Goal: Use online tool/utility: Utilize a website feature to perform a specific function

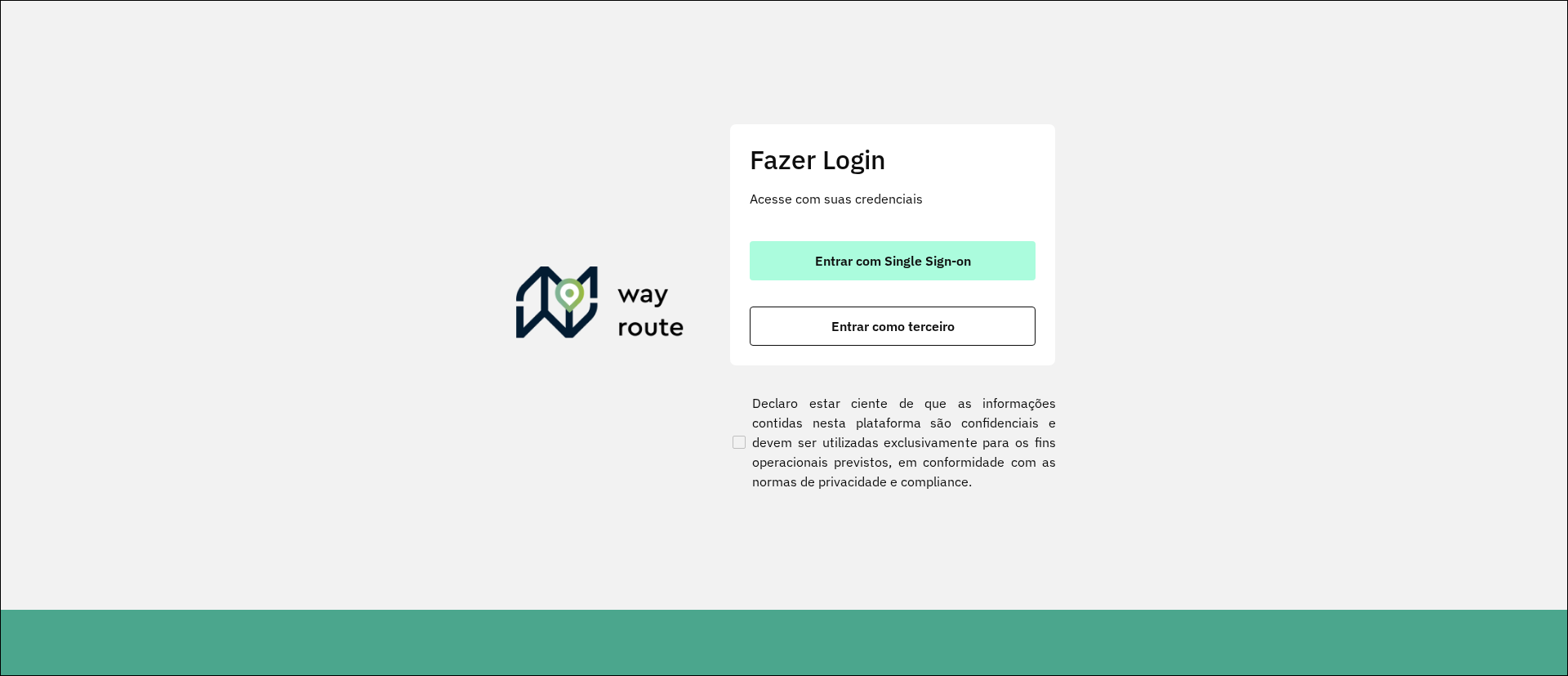
click at [883, 254] on span "Entrar com Single Sign-on" at bounding box center [892, 260] width 156 height 13
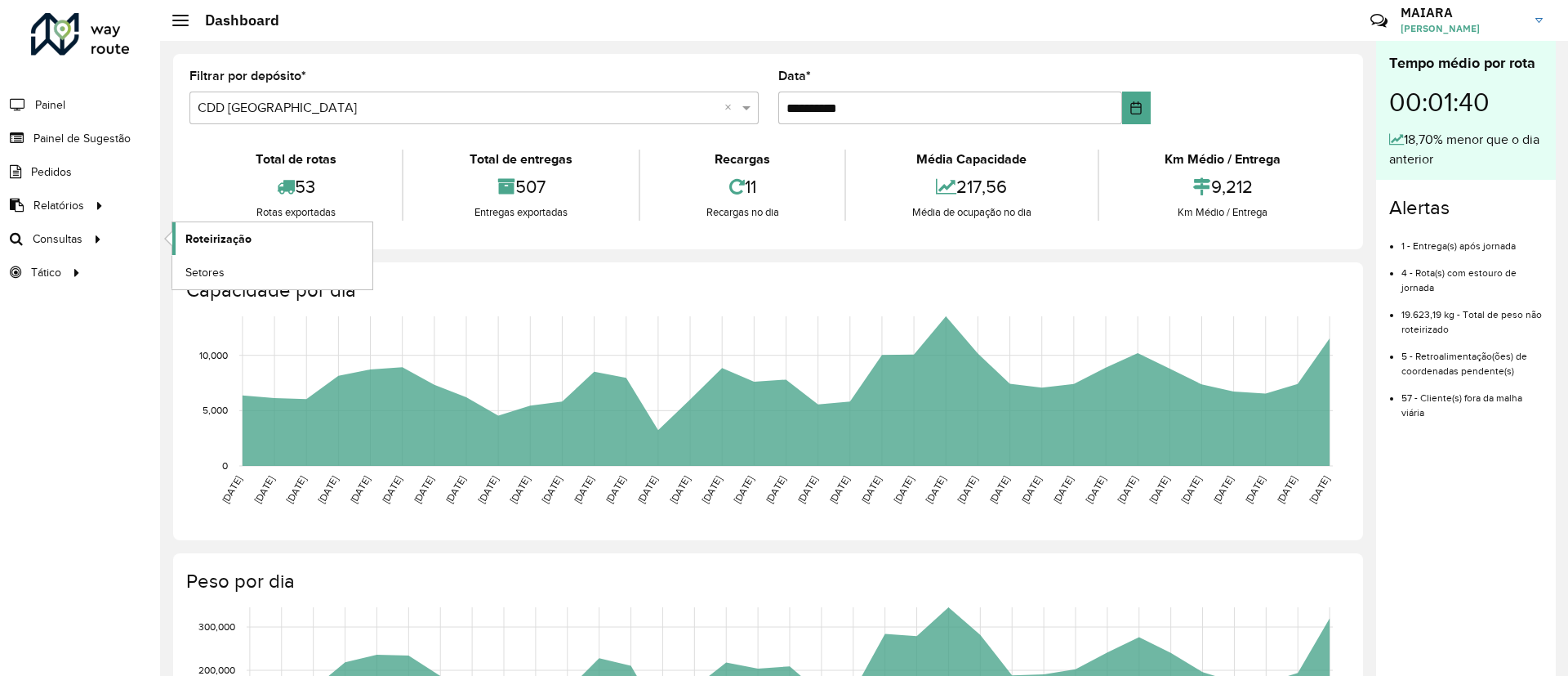
click at [206, 236] on span "Roteirização" at bounding box center [219, 239] width 66 height 17
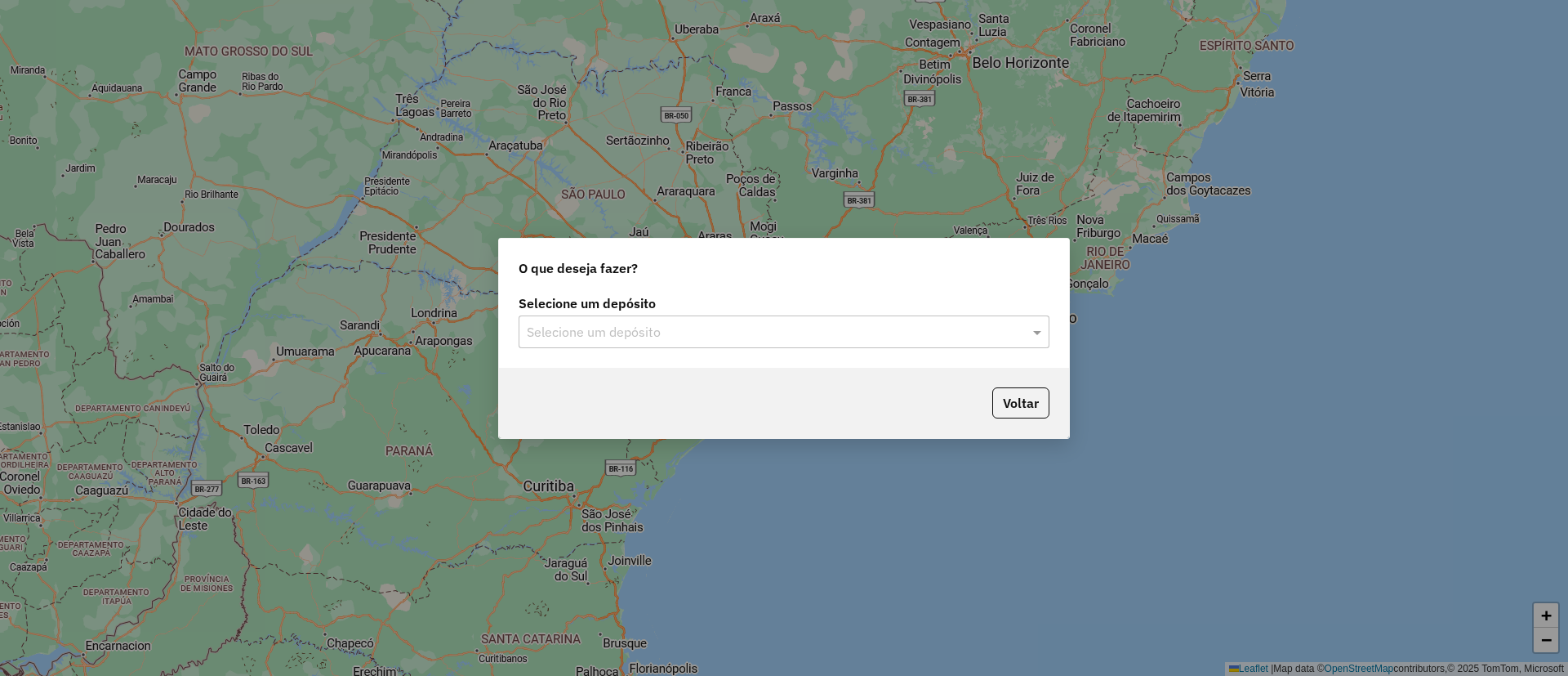
drag, startPoint x: 618, startPoint y: 313, endPoint x: 609, endPoint y: 330, distance: 19.2
click at [618, 313] on div "Selecione um depósito Selecione um depósito" at bounding box center [784, 323] width 531 height 51
click at [608, 331] on input "text" at bounding box center [767, 332] width 482 height 20
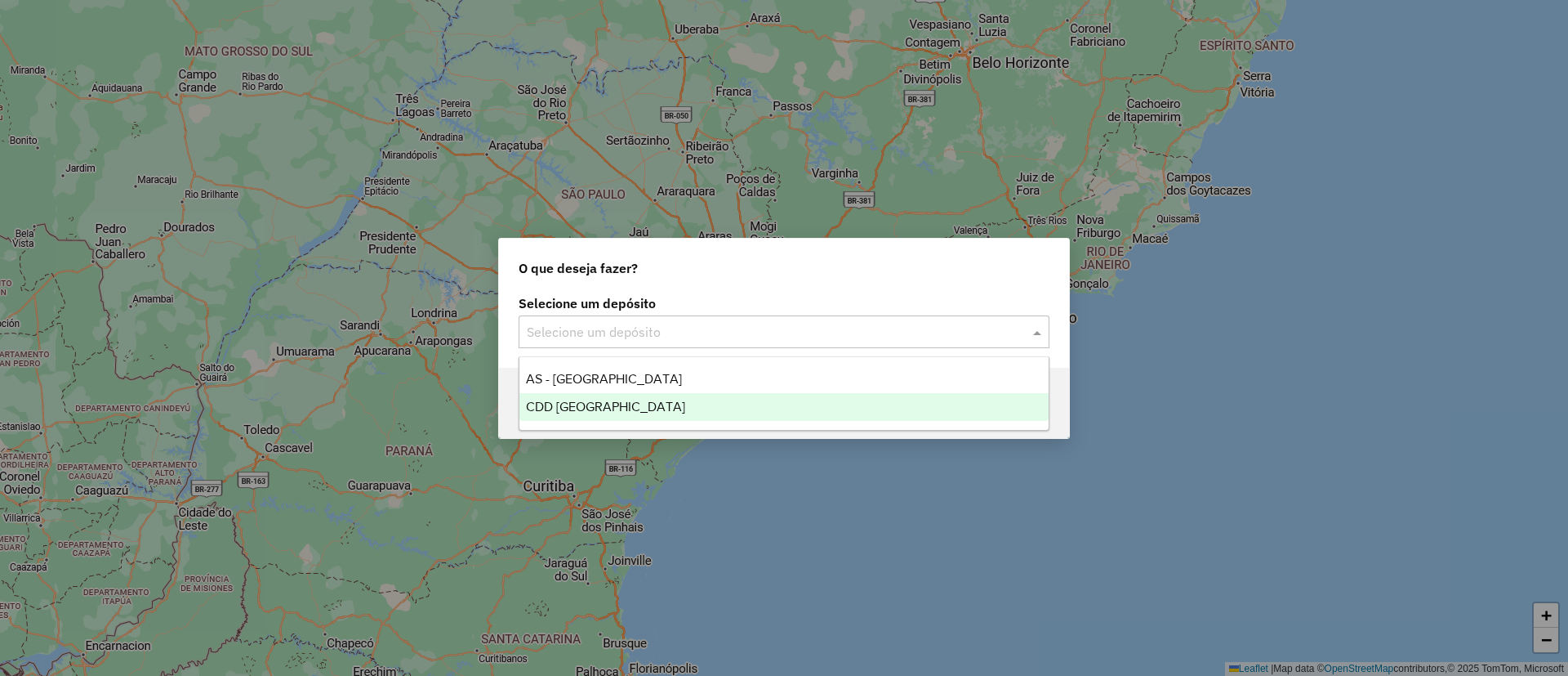
click at [611, 406] on span "CDD [GEOGRAPHIC_DATA]" at bounding box center [606, 406] width 159 height 14
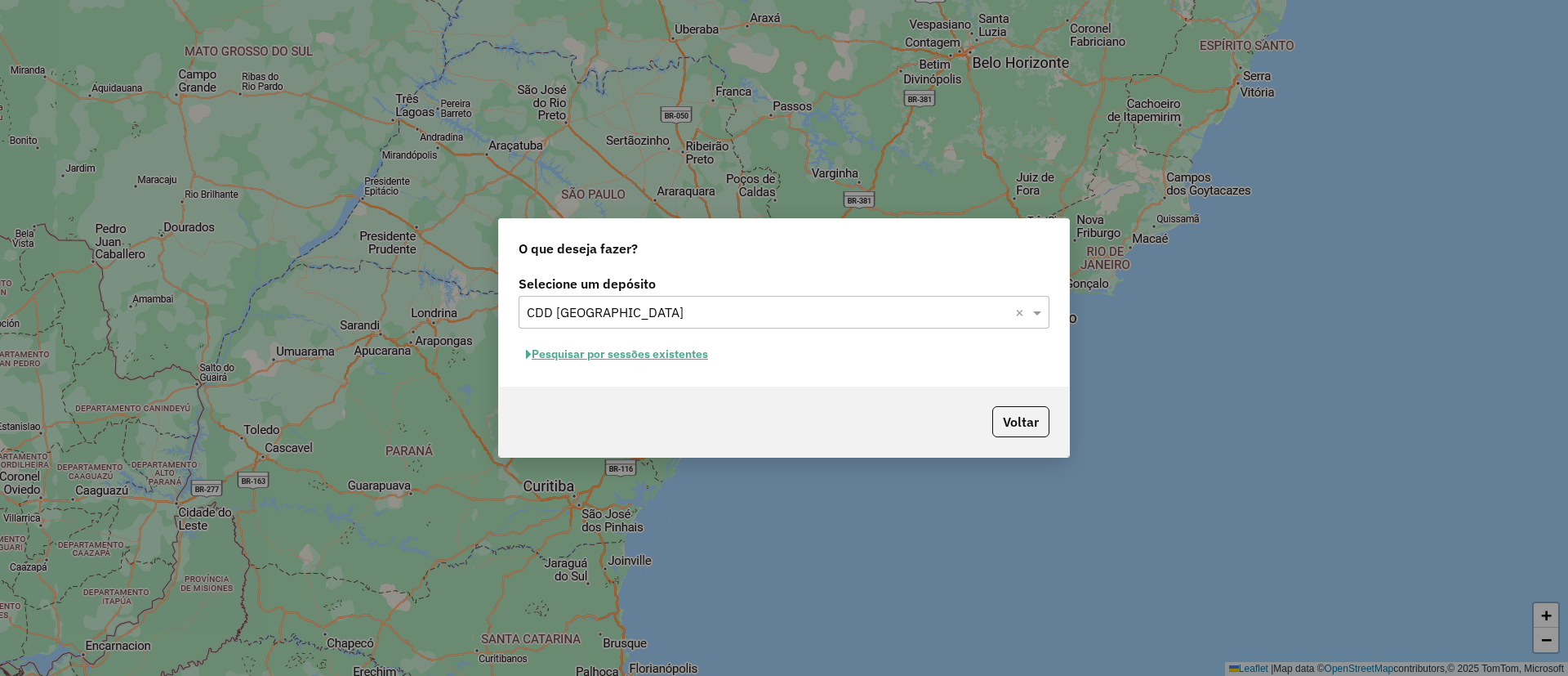
click at [671, 349] on button "Pesquisar por sessões existentes" at bounding box center [617, 354] width 197 height 26
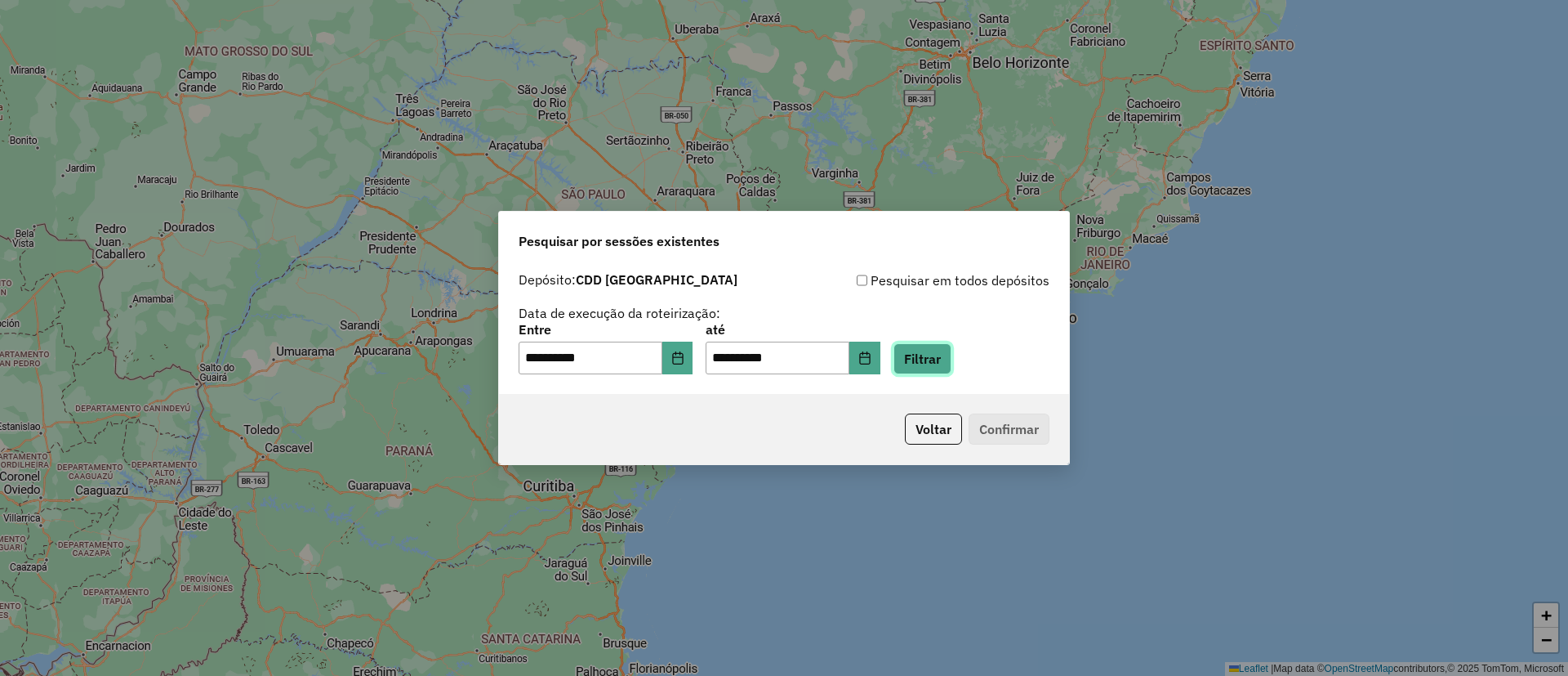
click at [952, 370] on button "Filtrar" at bounding box center [922, 359] width 58 height 31
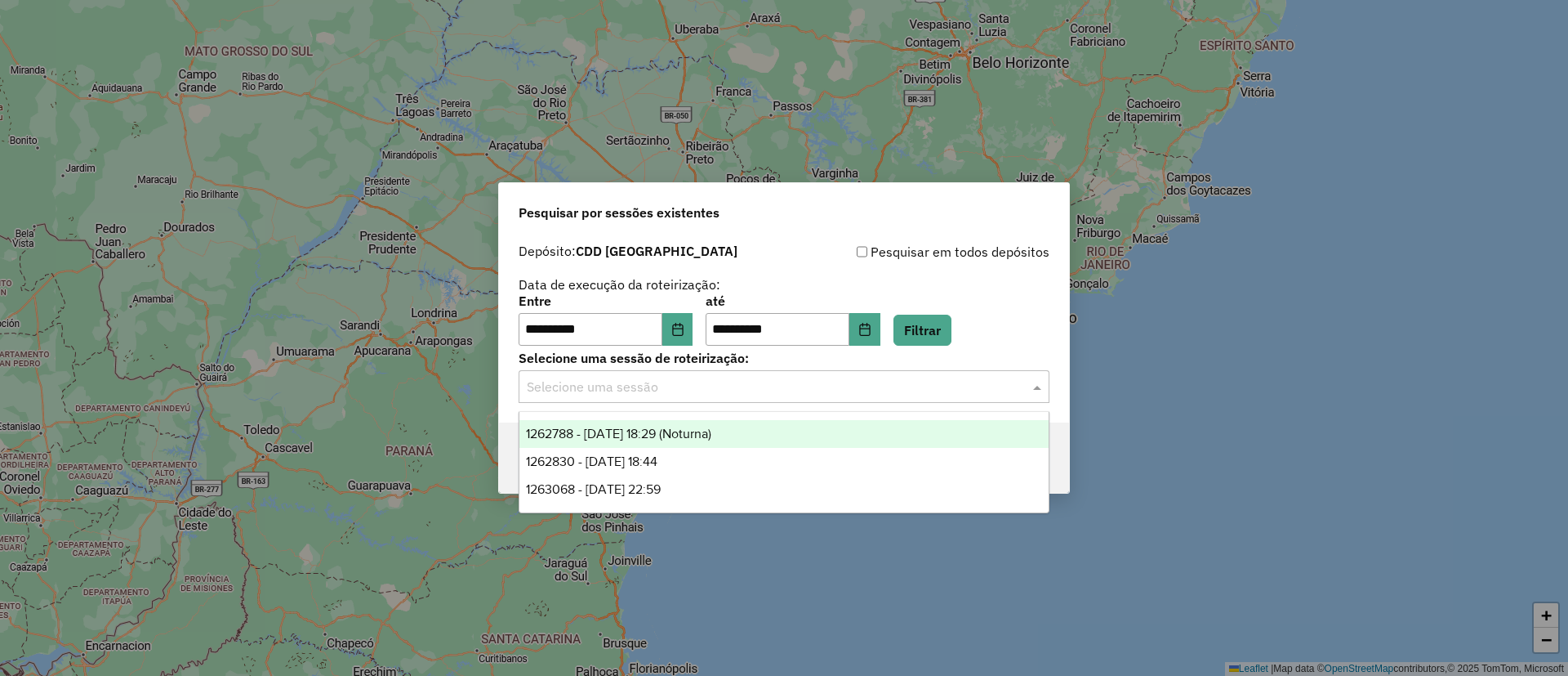
click at [671, 384] on input "text" at bounding box center [767, 387] width 482 height 20
click at [712, 437] on span "1262788 - 10/09/2025 18:29 (Noturna)" at bounding box center [619, 434] width 185 height 14
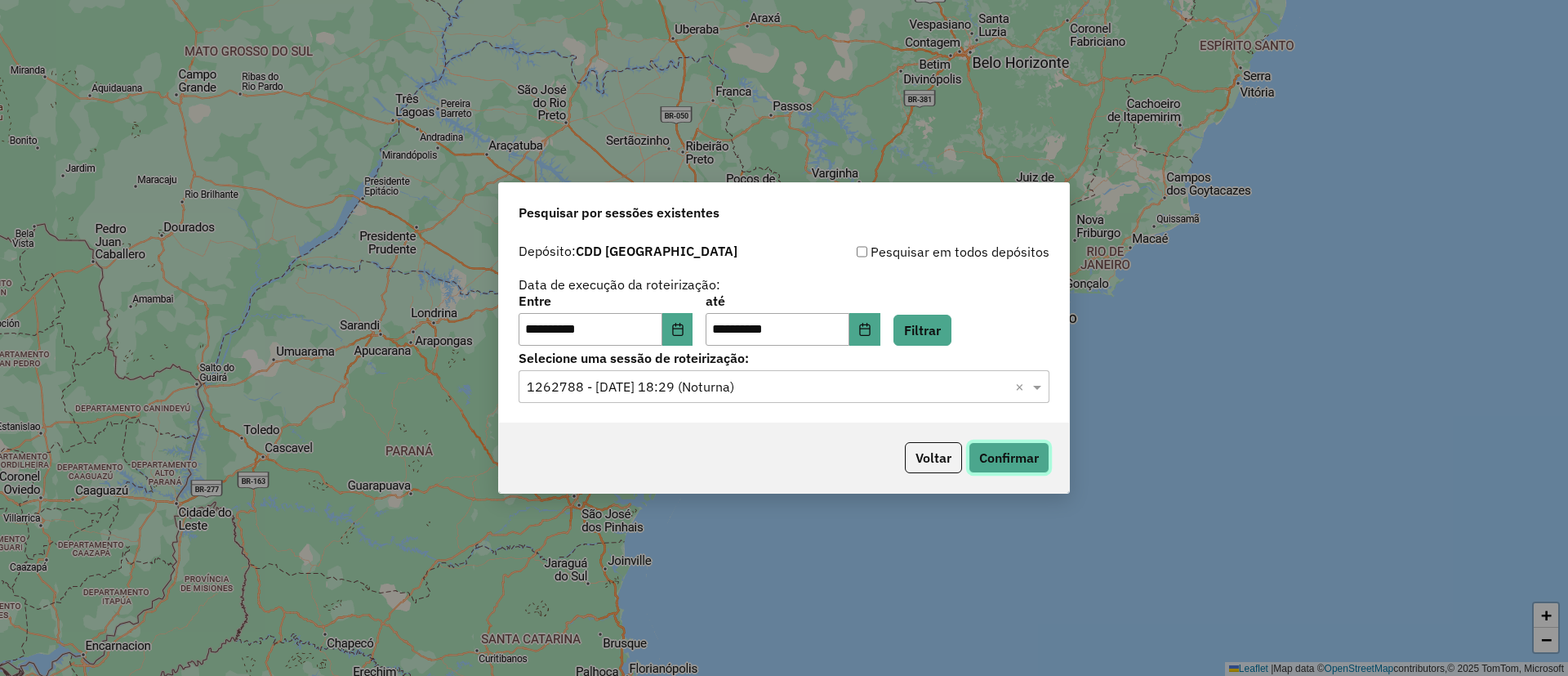
click at [1016, 467] on button "Confirmar" at bounding box center [1009, 457] width 80 height 31
click at [877, 392] on input "text" at bounding box center [767, 387] width 482 height 20
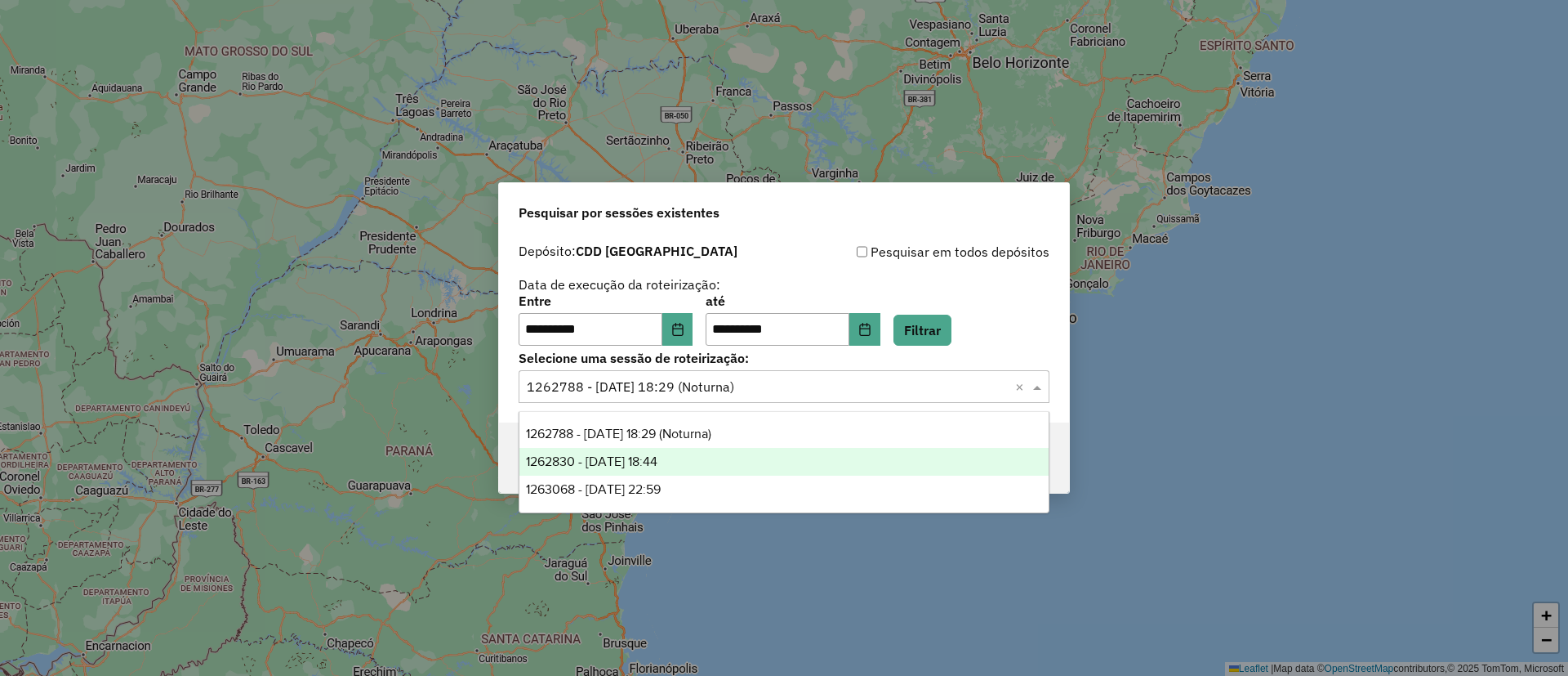
click at [826, 466] on div "1262830 - 10/09/2025 18:44" at bounding box center [784, 461] width 529 height 27
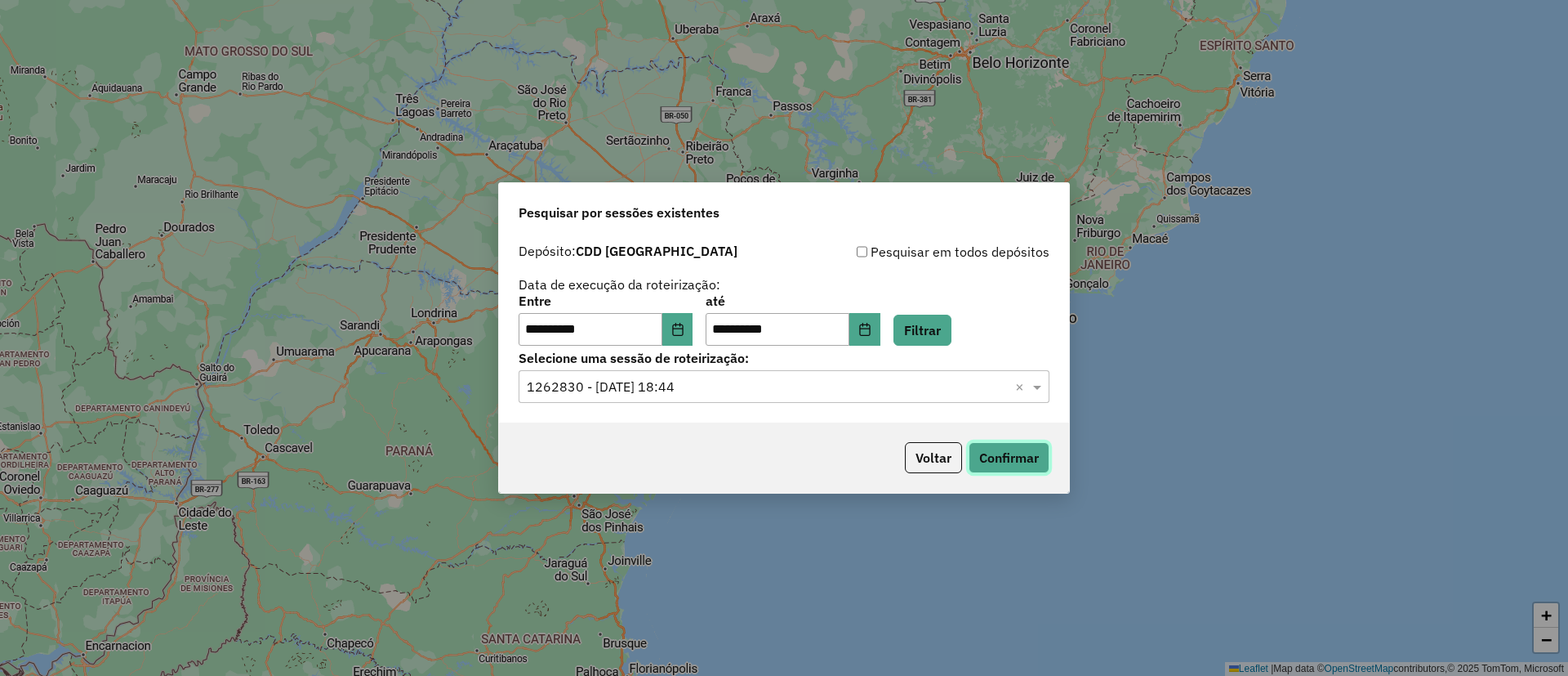
click at [1024, 452] on button "Confirmar" at bounding box center [1009, 457] width 80 height 31
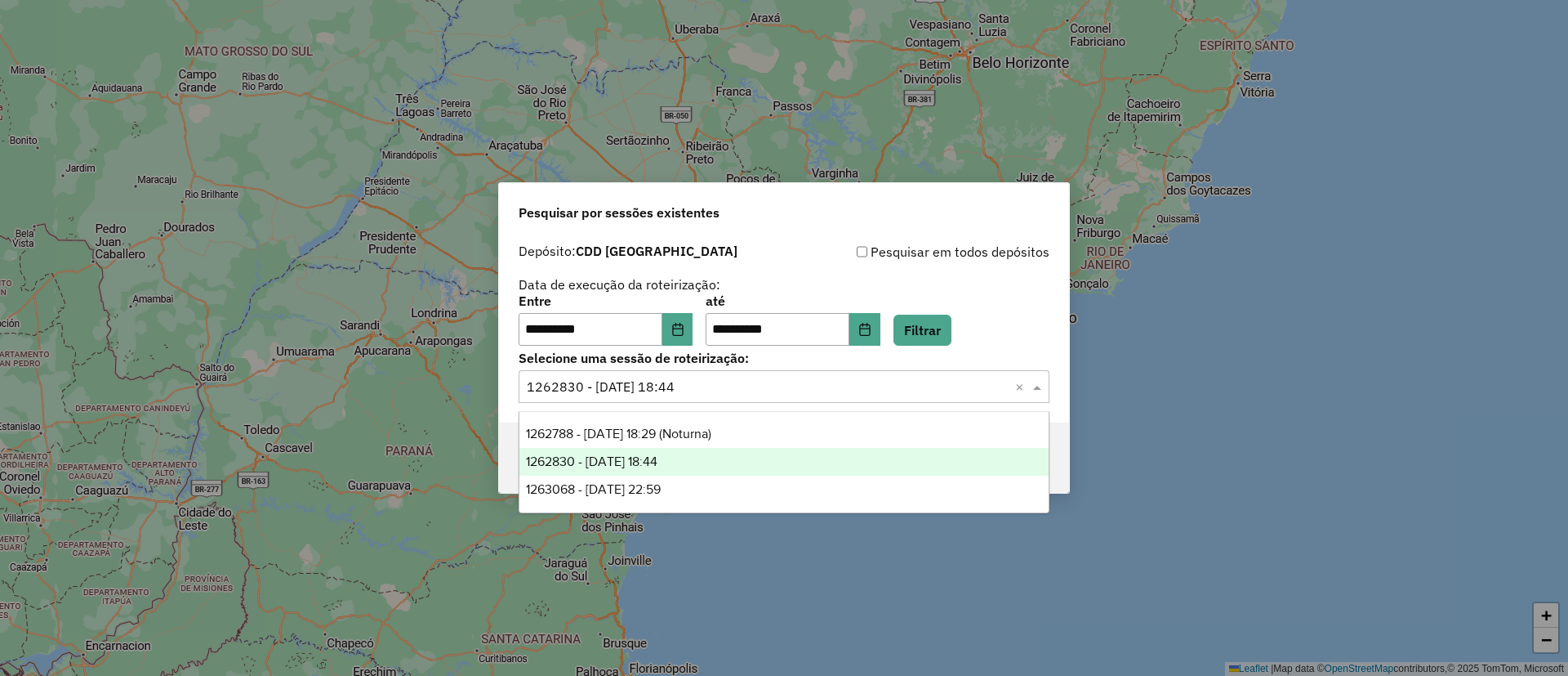
click at [686, 381] on input "text" at bounding box center [767, 387] width 482 height 20
click at [689, 429] on span "1262788 - 10/09/2025 18:29 (Noturna)" at bounding box center [619, 434] width 185 height 14
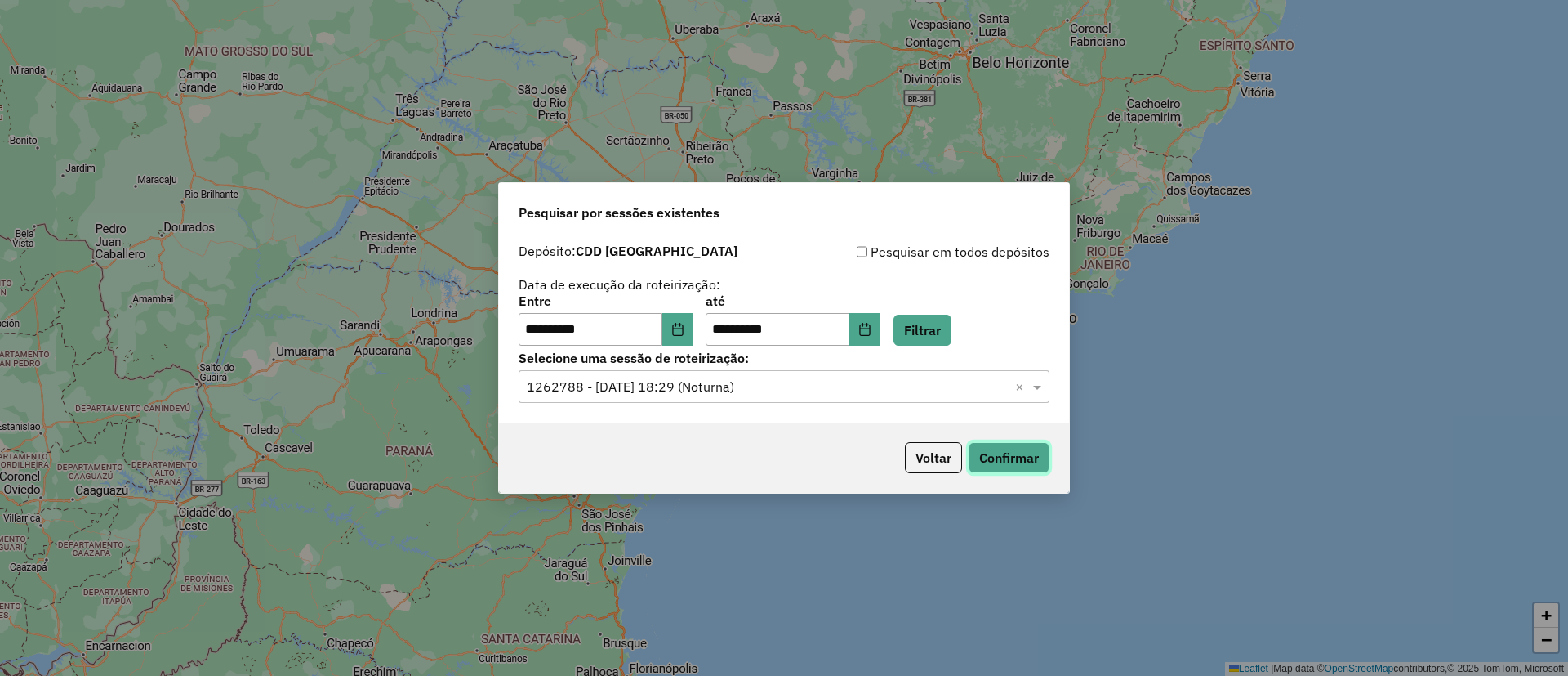
click at [987, 451] on button "Confirmar" at bounding box center [1009, 457] width 80 height 31
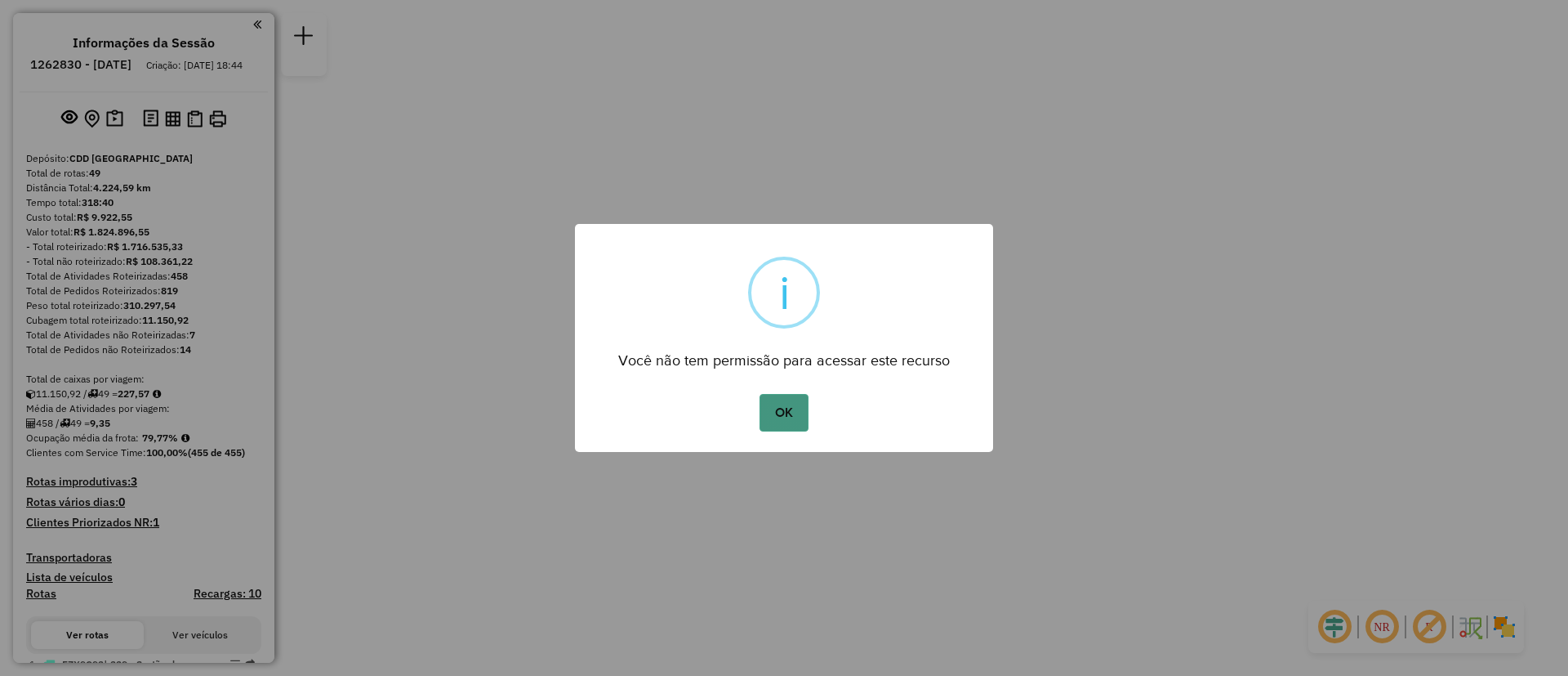
click at [785, 394] on button "OK" at bounding box center [784, 413] width 48 height 38
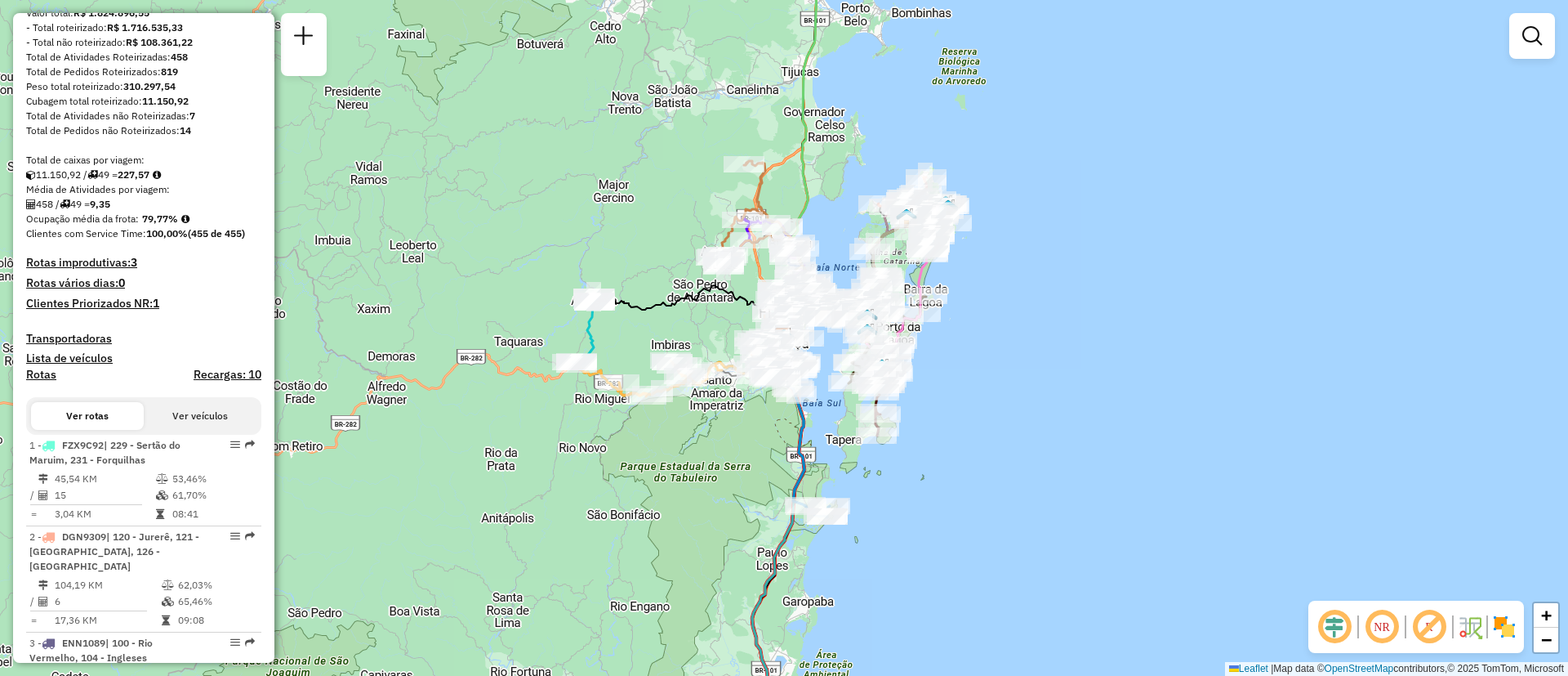
scroll to position [367, 0]
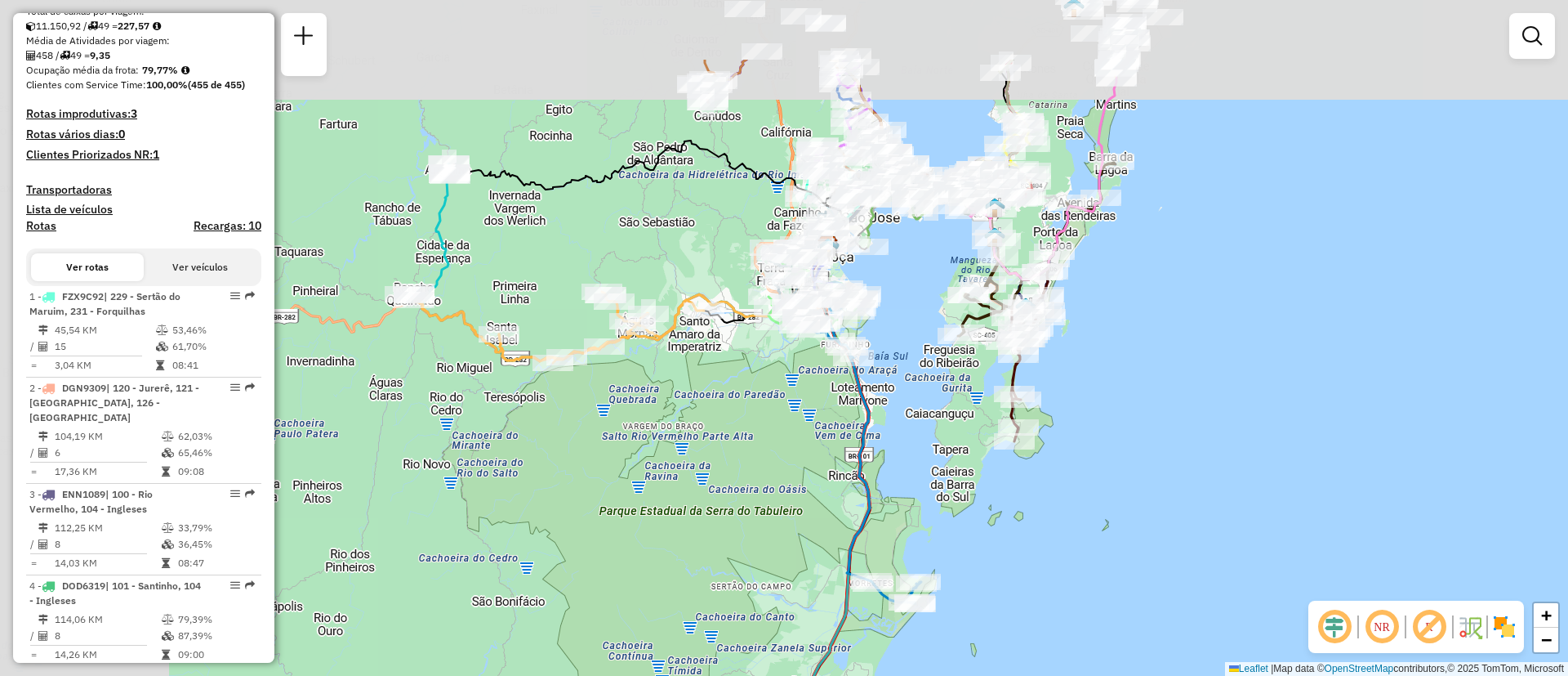
drag, startPoint x: 863, startPoint y: 409, endPoint x: 1040, endPoint y: 535, distance: 217.3
click at [1040, 535] on div "Janela de atendimento Grade de atendimento Capacidade Transportadoras Veículos …" at bounding box center [784, 338] width 1568 height 676
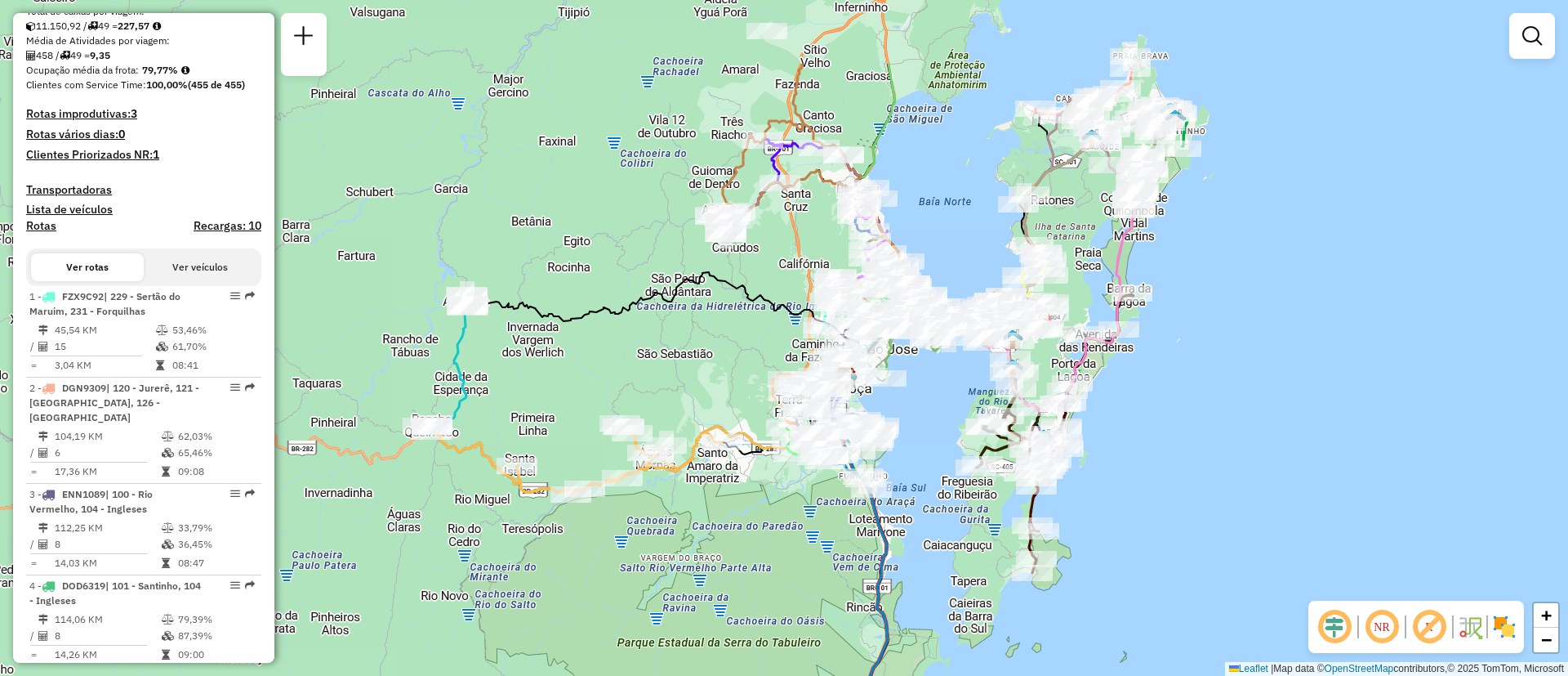
drag, startPoint x: 1217, startPoint y: 467, endPoint x: 1221, endPoint y: 515, distance: 48.2
click at [1221, 515] on div "Janela de atendimento Grade de atendimento Capacidade Transportadoras Veículos …" at bounding box center [784, 338] width 1568 height 676
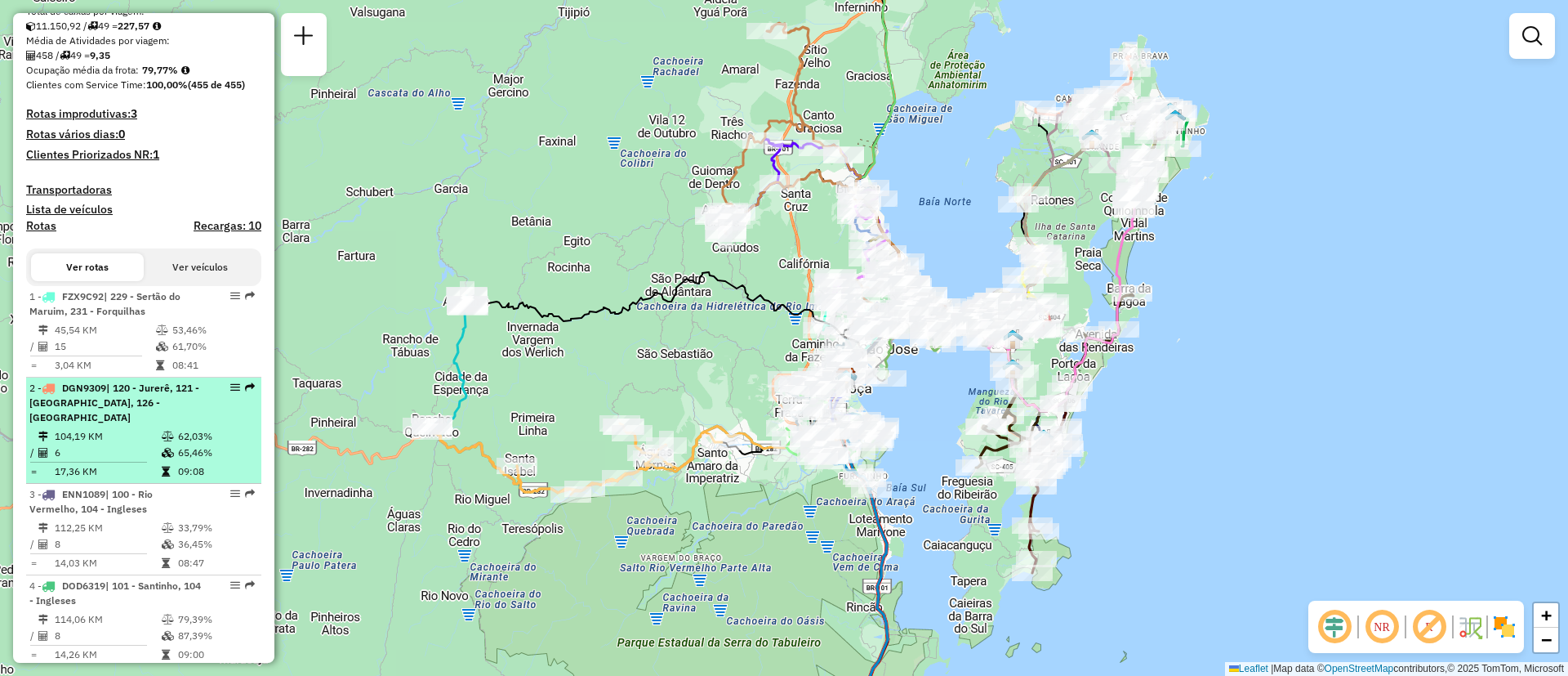
click at [156, 414] on span "| 120 - Jurerê, 121 - Canasvieiras, 126 - Cachoeira do bom jesus" at bounding box center [115, 402] width 170 height 42
select select "**********"
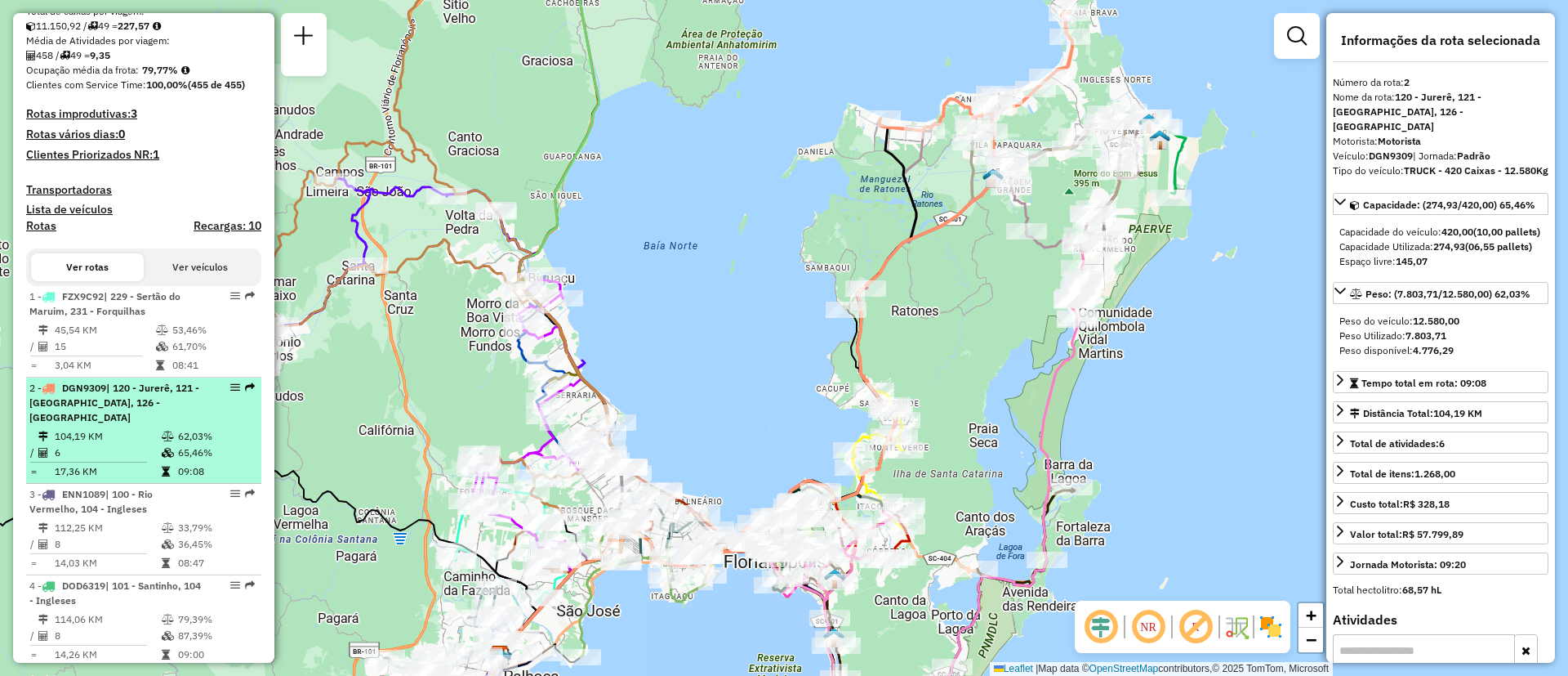
click at [230, 392] on em at bounding box center [235, 387] width 9 height 9
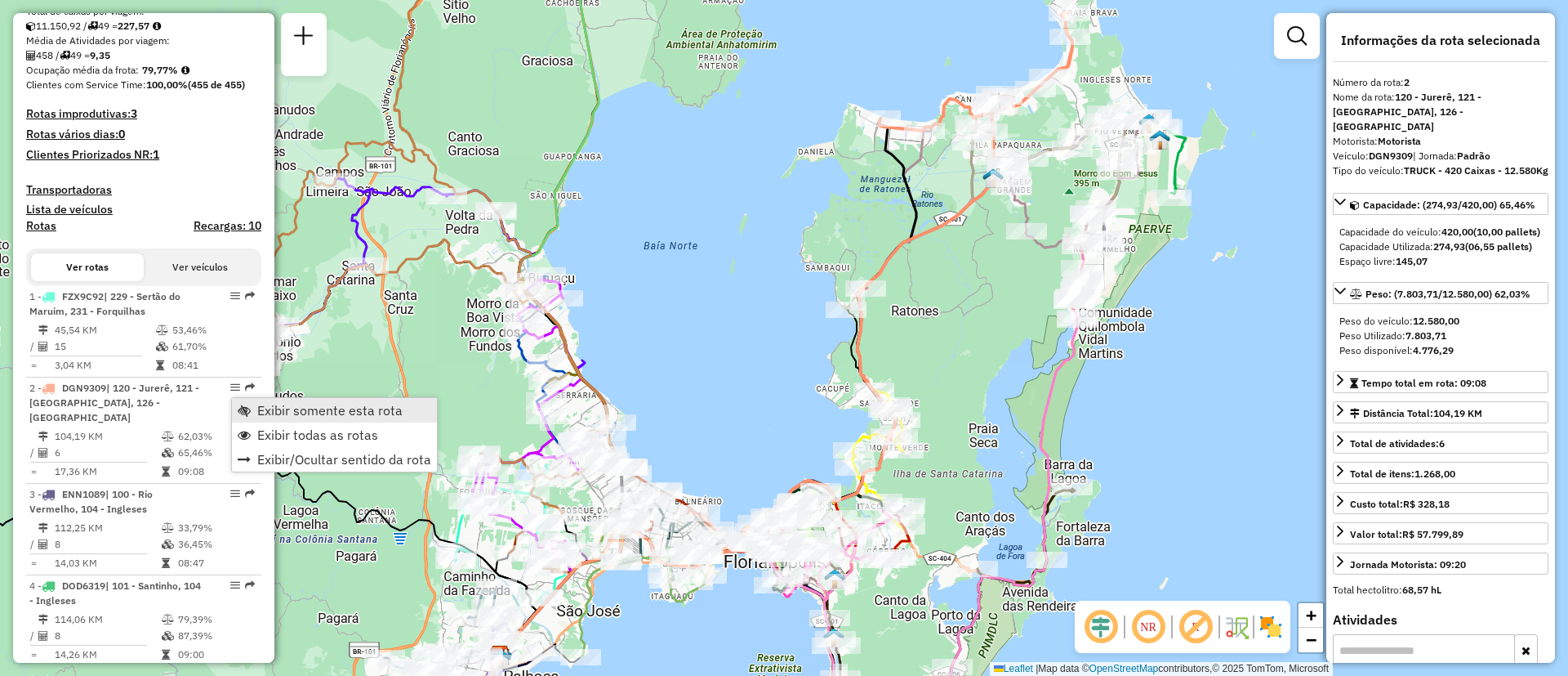
click at [261, 409] on span "Exibir somente esta rota" at bounding box center [330, 410] width 146 height 13
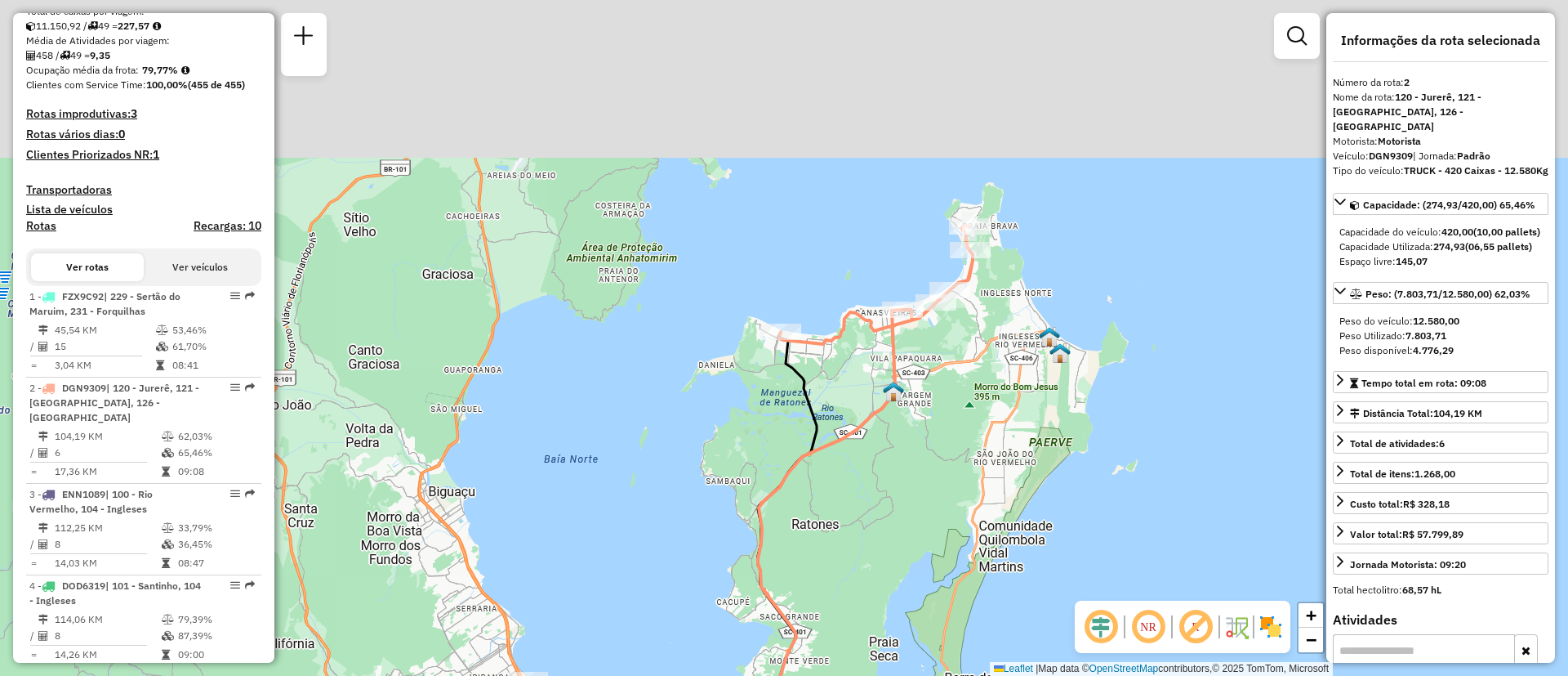
drag, startPoint x: 909, startPoint y: 329, endPoint x: 802, endPoint y: 560, distance: 254.6
click at [802, 560] on div "Janela de atendimento Grade de atendimento Capacidade Transportadoras Veículos …" at bounding box center [784, 338] width 1568 height 676
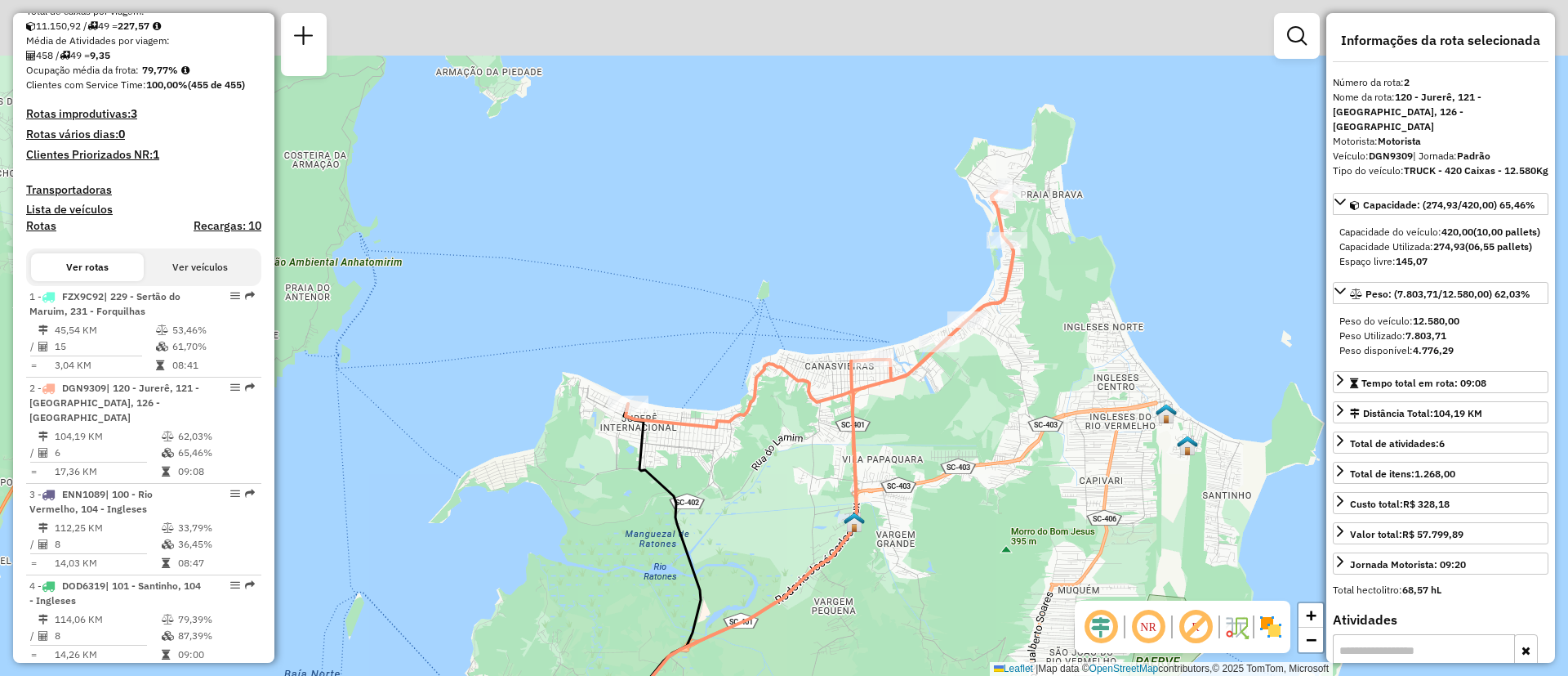
drag, startPoint x: 1025, startPoint y: 335, endPoint x: 994, endPoint y: 544, distance: 211.3
click at [994, 544] on div "Janela de atendimento Grade de atendimento Capacidade Transportadoras Veículos …" at bounding box center [784, 338] width 1568 height 676
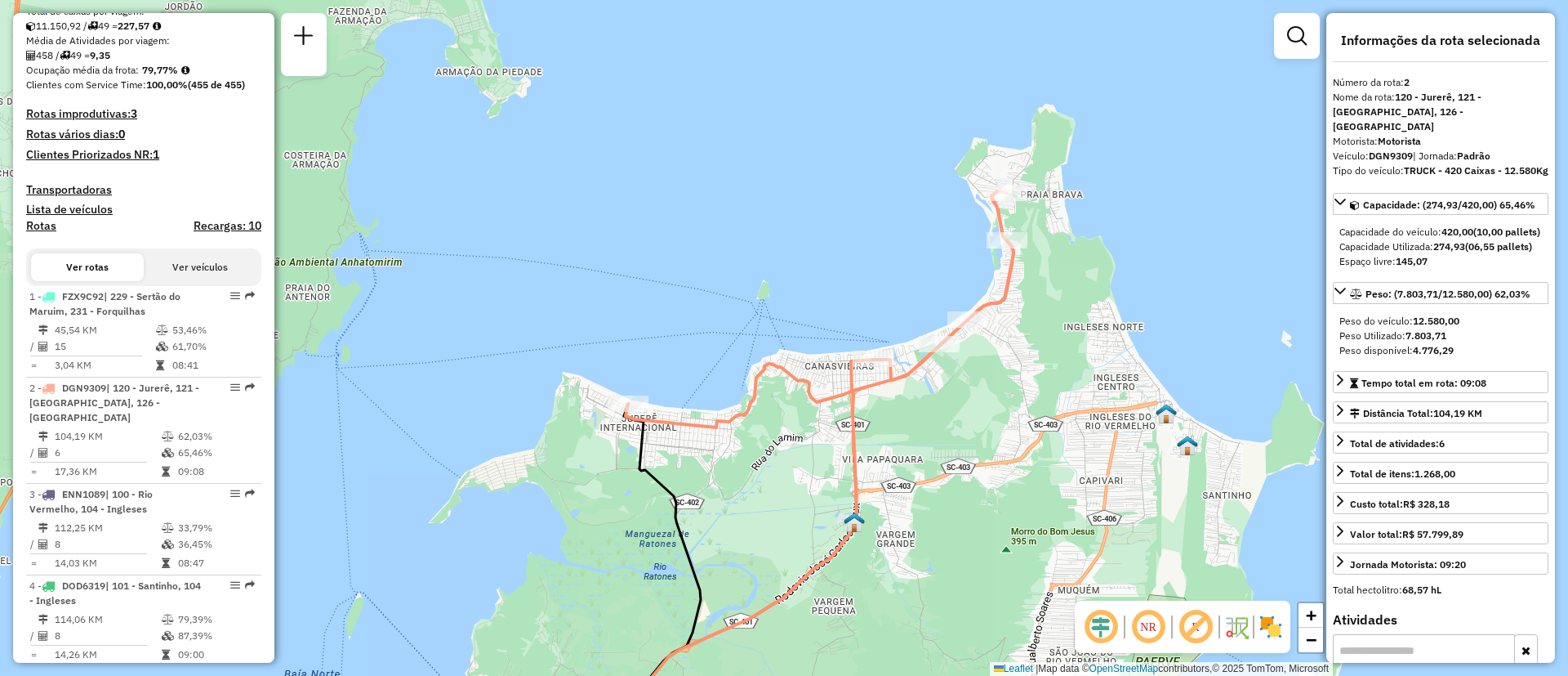
scroll to position [996, 0]
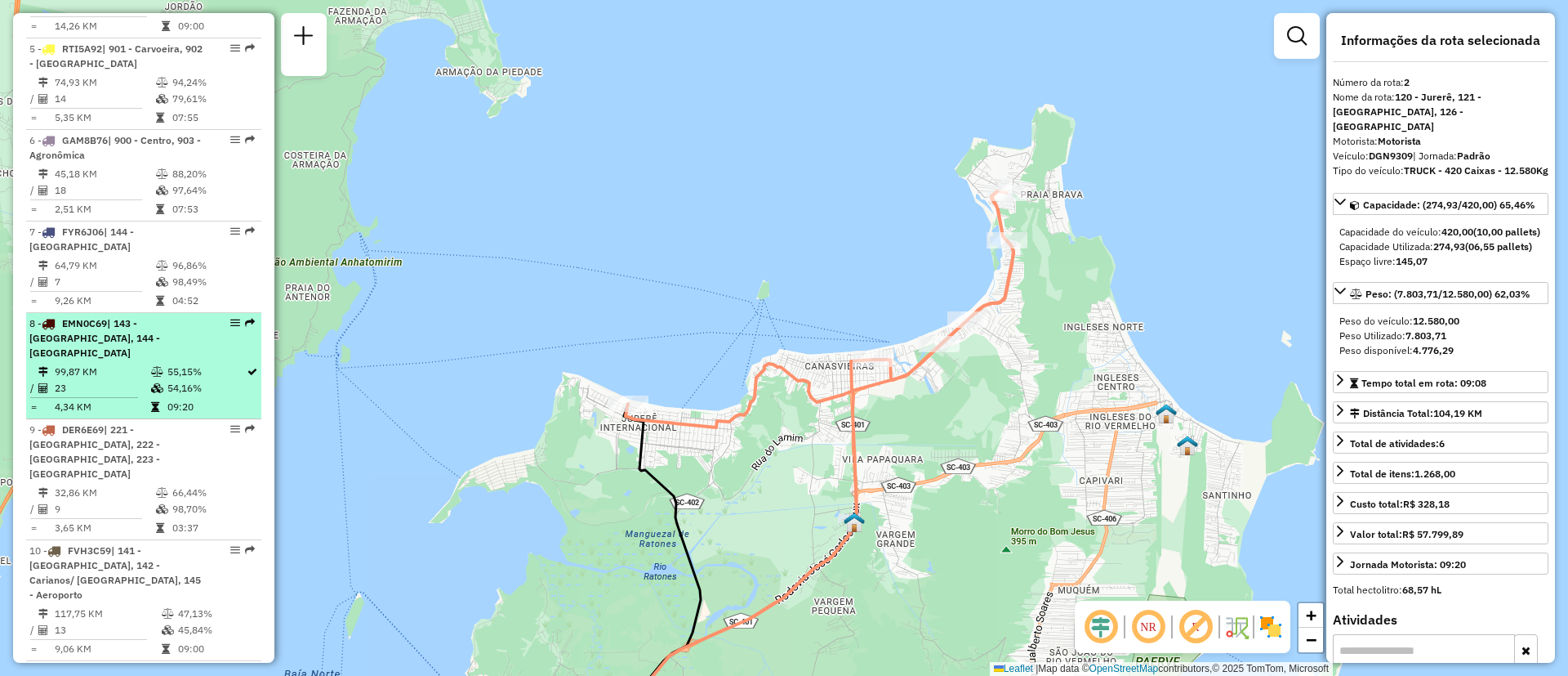
click at [167, 365] on td "55,15%" at bounding box center [206, 371] width 79 height 16
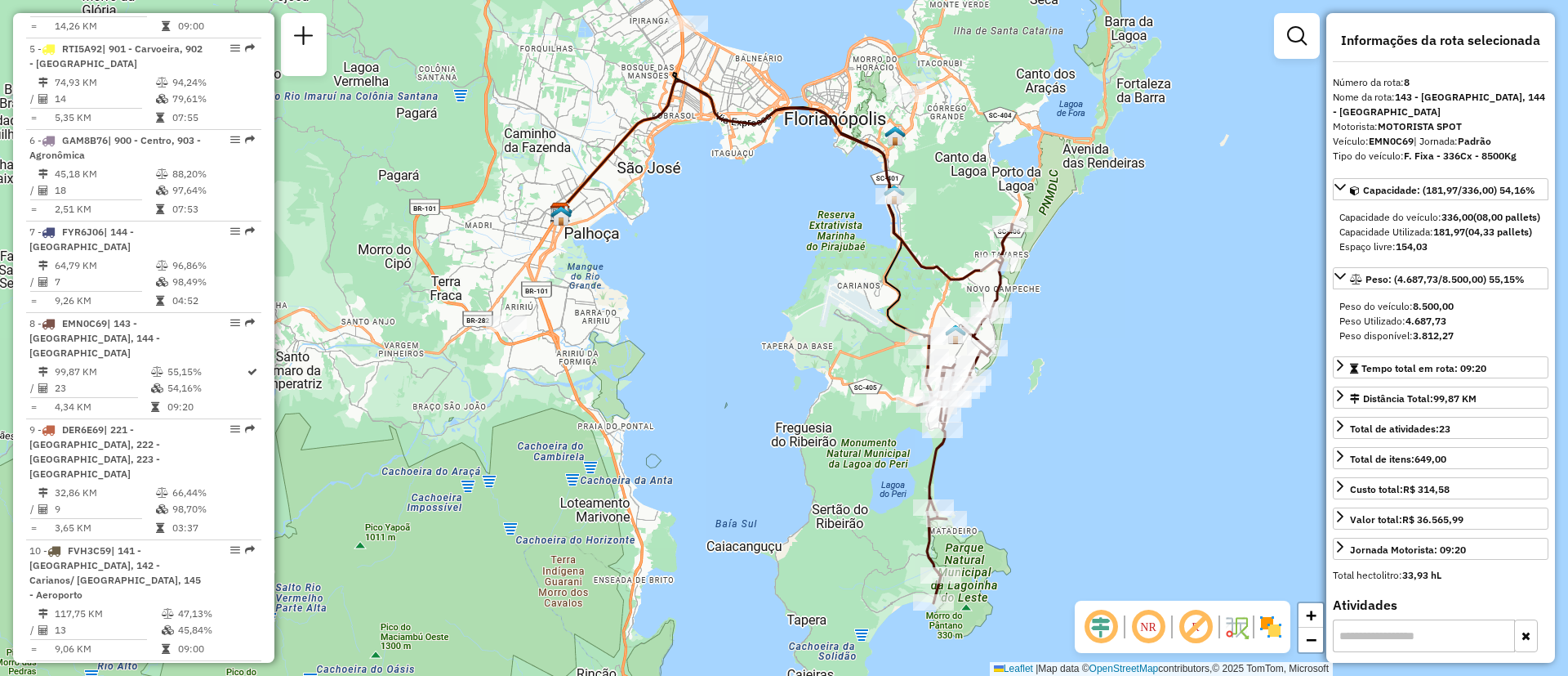
click at [1149, 634] on em at bounding box center [1148, 626] width 39 height 39
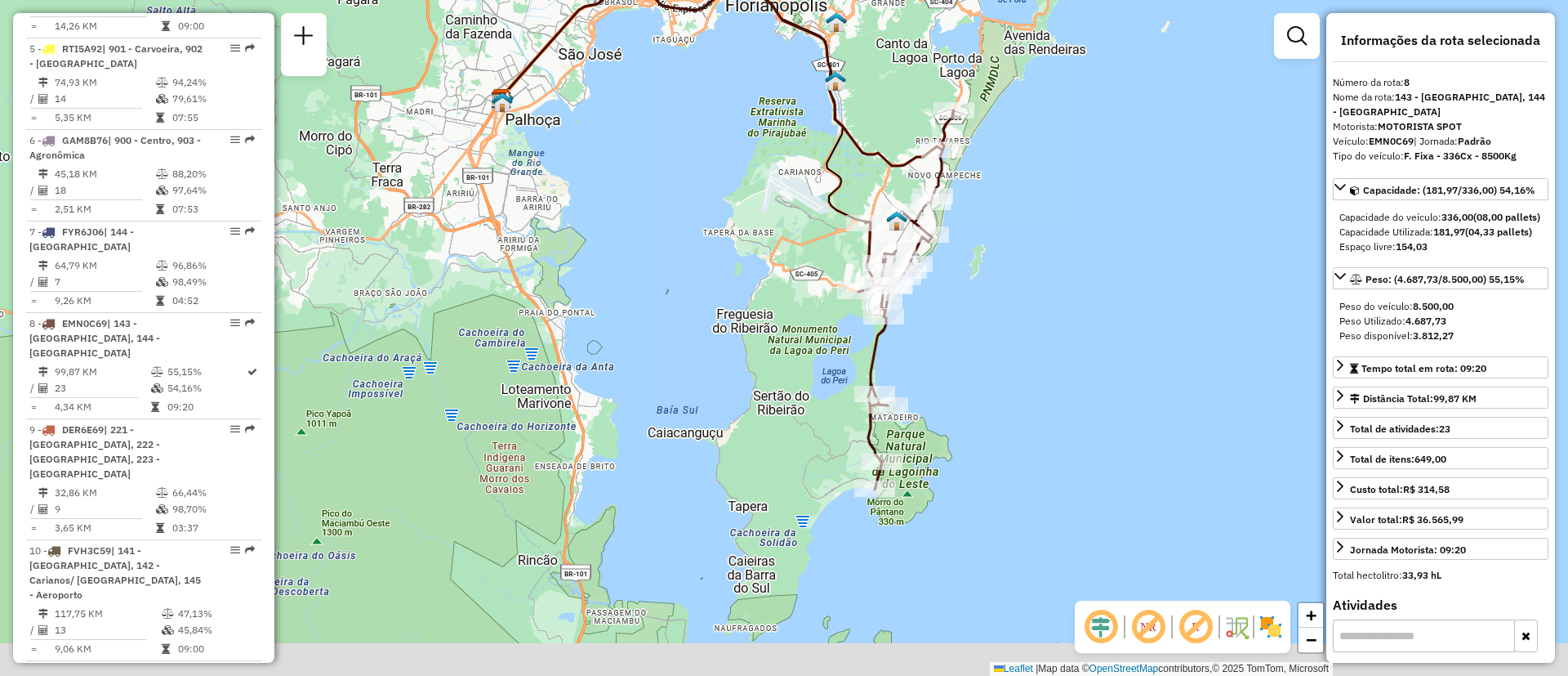
drag, startPoint x: 1173, startPoint y: 492, endPoint x: 1107, endPoint y: 364, distance: 144.0
click at [1107, 364] on div "Janela de atendimento Grade de atendimento Capacidade Transportadoras Veículos …" at bounding box center [784, 338] width 1568 height 676
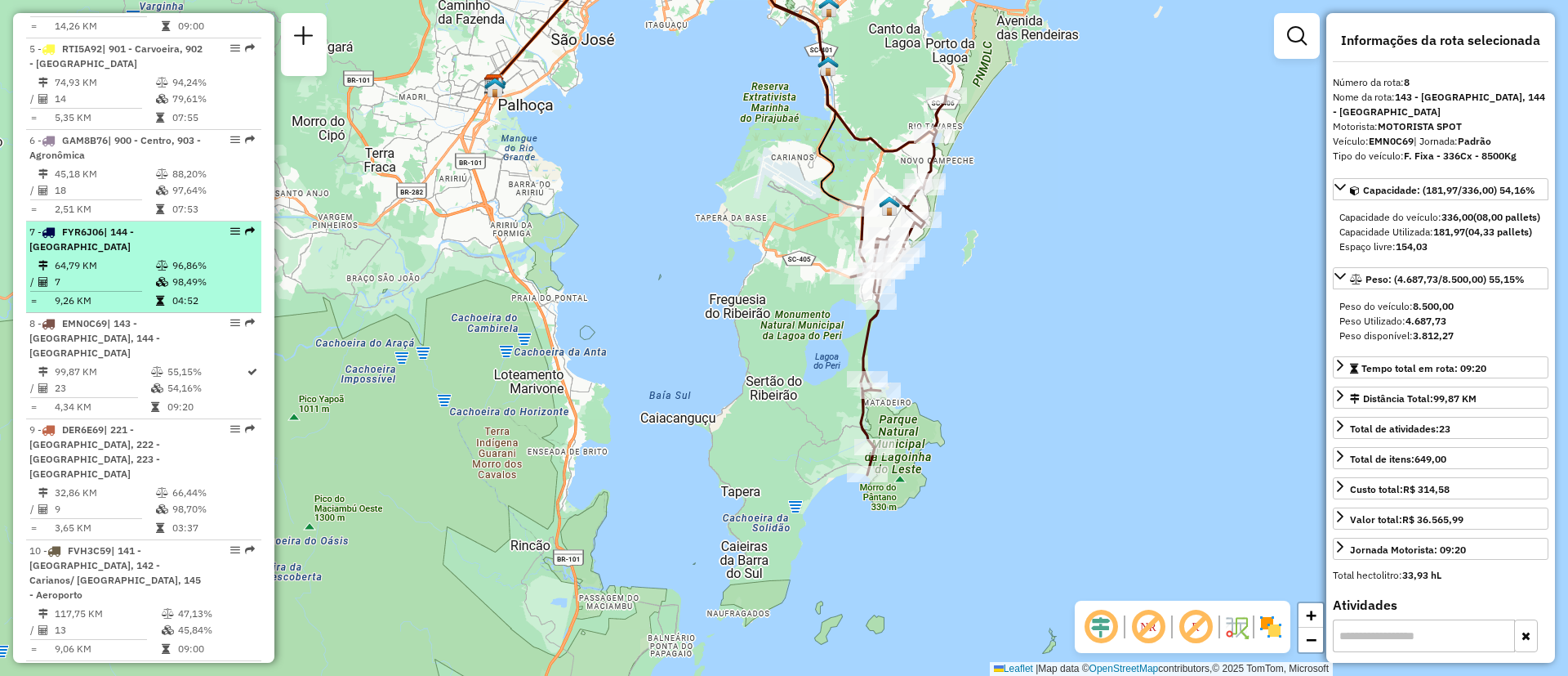
click at [187, 269] on li "7 - FYR6J06 | 144 - Ribeirão da Ilha 64,79 KM 96,86% / 7 98,49% = 9,26 KM 04:52" at bounding box center [144, 267] width 236 height 92
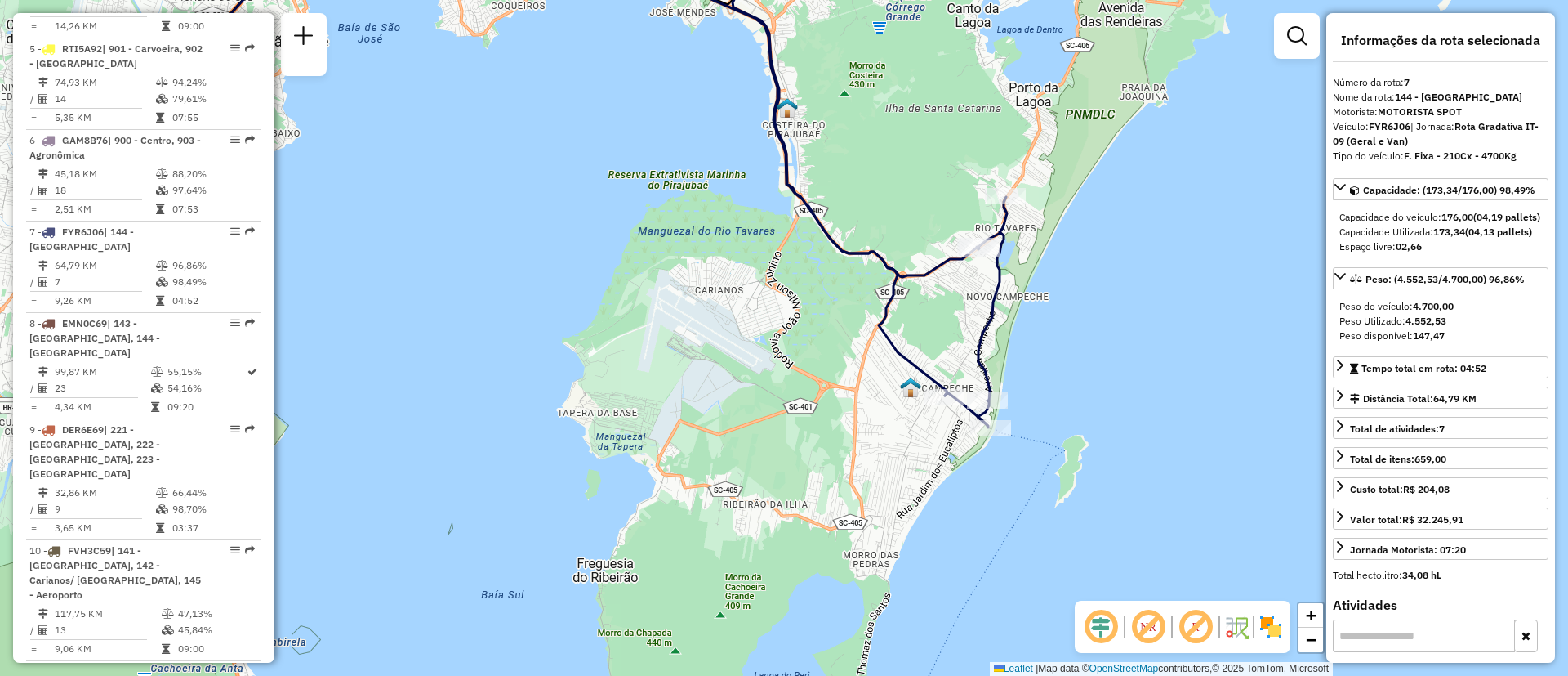
drag, startPoint x: 1029, startPoint y: 481, endPoint x: 802, endPoint y: 288, distance: 298.0
click at [802, 288] on div "Janela de atendimento Grade de atendimento Capacidade Transportadoras Veículos …" at bounding box center [784, 338] width 1568 height 676
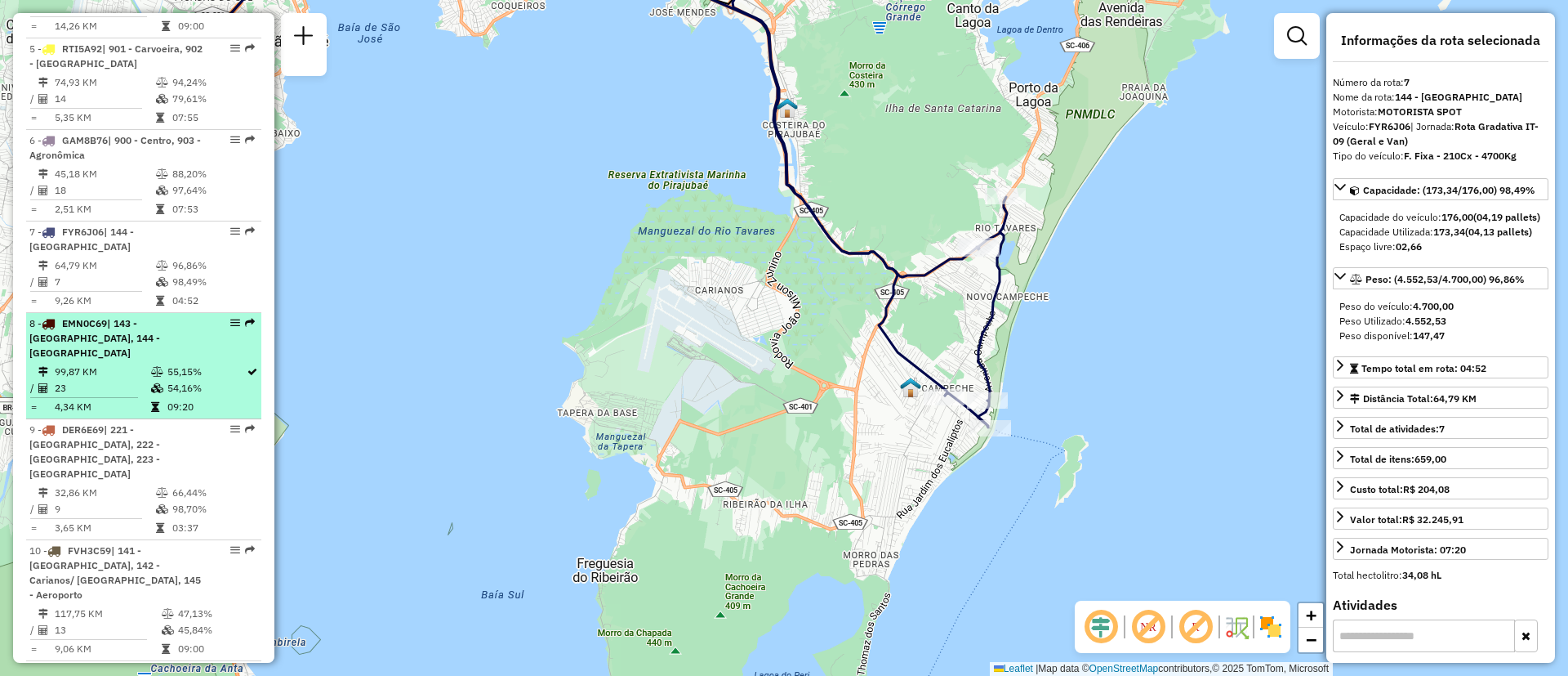
click at [175, 345] on div "8 - EMN0C69 | 143 - Matadeiro, 144 - Ribeirão da Ilha" at bounding box center [115, 338] width 173 height 44
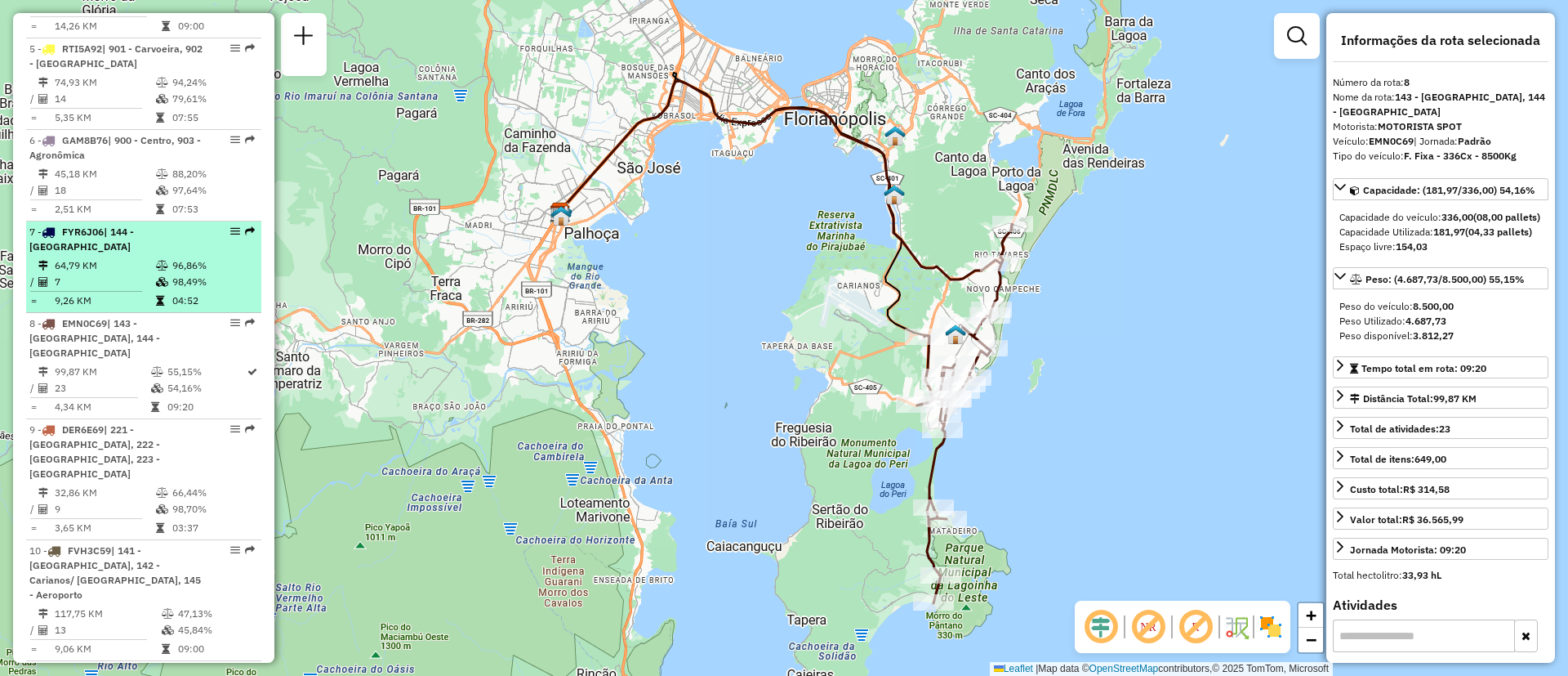
click at [145, 274] on td "64,79 KM" at bounding box center [104, 265] width 101 height 16
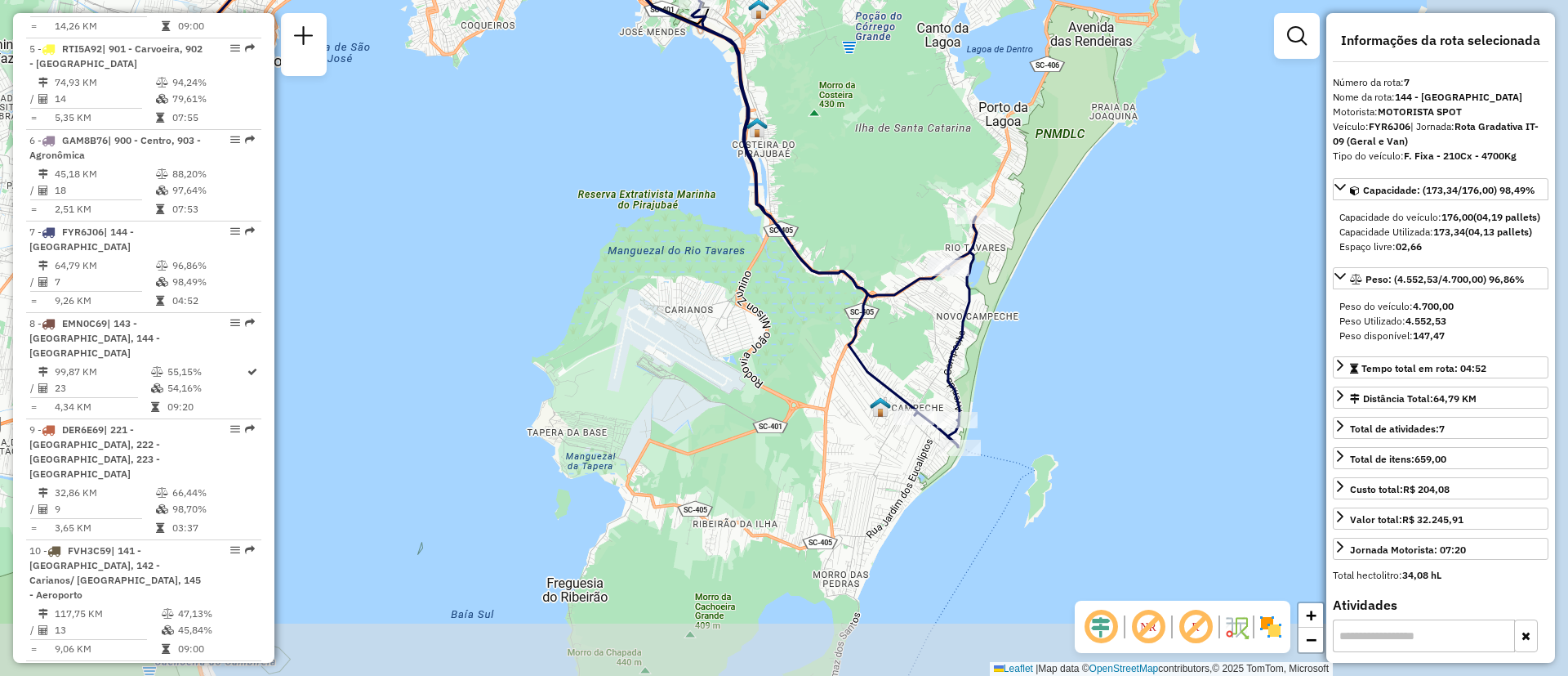
drag, startPoint x: 745, startPoint y: 380, endPoint x: 517, endPoint y: 276, distance: 250.6
click at [517, 276] on div "Janela de atendimento Grade de atendimento Capacidade Transportadoras Veículos …" at bounding box center [784, 338] width 1568 height 676
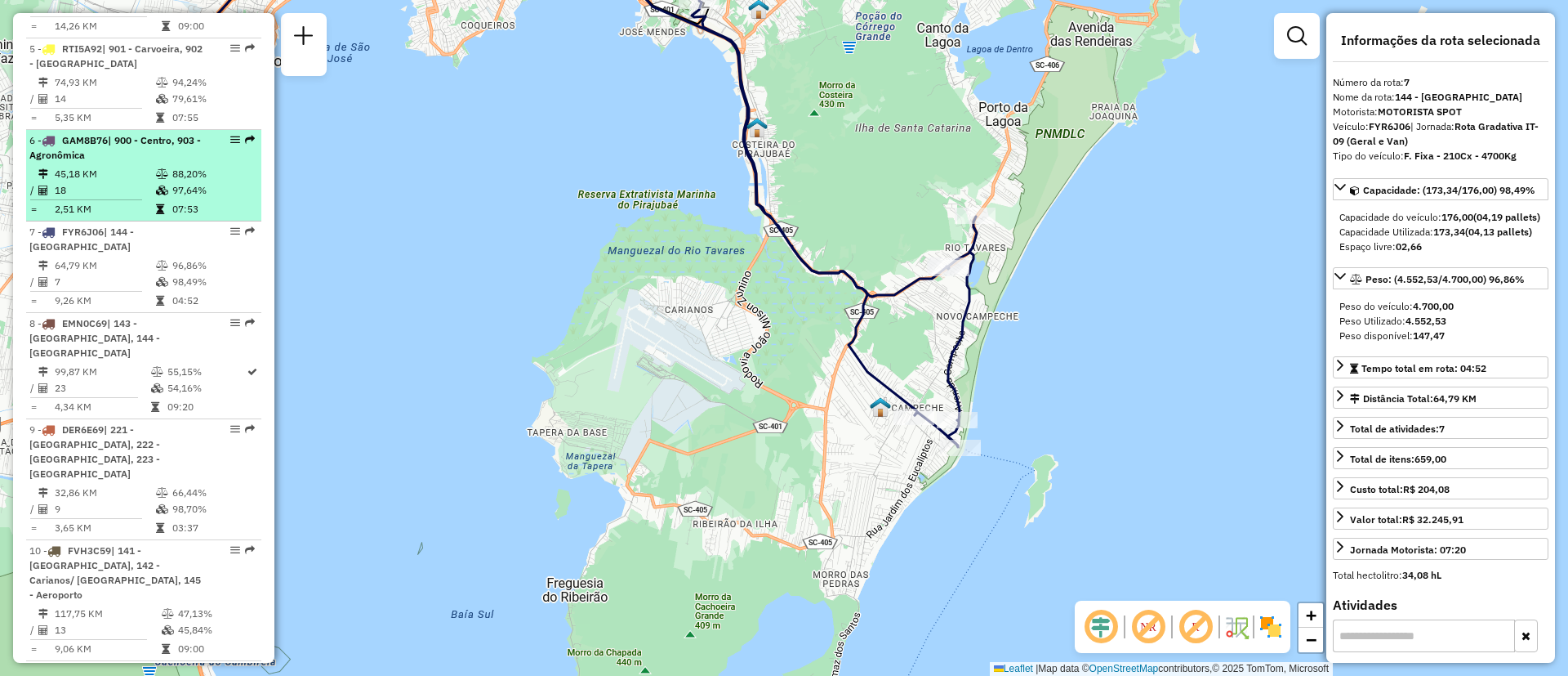
click at [111, 163] on div "6 - GAM8B76 | 900 - Centro, 903 - Agronômica" at bounding box center [115, 148] width 173 height 29
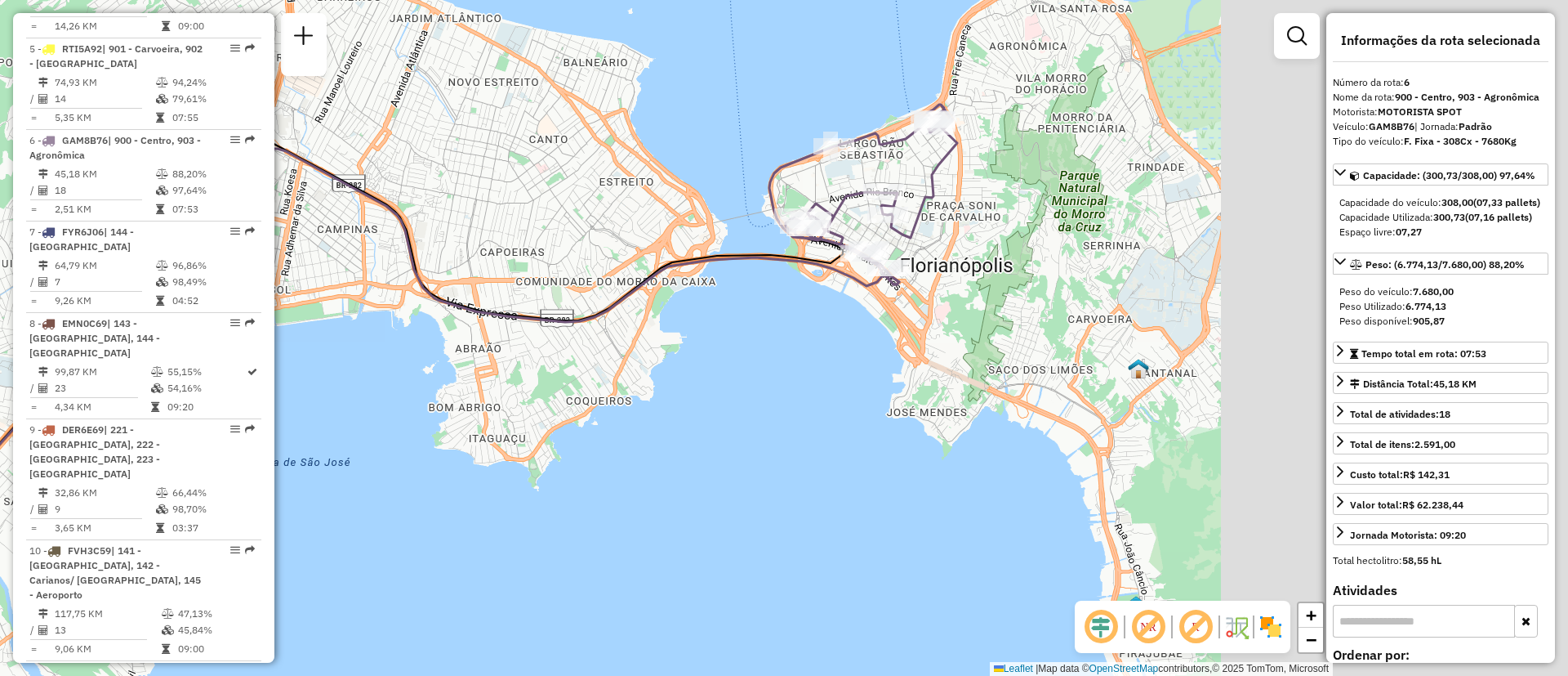
drag, startPoint x: 841, startPoint y: 326, endPoint x: 621, endPoint y: 369, distance: 224.2
click at [621, 369] on div "Janela de atendimento Grade de atendimento Capacidade Transportadoras Veículos …" at bounding box center [784, 338] width 1568 height 676
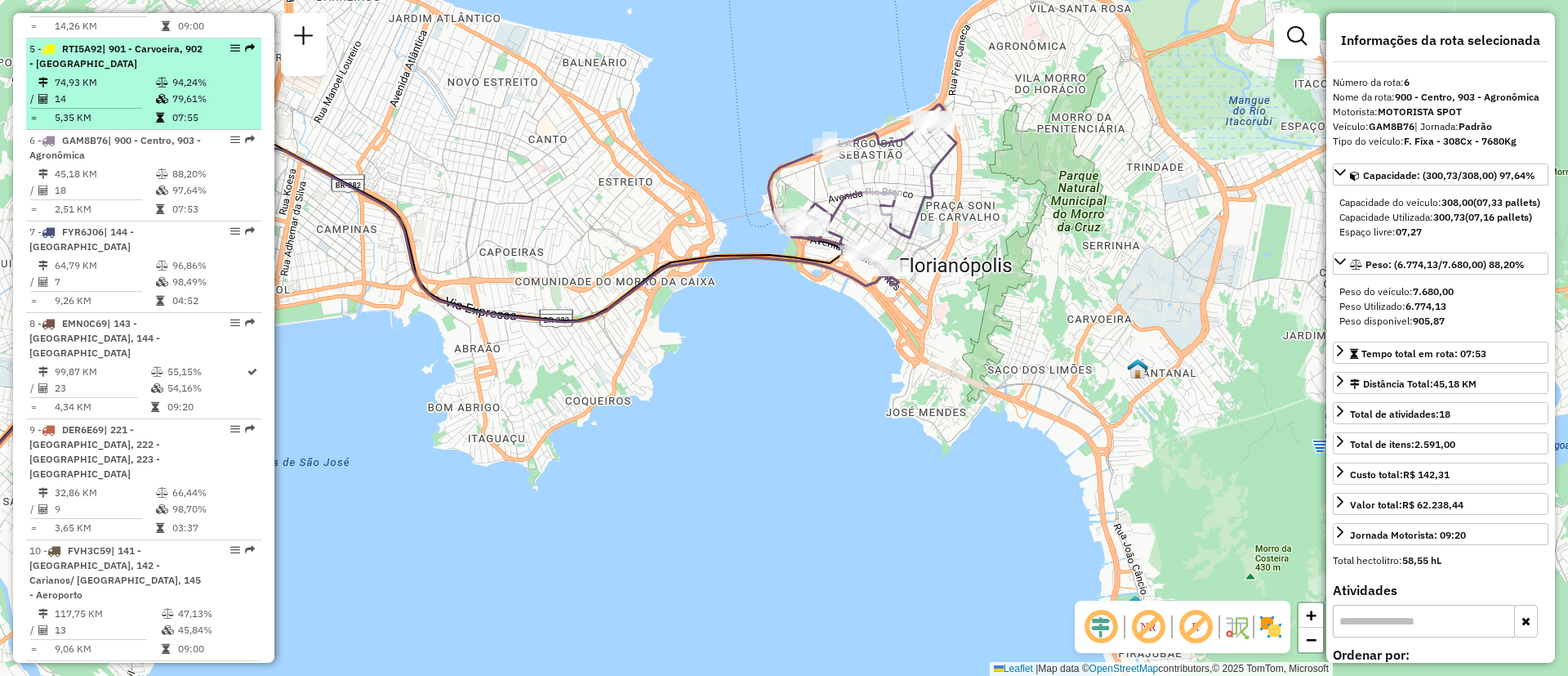
click at [135, 71] on div "5 - RTI5A92 | 901 - Carvoeira, 902 - Santa Mônica" at bounding box center [115, 56] width 173 height 29
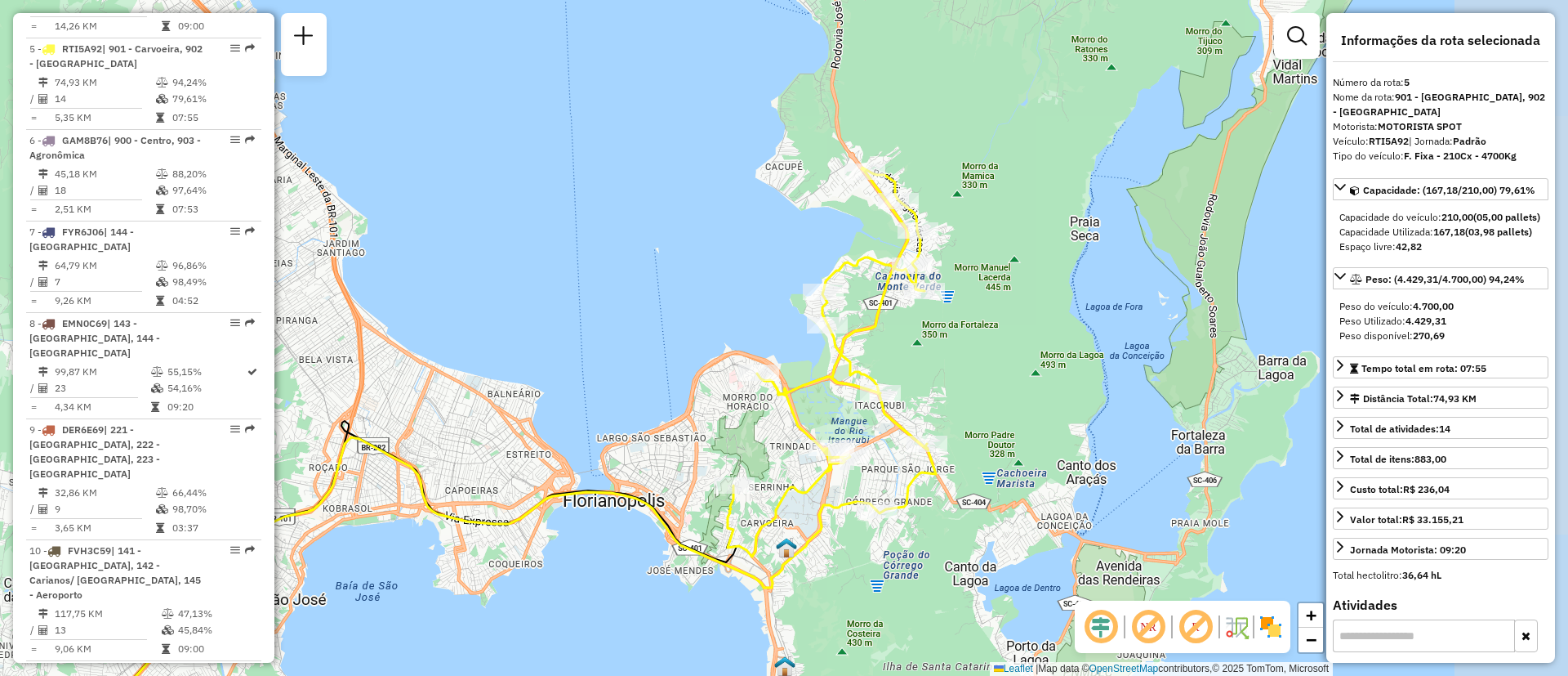
drag, startPoint x: 865, startPoint y: 349, endPoint x: 603, endPoint y: 454, distance: 282.3
click at [603, 454] on div "Janela de atendimento Grade de atendimento Capacidade Transportadoras Veículos …" at bounding box center [784, 338] width 1568 height 676
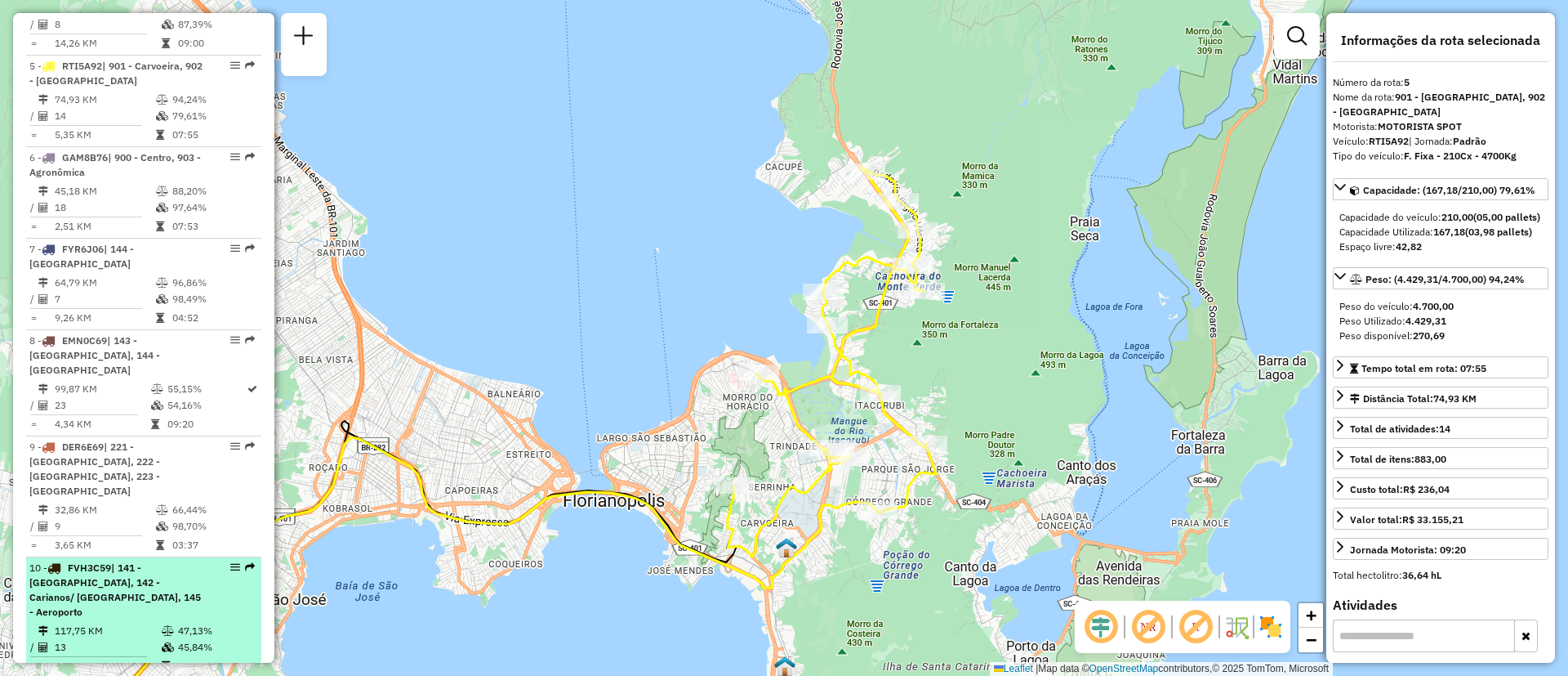
scroll to position [998, 0]
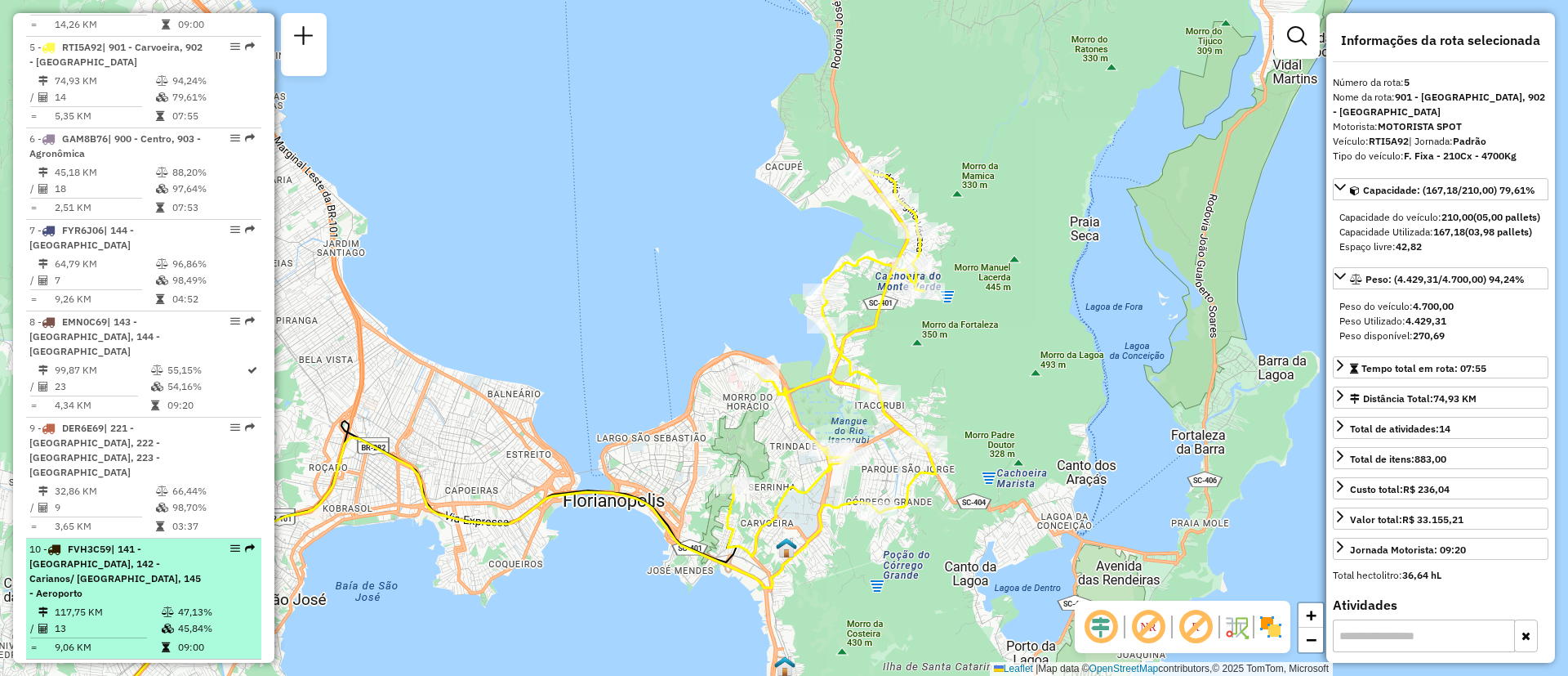
click at [130, 559] on div "10 - FVH3C59 | 141 - Ribeirão da Ilha, 142 - Carianos/ Campeche, 145 - Aeroporto" at bounding box center [115, 571] width 173 height 59
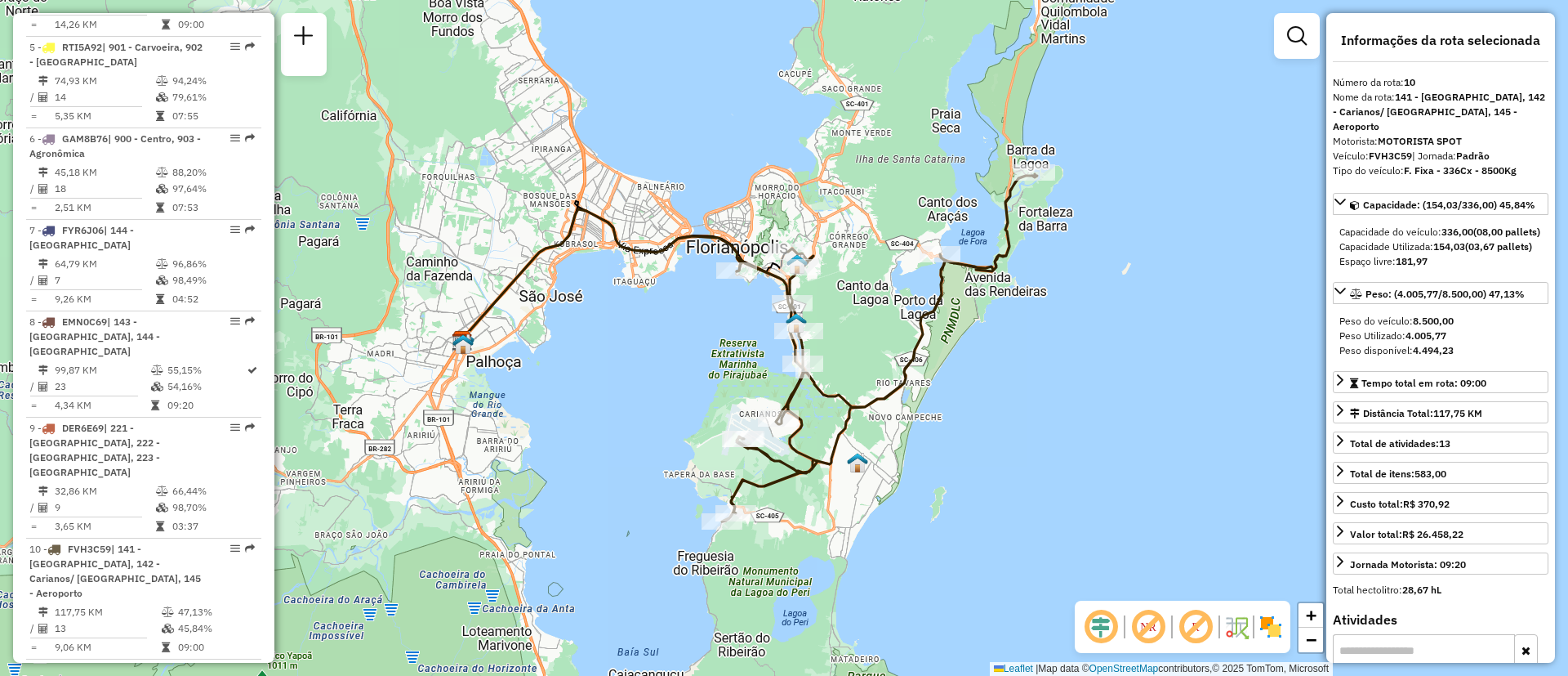
drag, startPoint x: 618, startPoint y: 409, endPoint x: 544, endPoint y: 424, distance: 75.5
click at [544, 424] on div "Janela de atendimento Grade de atendimento Capacidade Transportadoras Veículos …" at bounding box center [784, 338] width 1568 height 676
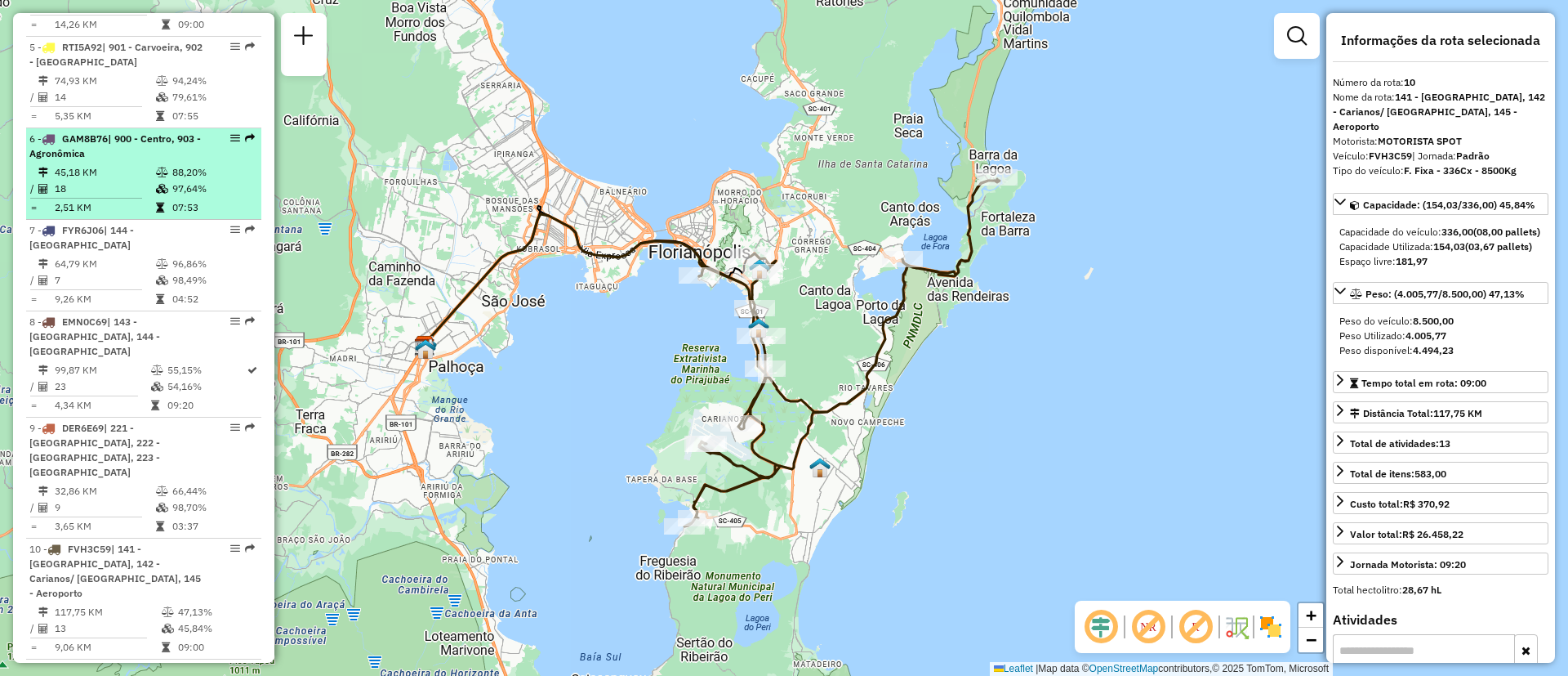
click at [122, 161] on div "6 - GAM8B76 | 900 - Centro, 903 - Agronômica" at bounding box center [115, 146] width 173 height 29
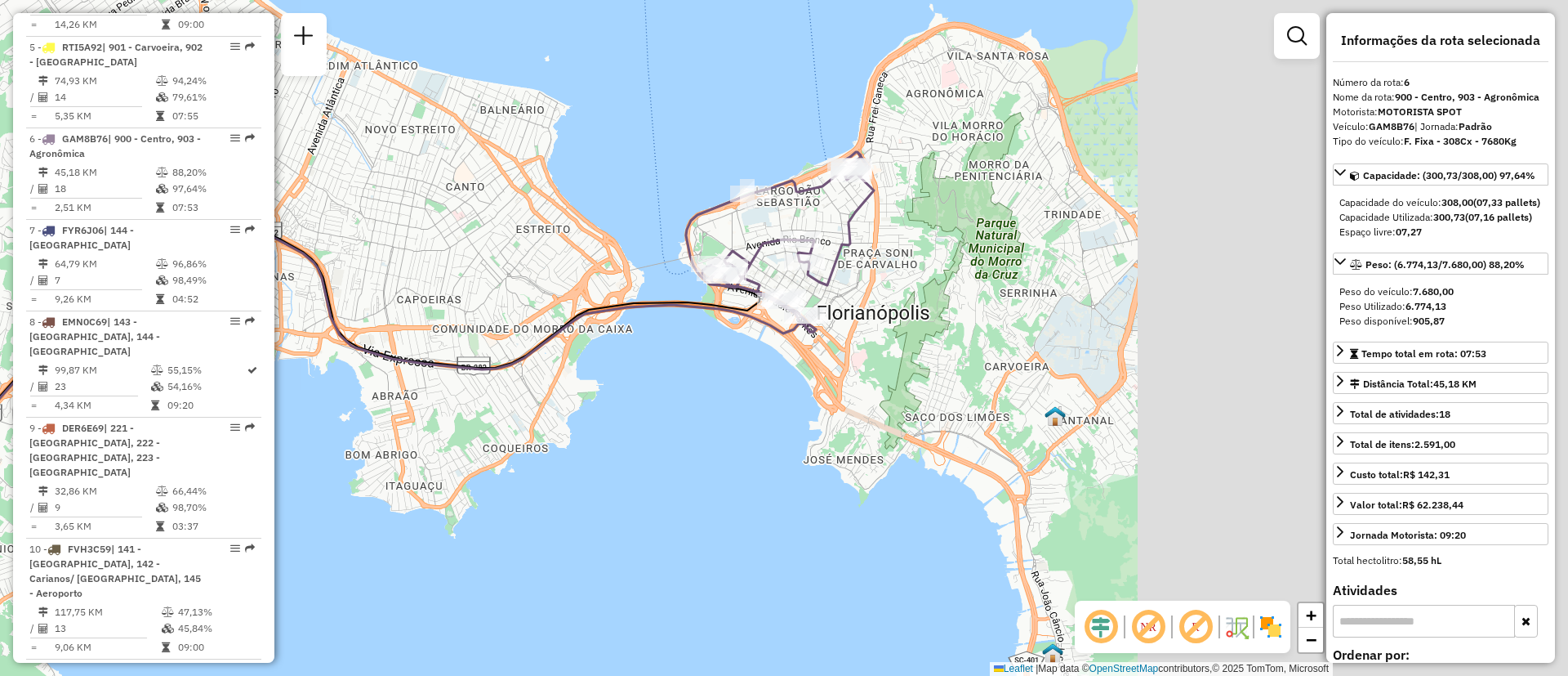
drag, startPoint x: 1084, startPoint y: 390, endPoint x: 562, endPoint y: 505, distance: 534.5
click at [562, 505] on div "Janela de atendimento Grade de atendimento Capacidade Transportadoras Veículos …" at bounding box center [784, 338] width 1568 height 676
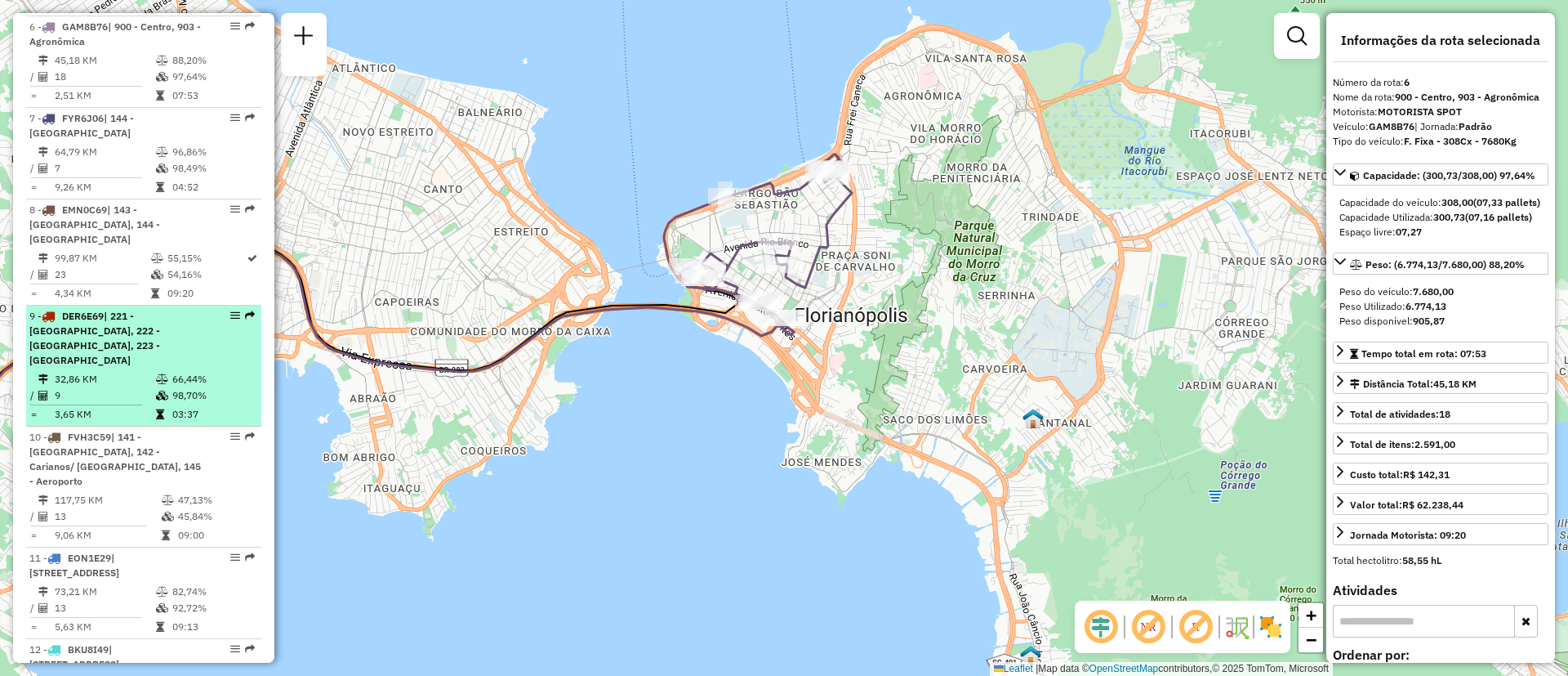
scroll to position [1120, 0]
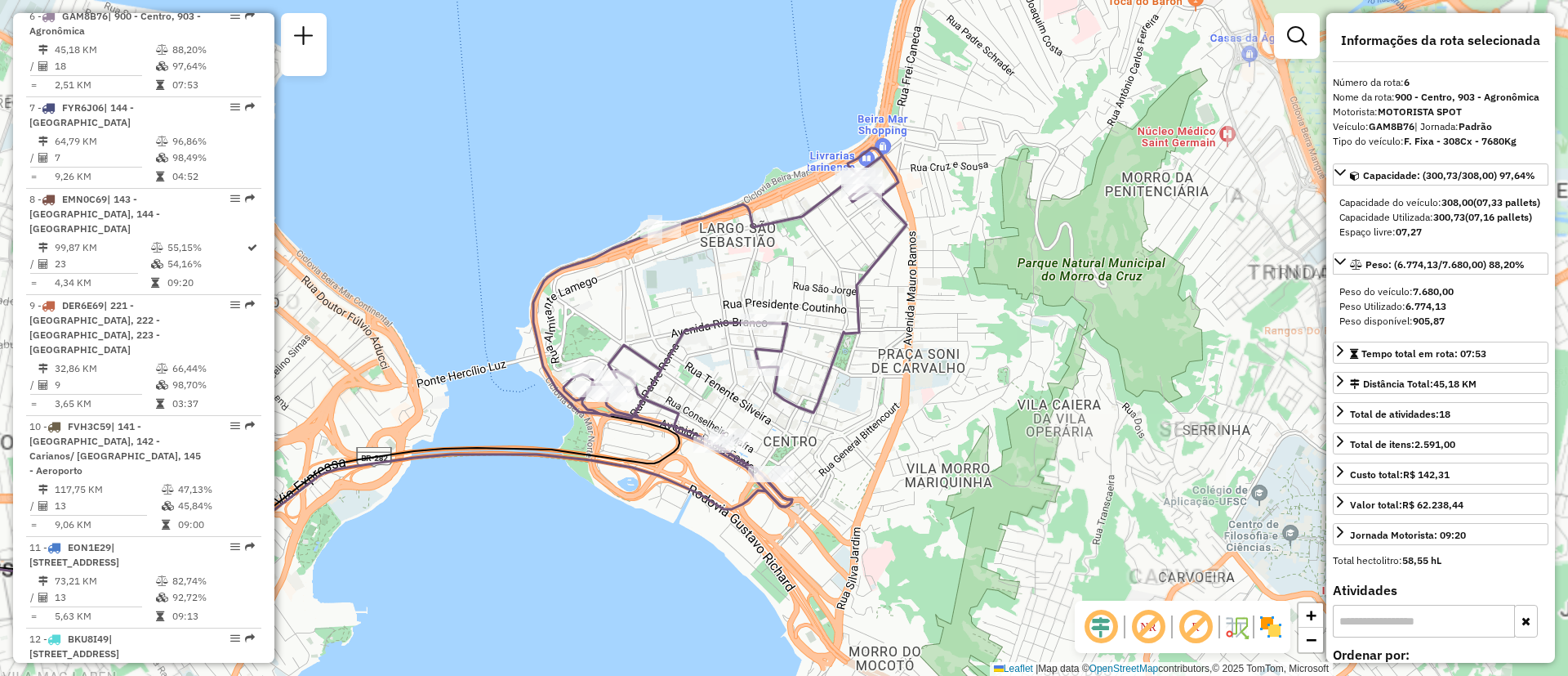
drag, startPoint x: 842, startPoint y: 298, endPoint x: 917, endPoint y: 468, distance: 185.8
click at [917, 468] on div "Janela de atendimento Grade de atendimento Capacidade Transportadoras Veículos …" at bounding box center [784, 338] width 1568 height 676
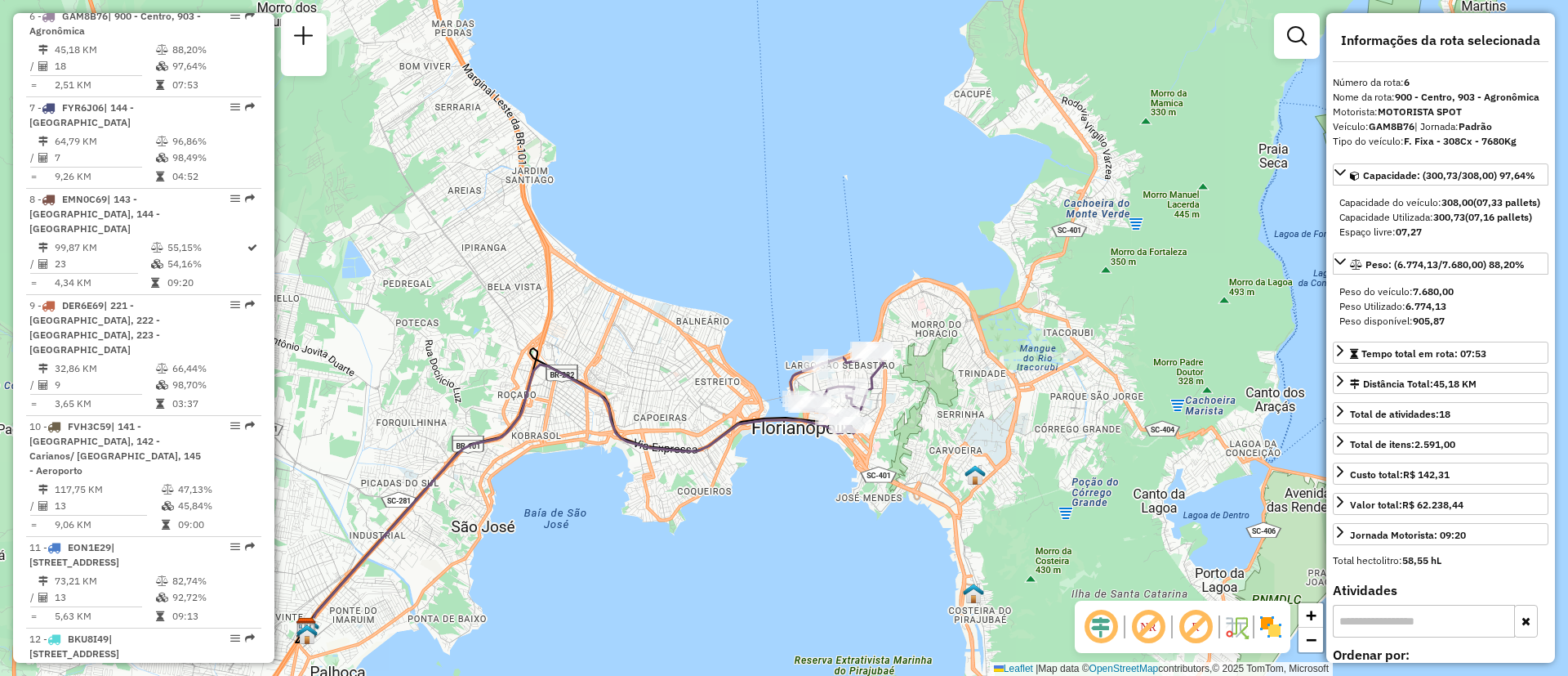
drag, startPoint x: 540, startPoint y: 453, endPoint x: 670, endPoint y: 451, distance: 130.0
click at [670, 451] on icon at bounding box center [581, 496] width 546 height 263
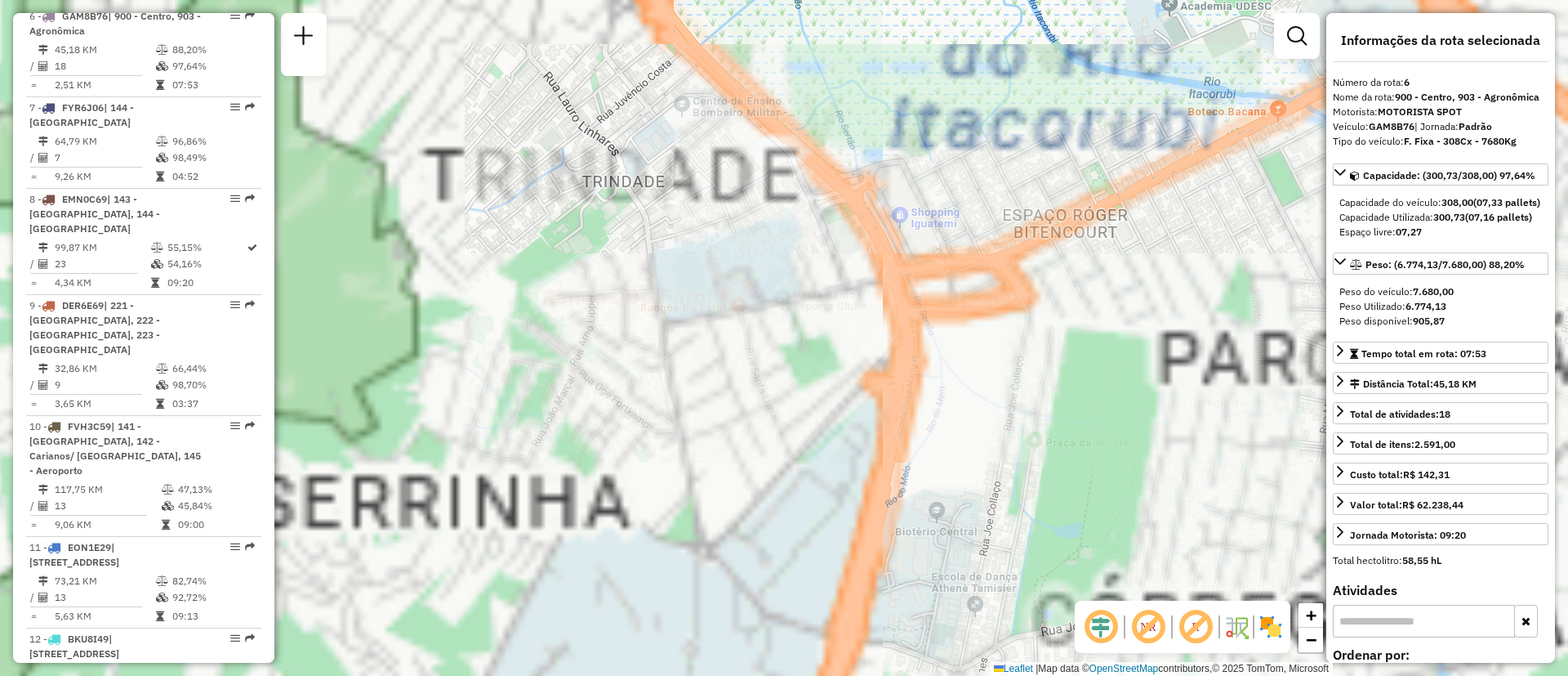
drag, startPoint x: 755, startPoint y: 402, endPoint x: 1054, endPoint y: 391, distance: 299.2
click at [1121, 391] on div "Janela de atendimento Grade de atendimento Capacidade Transportadoras Veículos …" at bounding box center [784, 338] width 1568 height 676
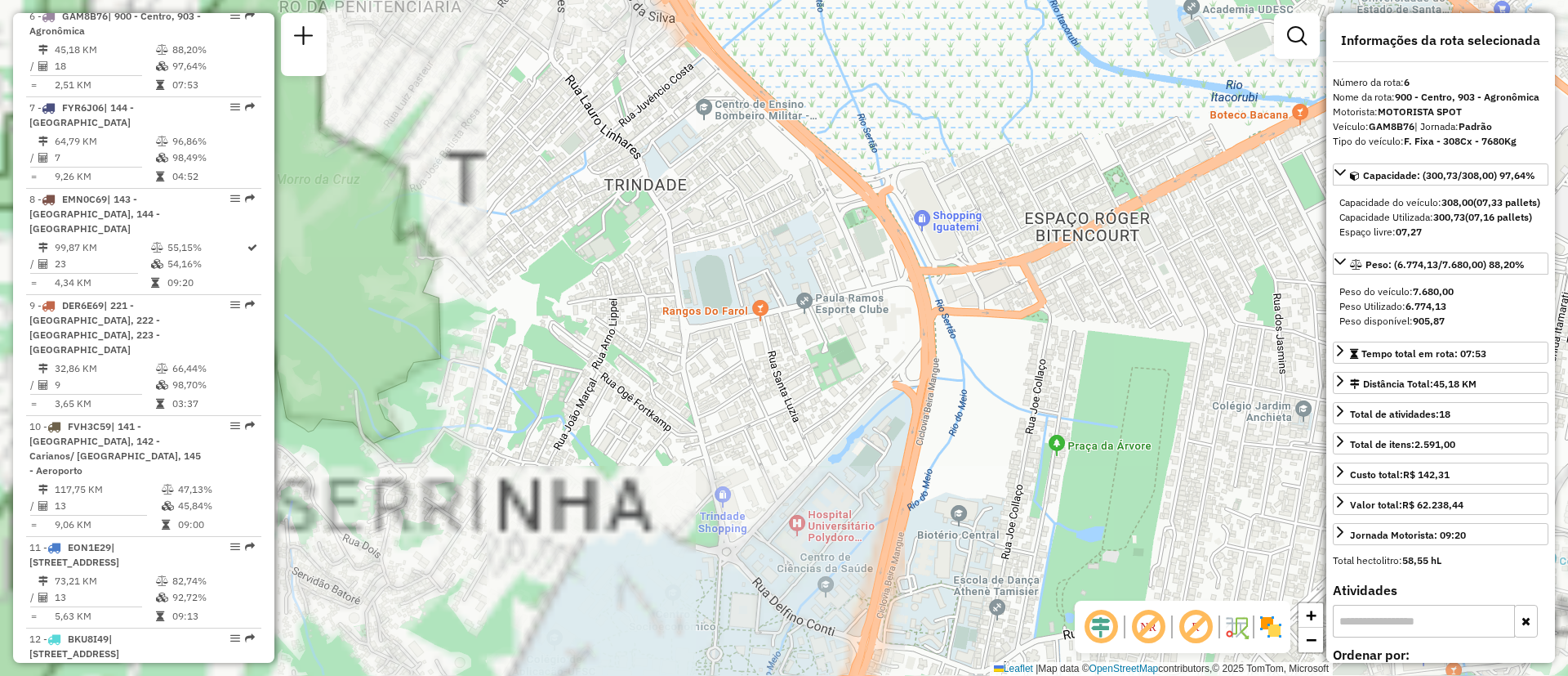
drag, startPoint x: 770, startPoint y: 394, endPoint x: 1149, endPoint y: 426, distance: 380.3
click at [1149, 426] on div "Janela de atendimento Grade de atendimento Capacidade Transportadoras Veículos …" at bounding box center [784, 338] width 1568 height 676
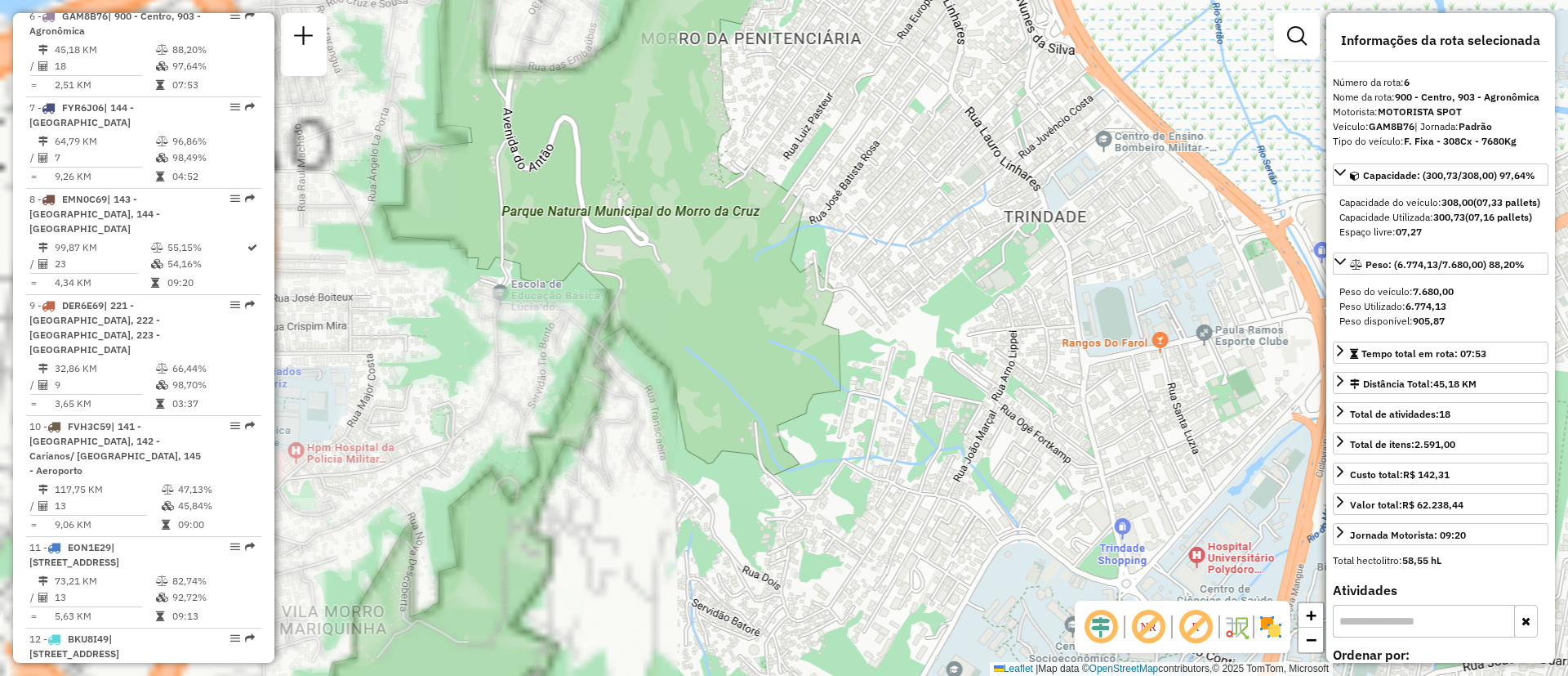
drag, startPoint x: 787, startPoint y: 428, endPoint x: 1069, endPoint y: 421, distance: 282.1
click at [1053, 421] on div "Janela de atendimento Grade de atendimento Capacidade Transportadoras Veículos …" at bounding box center [784, 338] width 1568 height 676
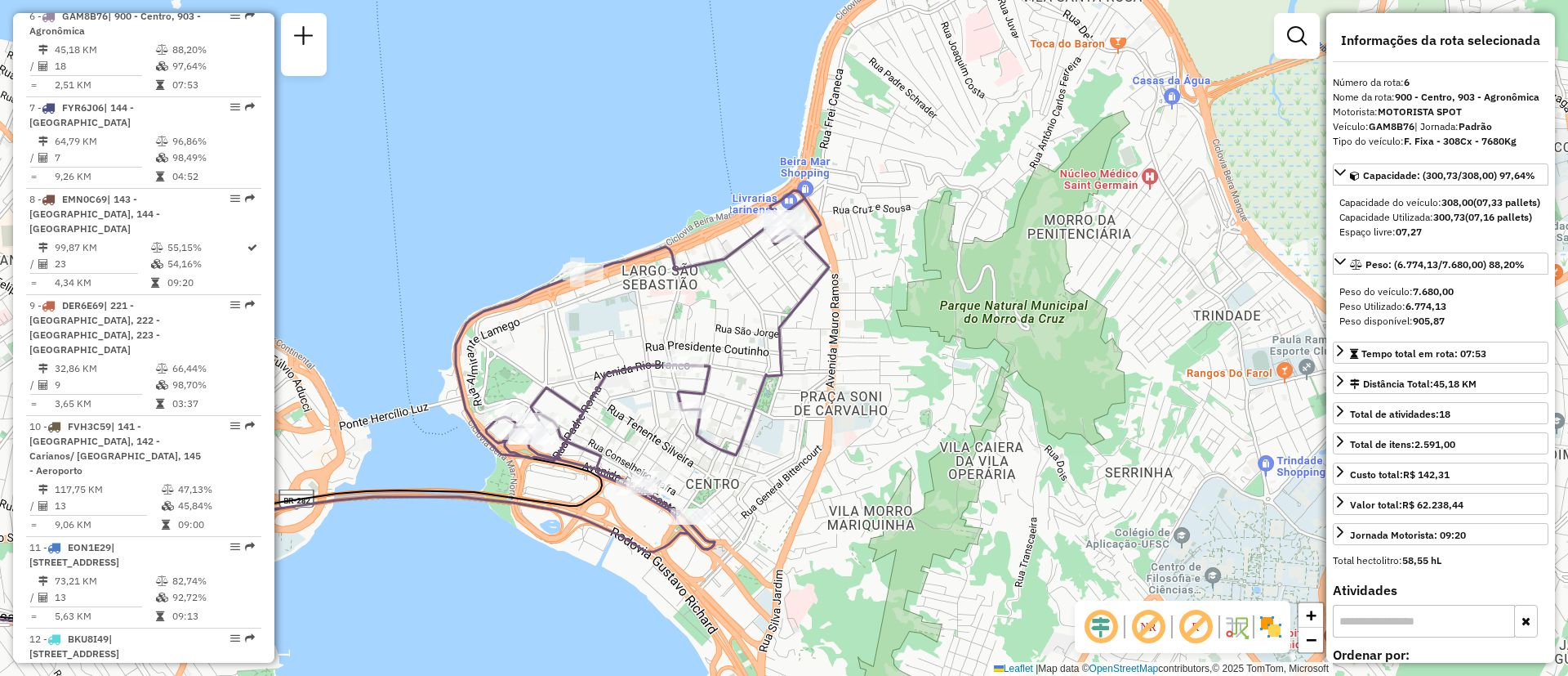
scroll to position [341, 0]
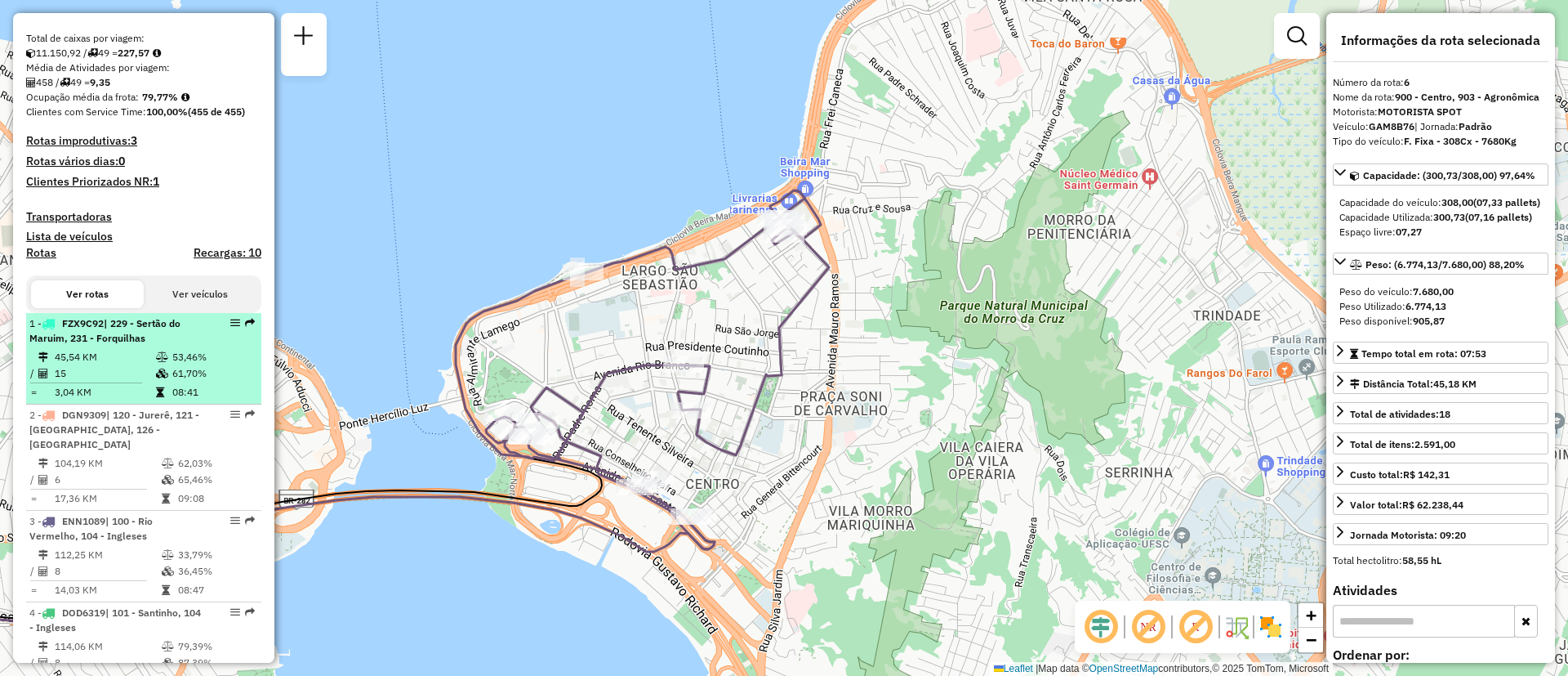
click at [110, 365] on td "45,54 KM" at bounding box center [104, 357] width 101 height 16
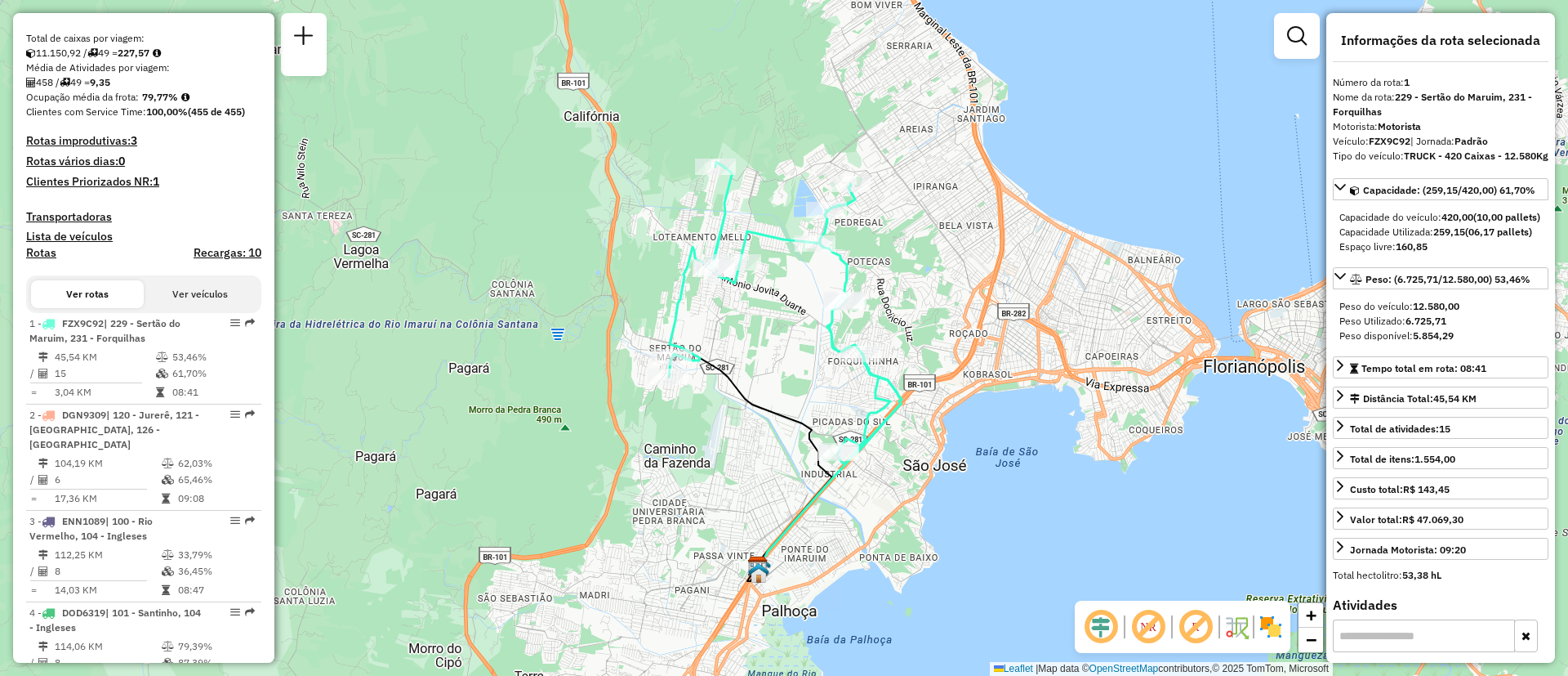
drag, startPoint x: 962, startPoint y: 367, endPoint x: 963, endPoint y: 409, distance: 42.0
click at [963, 409] on div "Janela de atendimento Grade de atendimento Capacidade Transportadoras Veículos …" at bounding box center [784, 338] width 1568 height 676
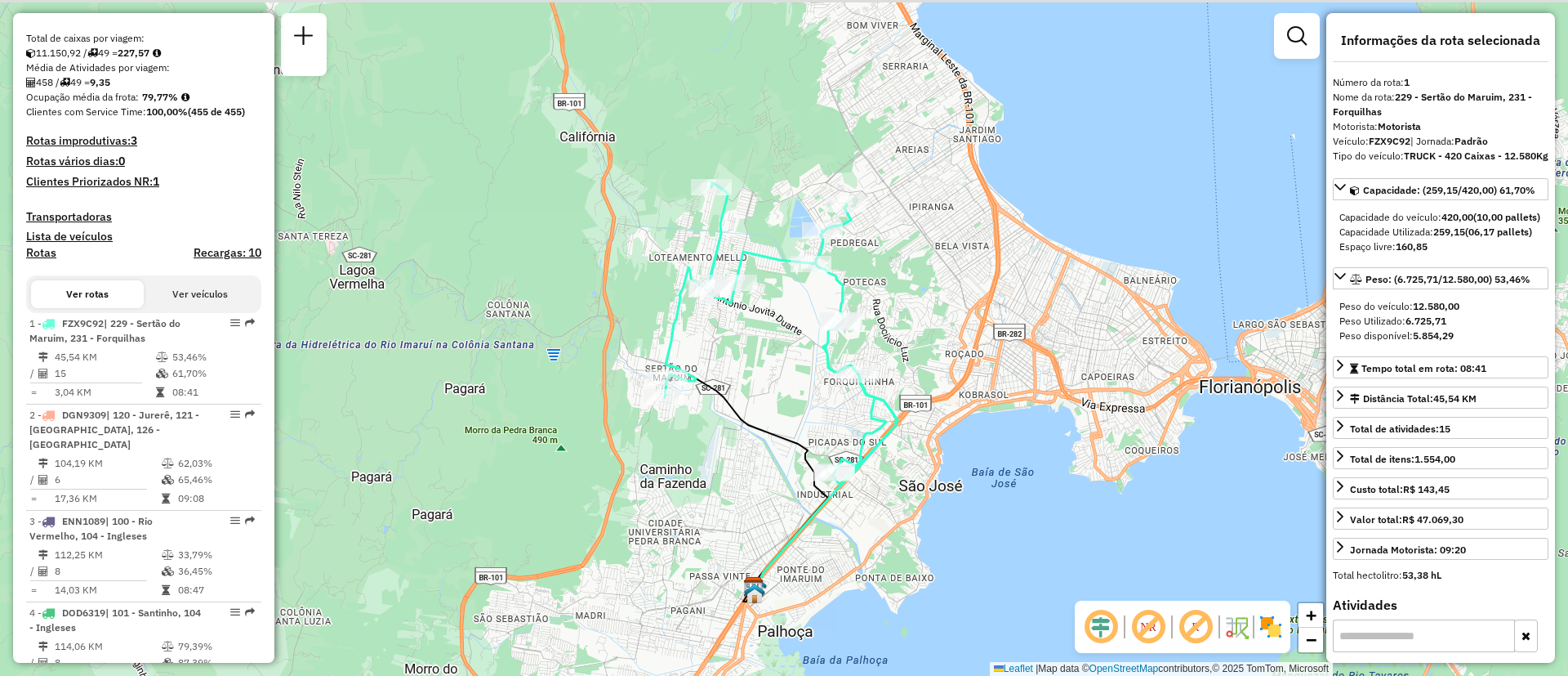
drag, startPoint x: 1000, startPoint y: 373, endPoint x: 996, endPoint y: 384, distance: 11.7
click at [996, 384] on div "Janela de atendimento Grade de atendimento Capacidade Transportadoras Veículos …" at bounding box center [784, 338] width 1568 height 676
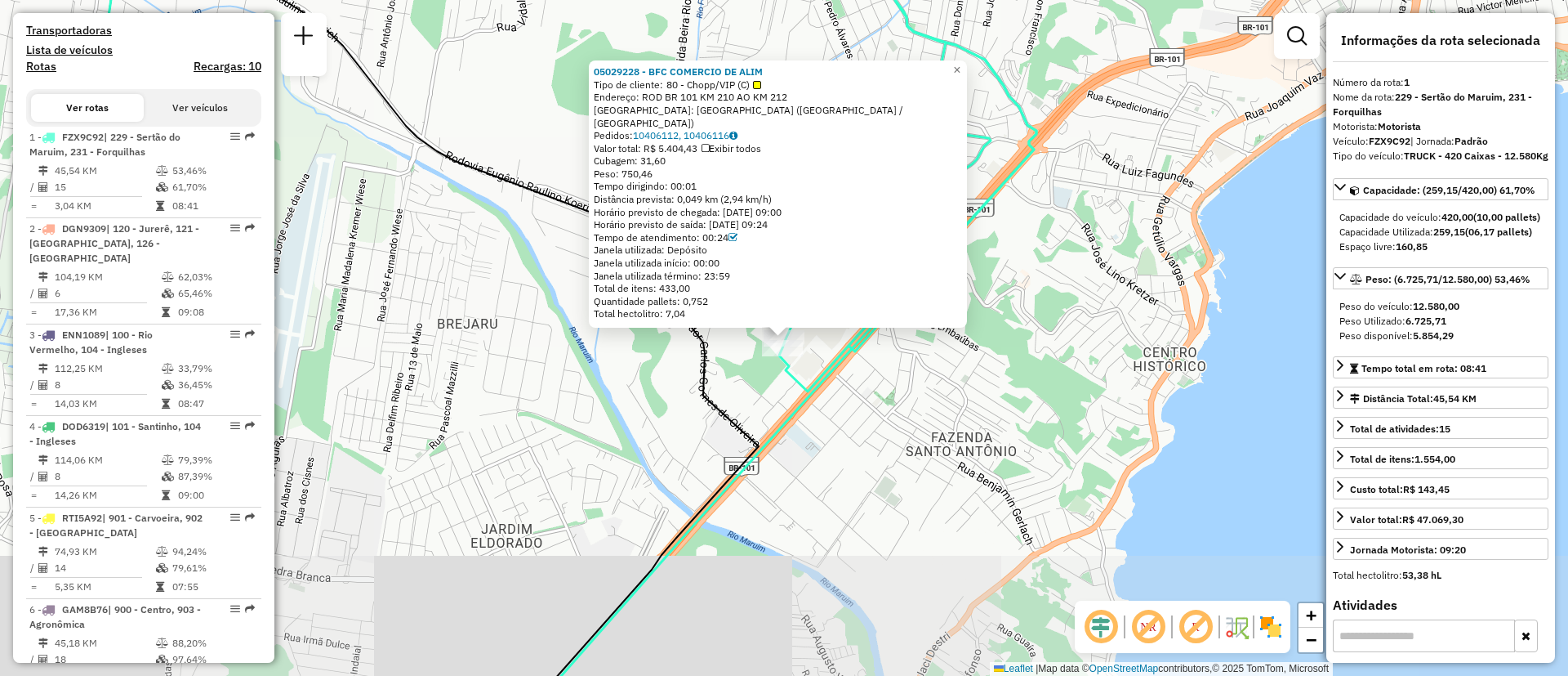
scroll to position [655, 0]
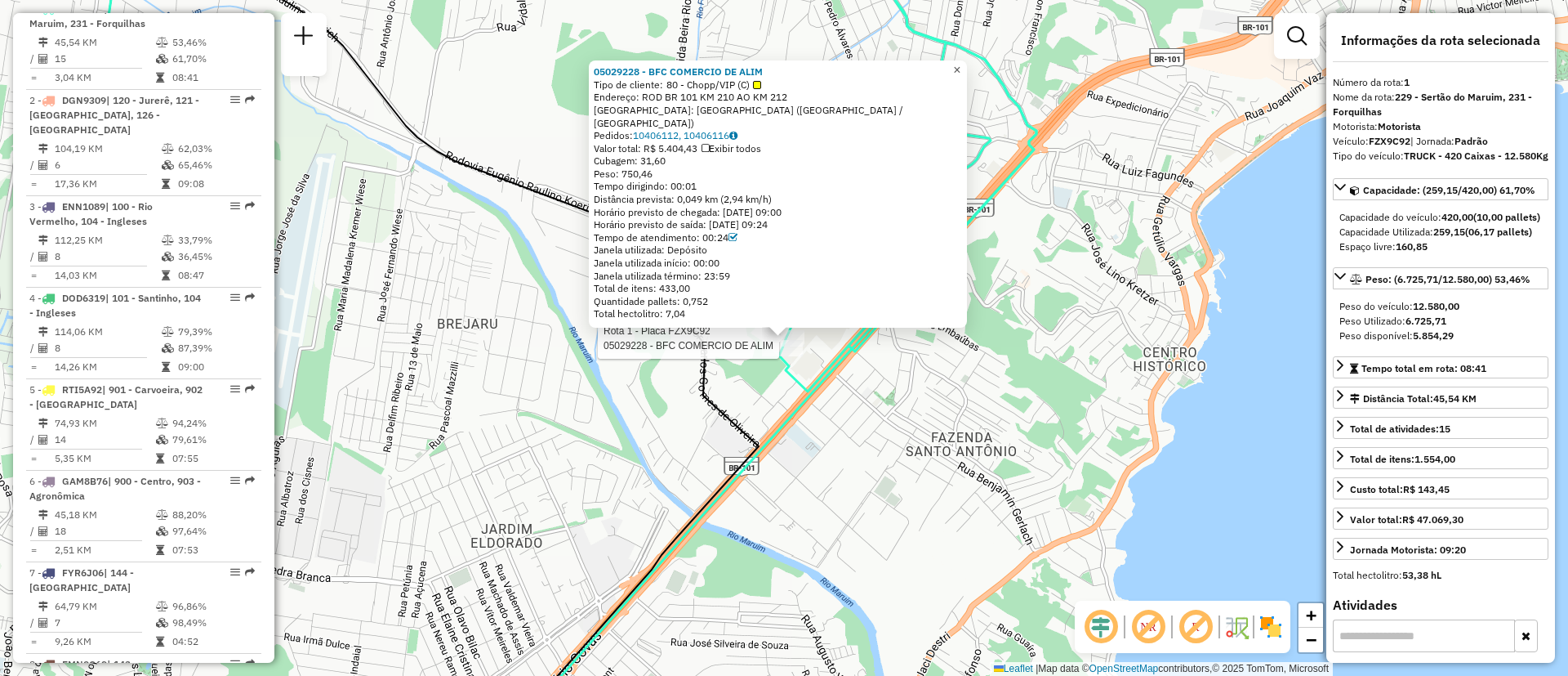
click at [960, 77] on span "×" at bounding box center [957, 69] width 8 height 14
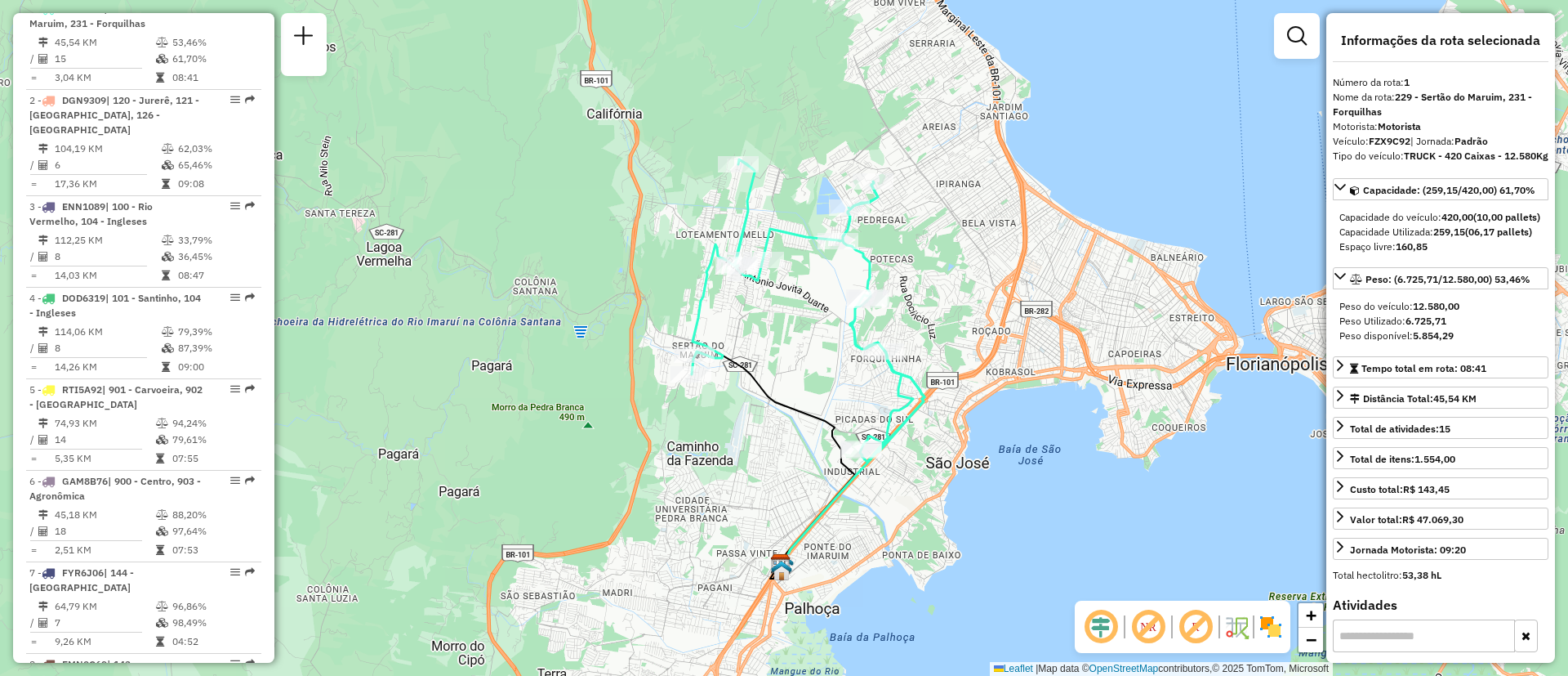
drag, startPoint x: 982, startPoint y: 296, endPoint x: 935, endPoint y: 422, distance: 134.5
click at [935, 422] on div "Janela de atendimento Grade de atendimento Capacidade Transportadoras Veículos …" at bounding box center [784, 338] width 1568 height 676
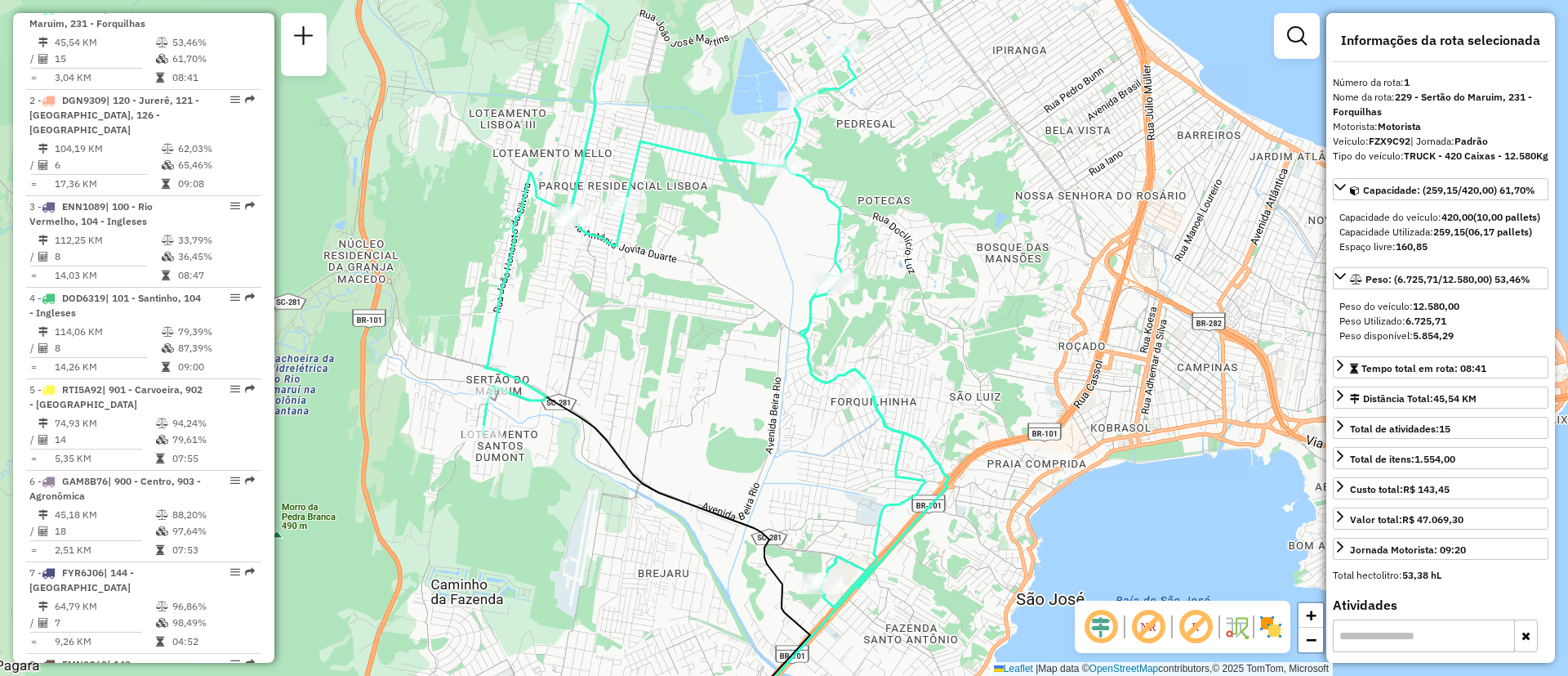
drag, startPoint x: 875, startPoint y: 291, endPoint x: 892, endPoint y: 348, distance: 59.5
click at [892, 348] on div "Janela de atendimento Grade de atendimento Capacidade Transportadoras Veículos …" at bounding box center [784, 338] width 1568 height 676
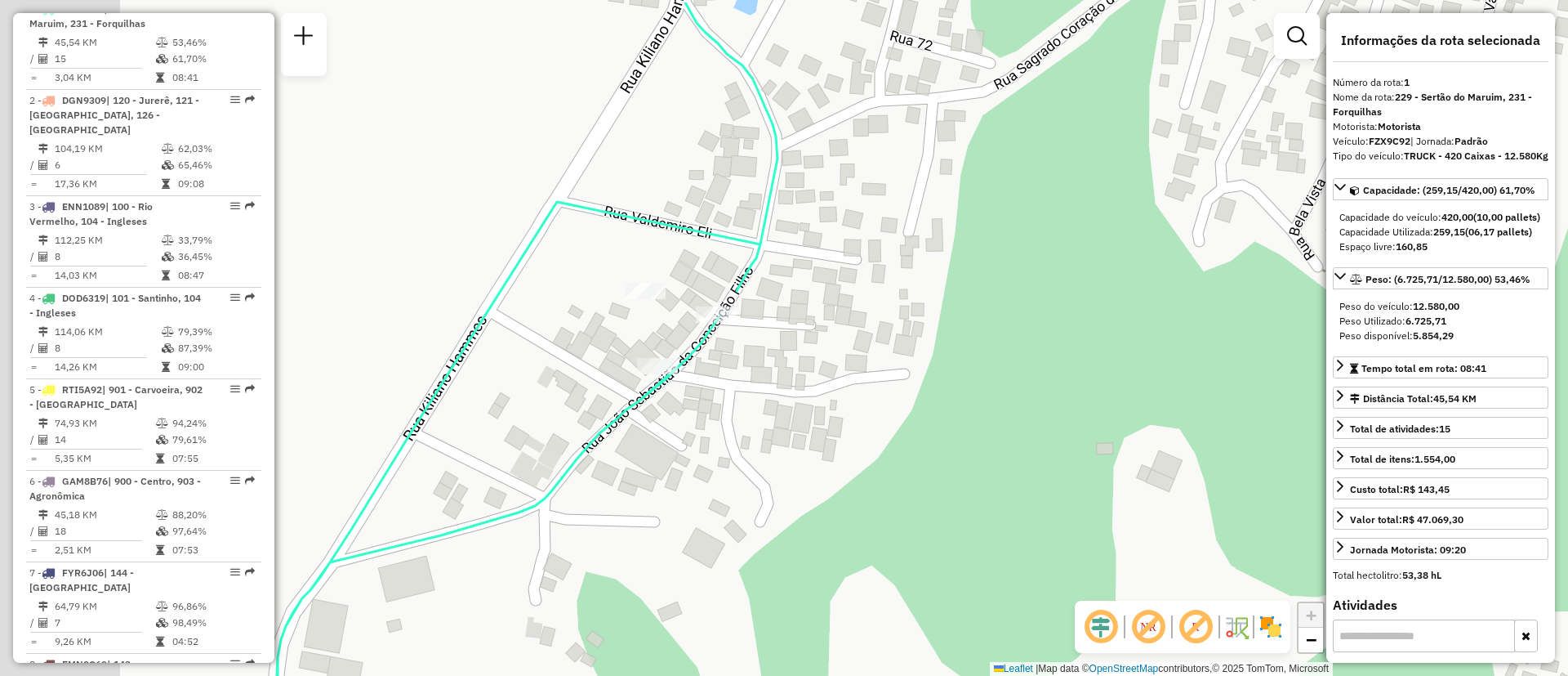
drag, startPoint x: 779, startPoint y: 388, endPoint x: 782, endPoint y: 397, distance: 9.5
click at [781, 396] on div "Janela de atendimento Grade de atendimento Capacidade Transportadoras Veículos …" at bounding box center [784, 338] width 1568 height 676
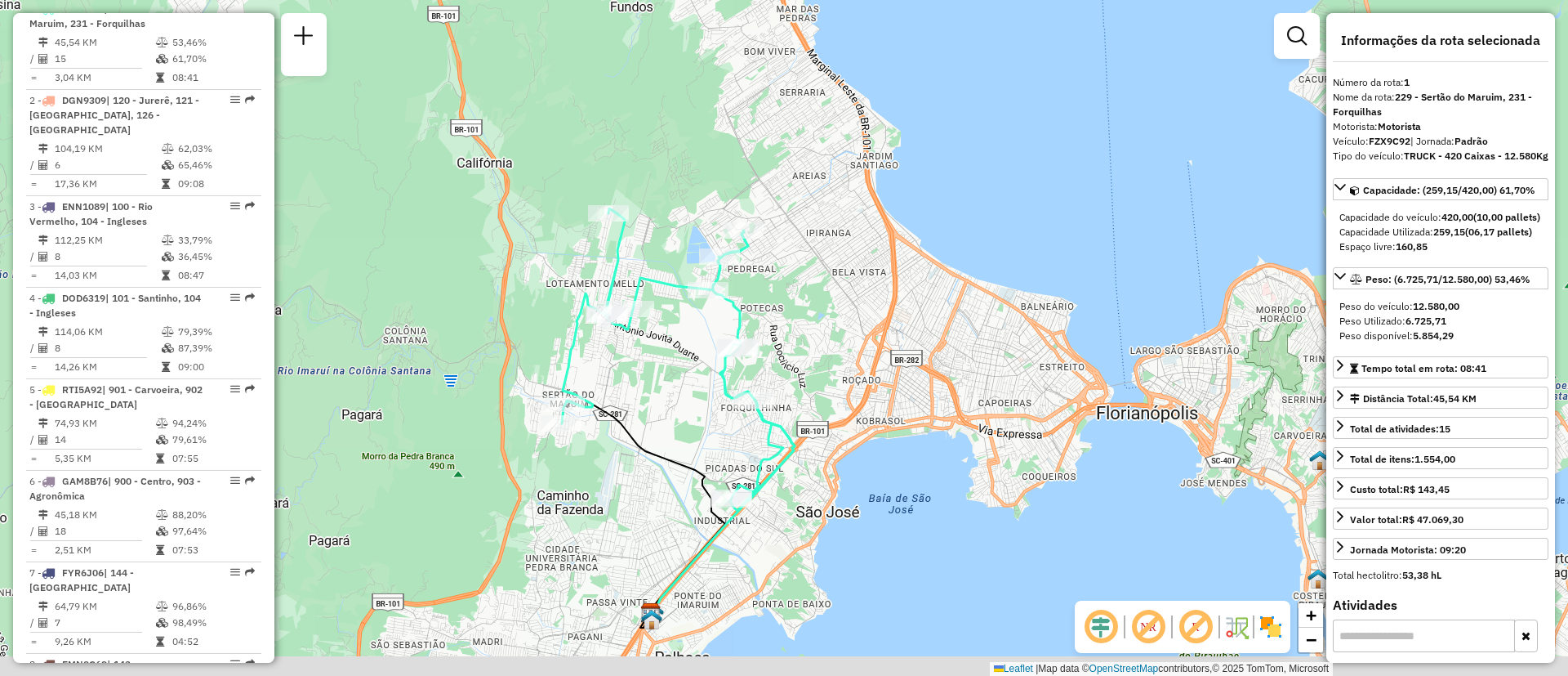
drag, startPoint x: 831, startPoint y: 368, endPoint x: 811, endPoint y: 341, distance: 33.6
click at [811, 341] on div "Janela de atendimento Grade de atendimento Capacidade Transportadoras Veículos …" at bounding box center [784, 338] width 1568 height 676
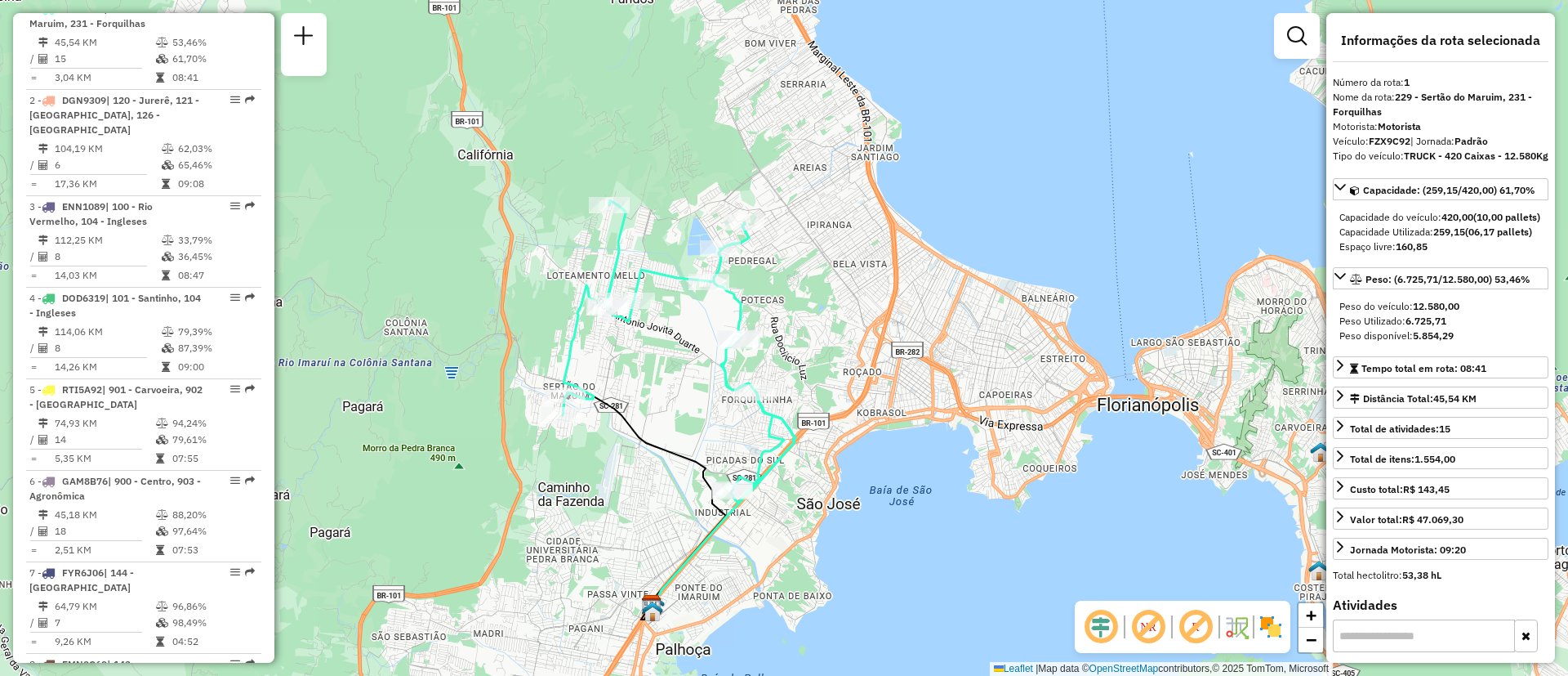
scroll to position [3512, 0]
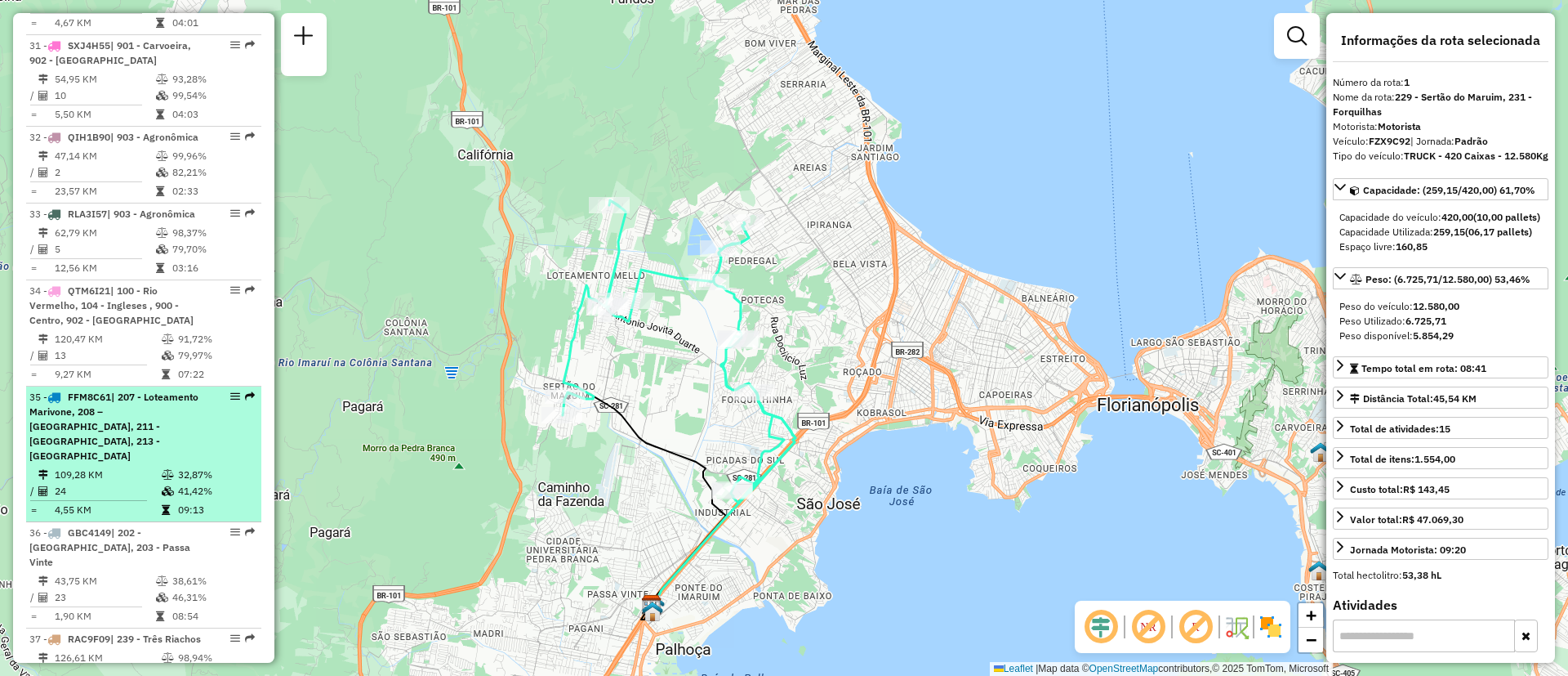
click at [126, 391] on span "| 207 - Loteamento Marivone, 208 – Guarda do Embaú, 211 - Aririú, 213 - Barra d…" at bounding box center [114, 426] width 169 height 71
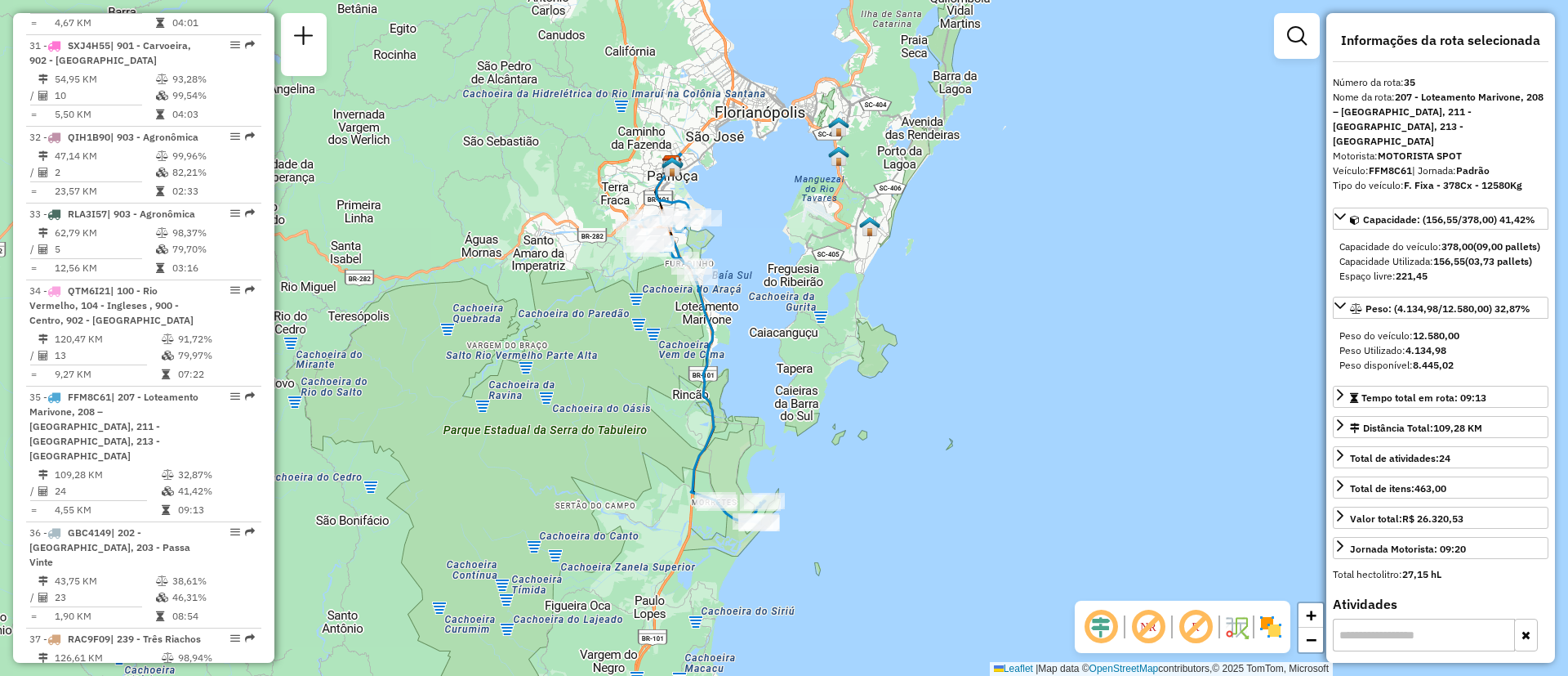
drag, startPoint x: 982, startPoint y: 469, endPoint x: 898, endPoint y: 469, distance: 84.0
click at [898, 469] on div "Janela de atendimento Grade de atendimento Capacidade Transportadoras Veículos …" at bounding box center [784, 338] width 1568 height 676
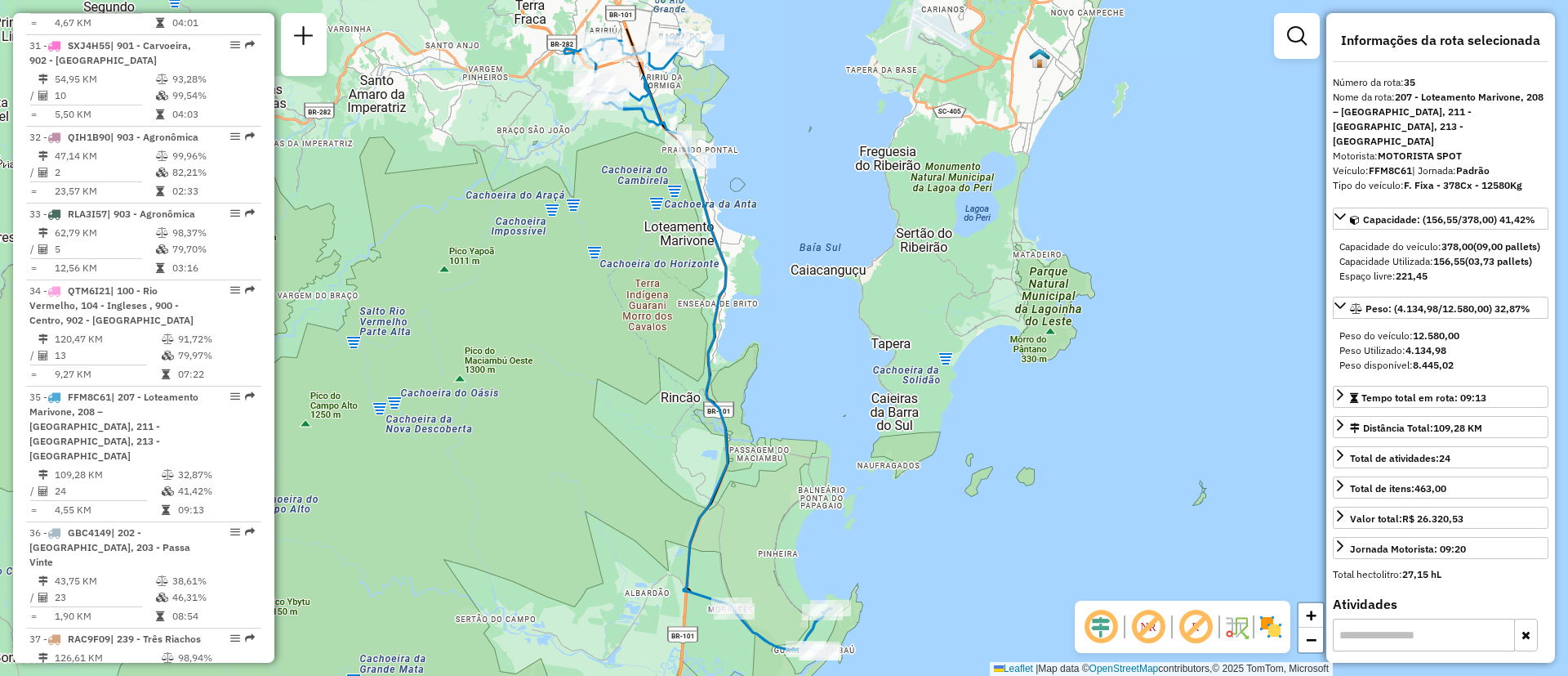
drag, startPoint x: 894, startPoint y: 372, endPoint x: 898, endPoint y: 468, distance: 96.1
click at [898, 468] on div "Janela de atendimento Grade de atendimento Capacidade Transportadoras Veículos …" at bounding box center [784, 338] width 1568 height 676
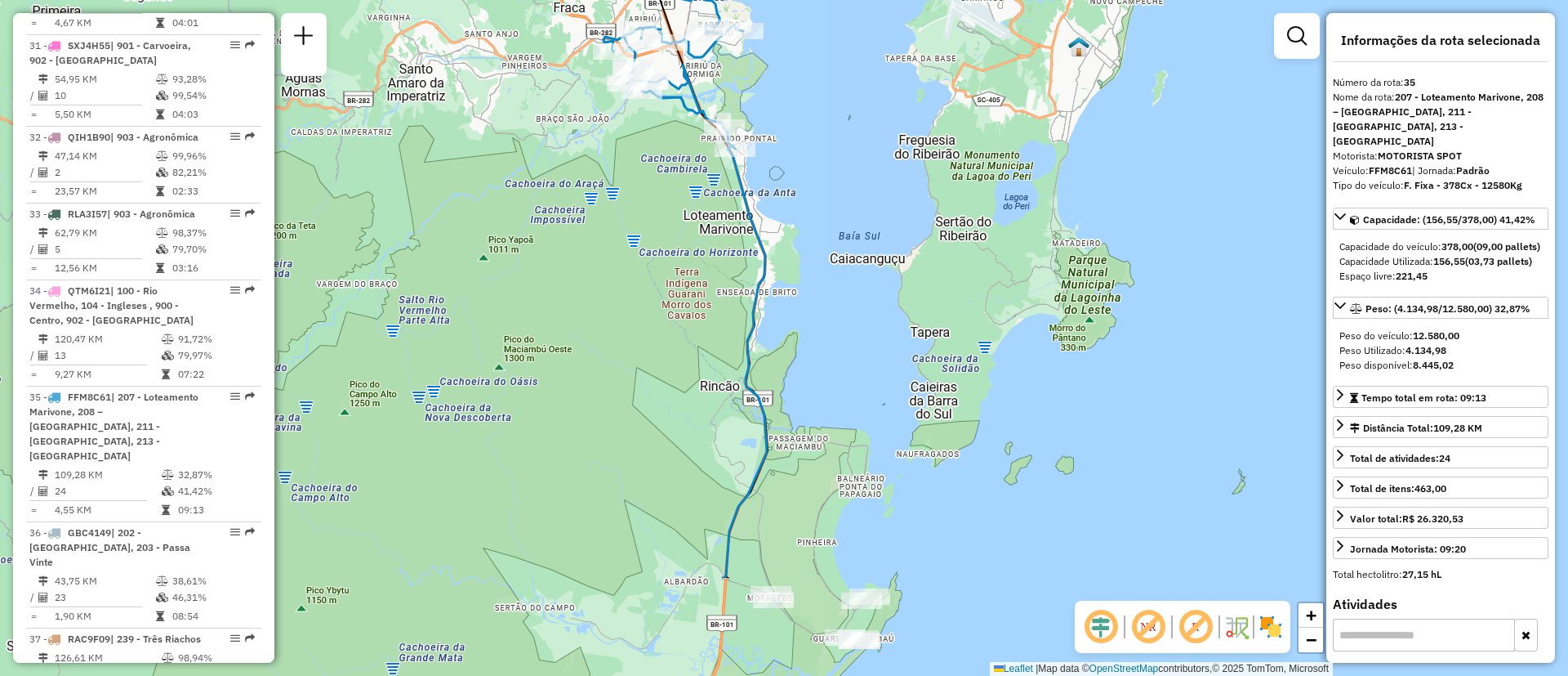
drag, startPoint x: 911, startPoint y: 368, endPoint x: 836, endPoint y: 204, distance: 180.3
click at [836, 204] on div "Janela de atendimento Grade de atendimento Capacidade Transportadoras Veículos …" at bounding box center [784, 338] width 1568 height 676
drag, startPoint x: 826, startPoint y: 112, endPoint x: 872, endPoint y: 194, distance: 94.0
click at [872, 194] on div "Janela de atendimento Grade de atendimento Capacidade Transportadoras Veículos …" at bounding box center [784, 338] width 1568 height 676
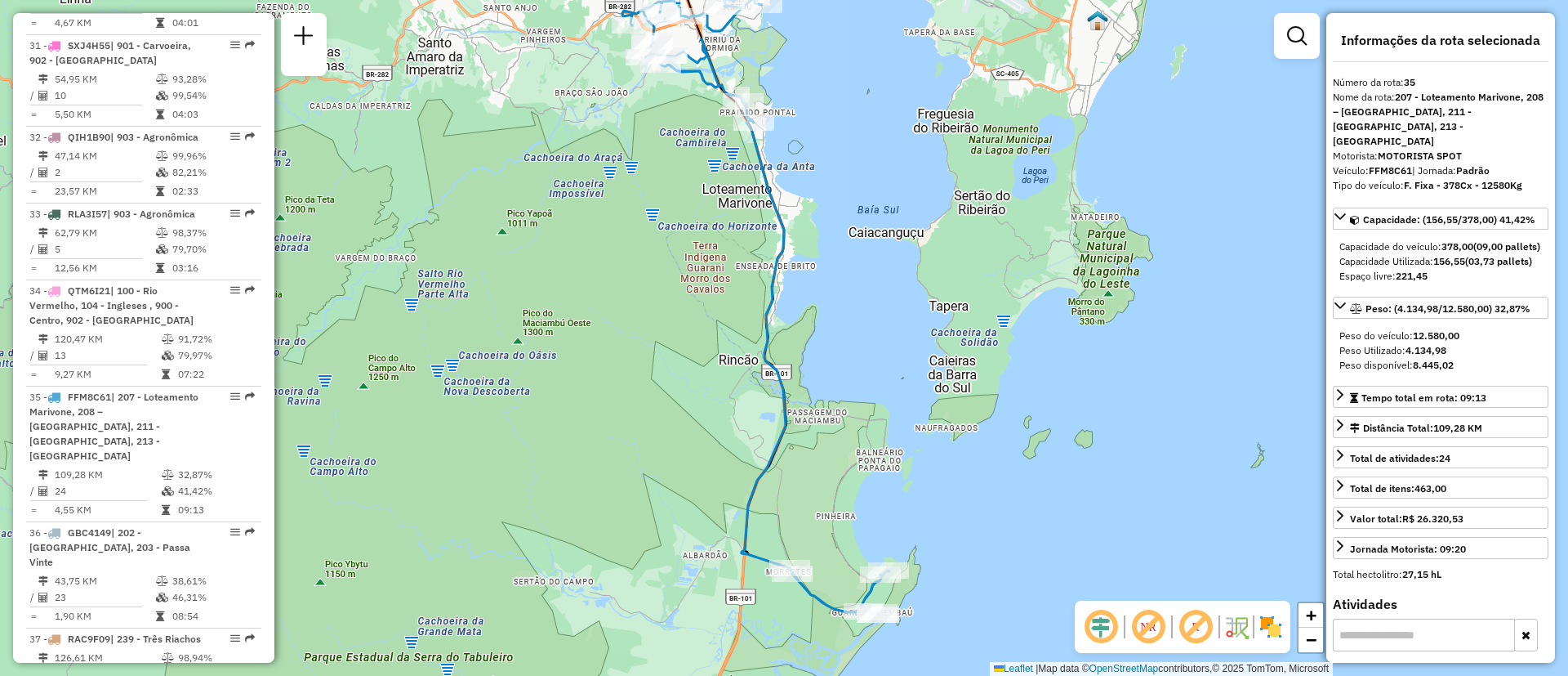
drag, startPoint x: 789, startPoint y: 434, endPoint x: 762, endPoint y: 326, distance: 111.3
click at [762, 326] on icon at bounding box center [756, 307] width 267 height 615
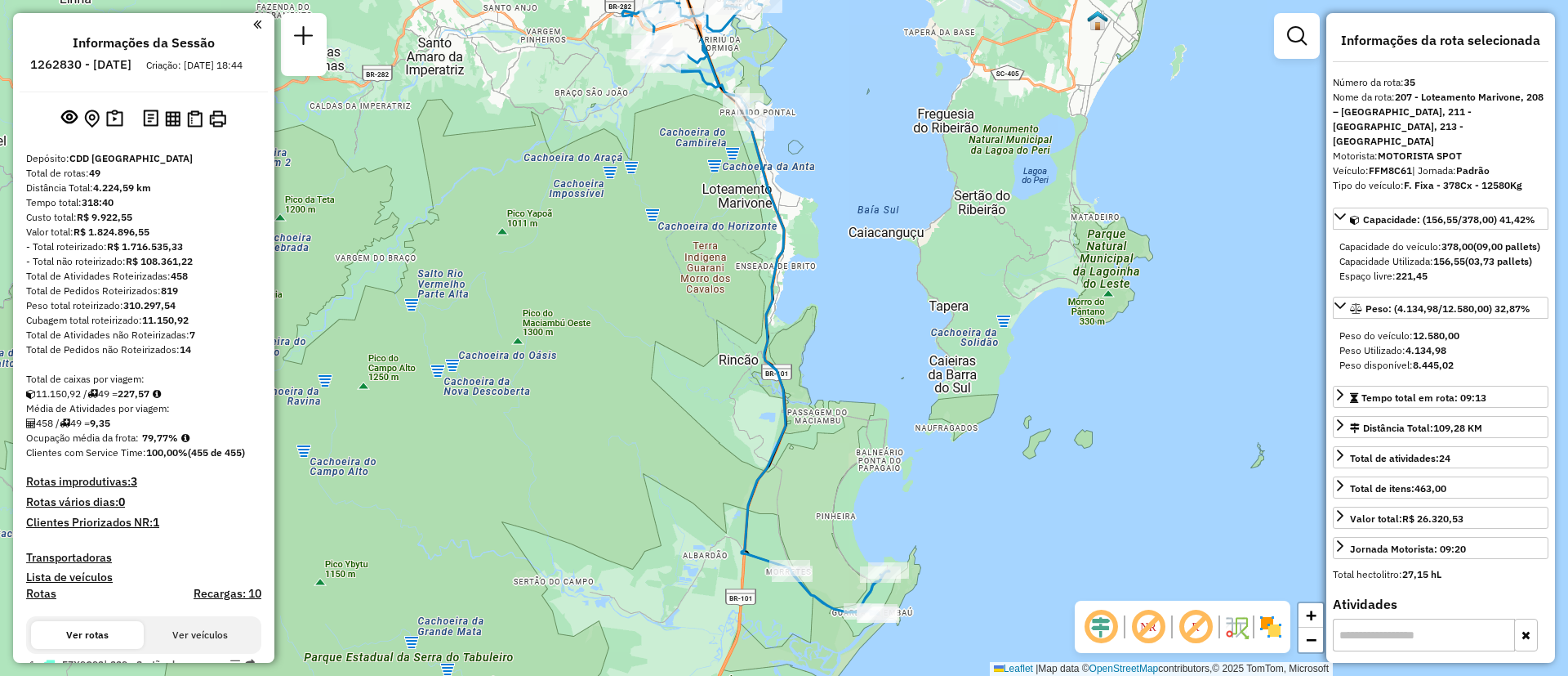
scroll to position [3633, 0]
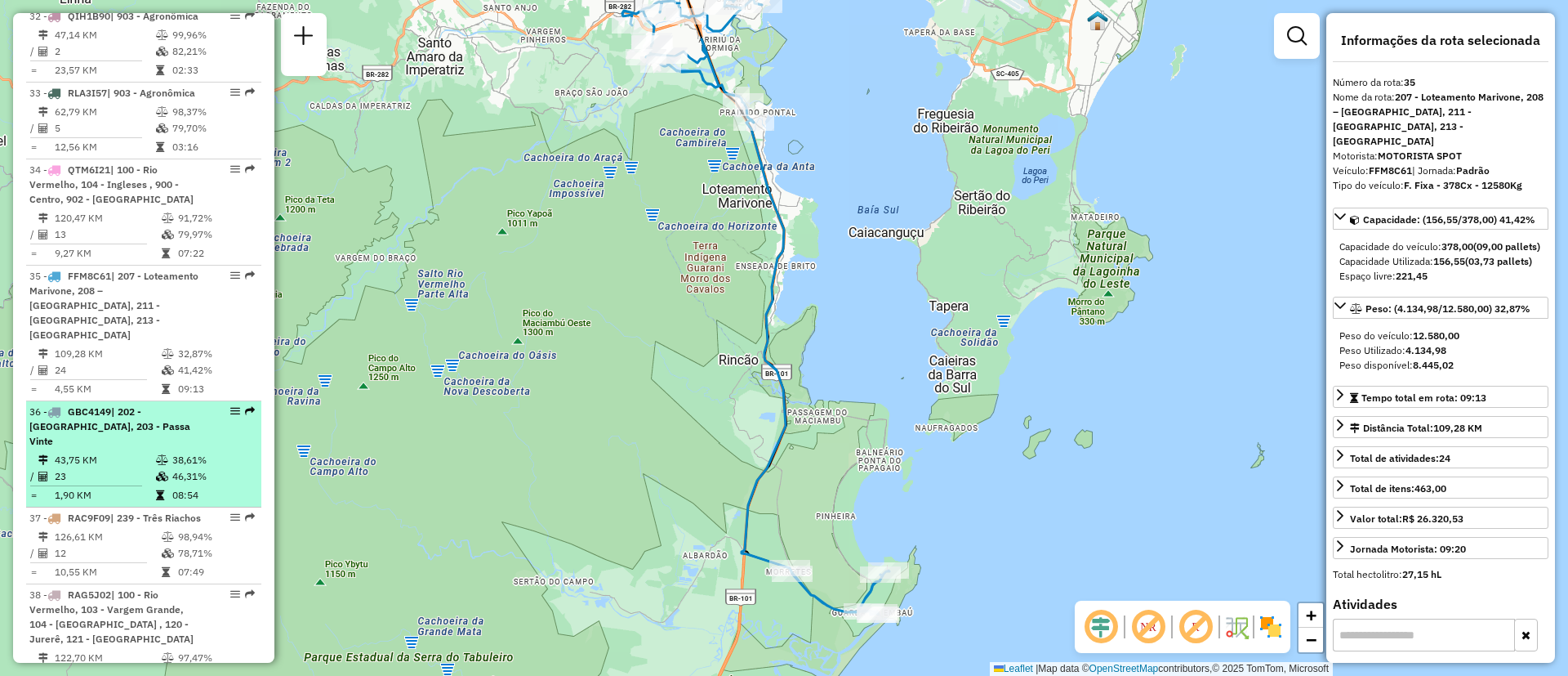
click at [116, 452] on td "43,75 KM" at bounding box center [104, 459] width 101 height 16
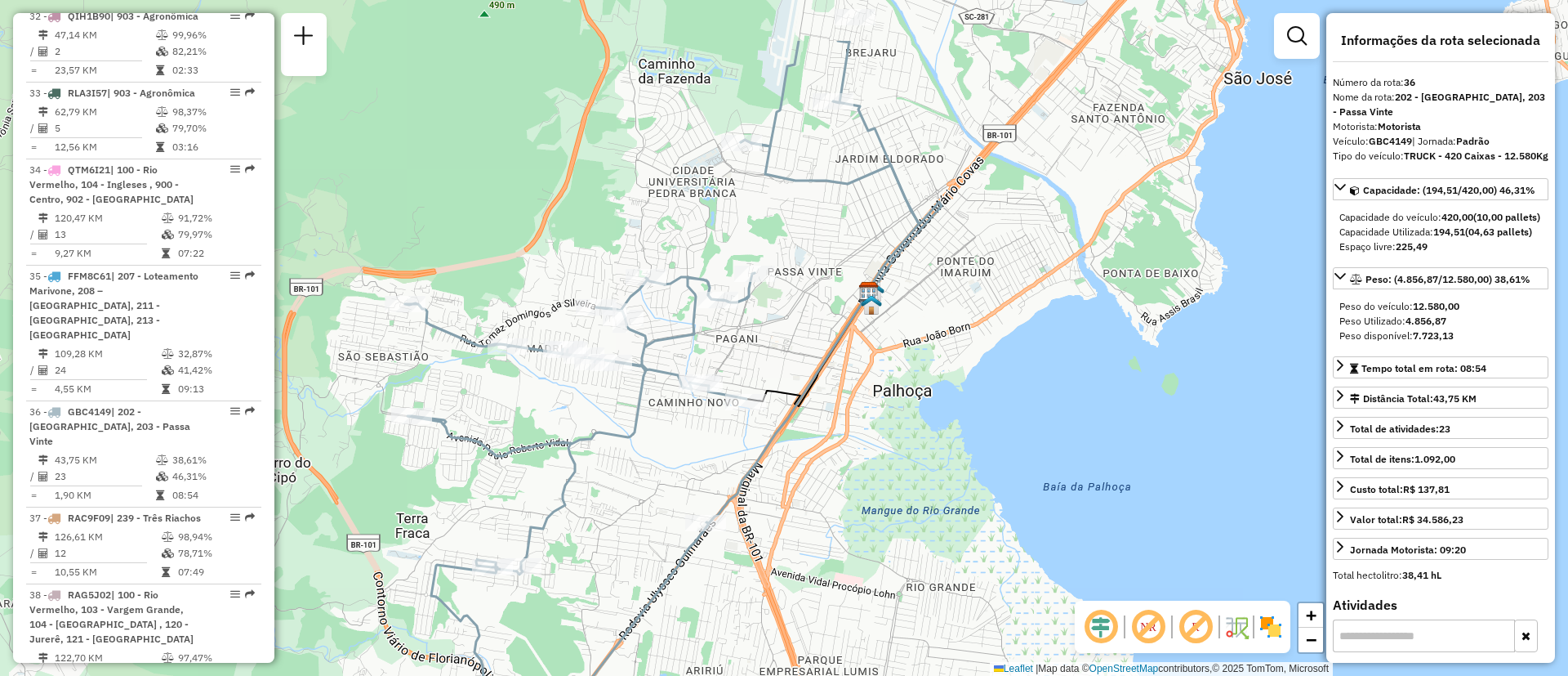
drag, startPoint x: 894, startPoint y: 349, endPoint x: 874, endPoint y: 458, distance: 110.8
click at [874, 458] on div "Janela de atendimento Grade de atendimento Capacidade Transportadoras Veículos …" at bounding box center [784, 338] width 1568 height 676
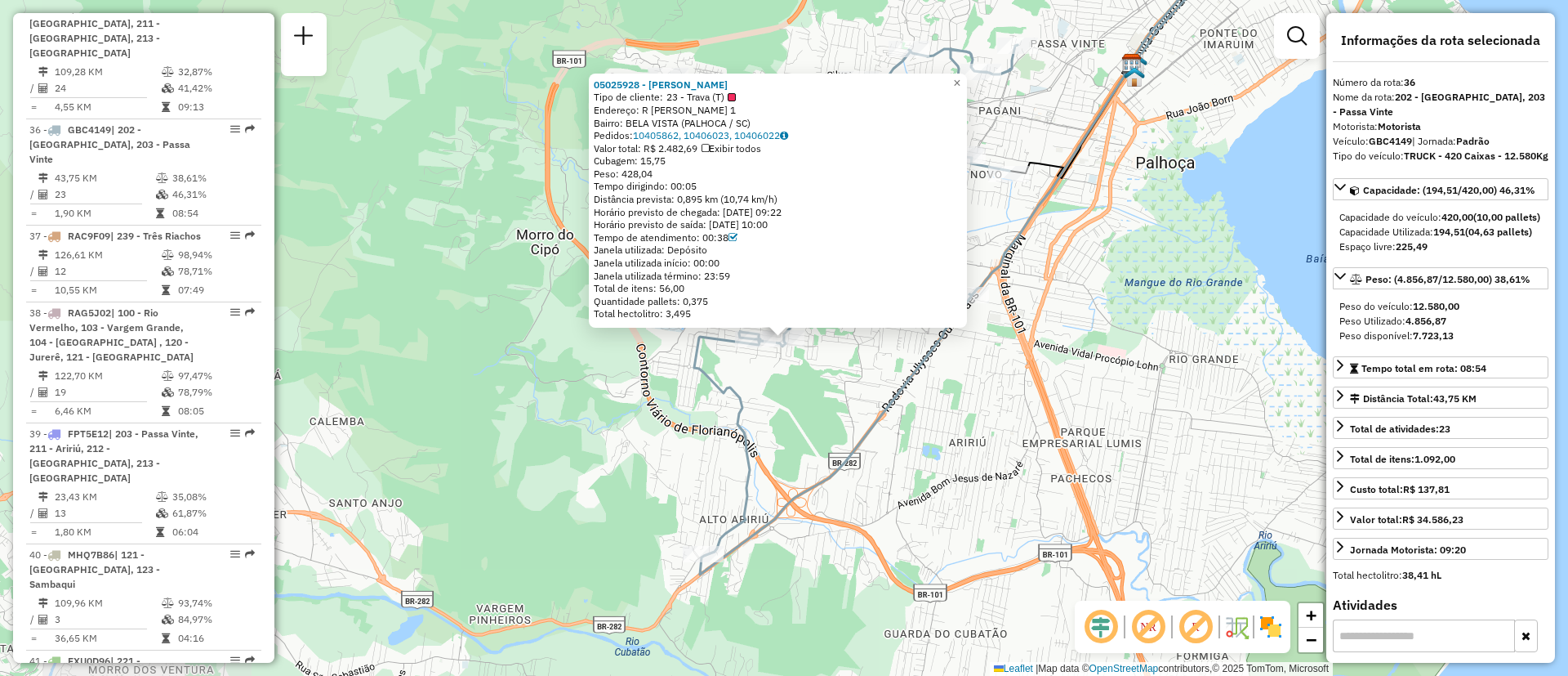
scroll to position [3947, 0]
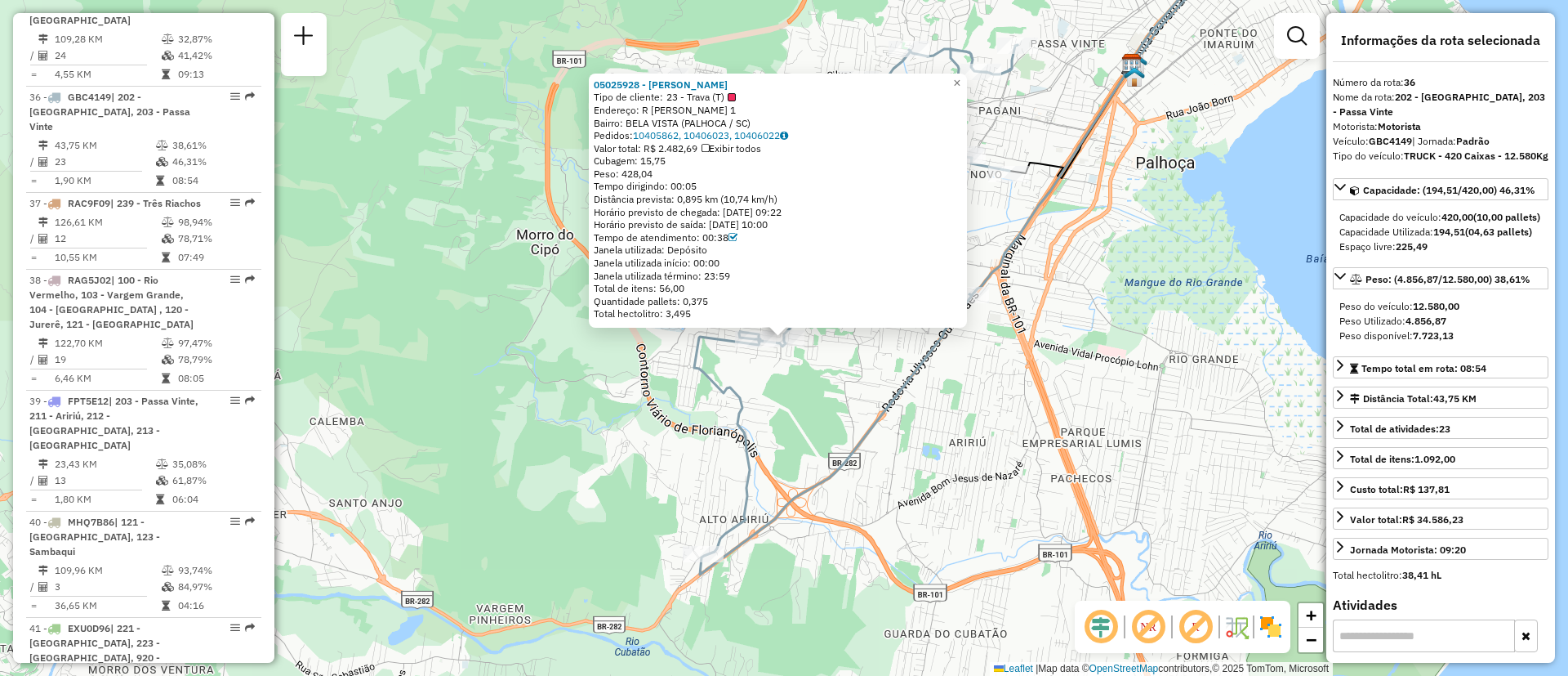
drag, startPoint x: 690, startPoint y: 169, endPoint x: 576, endPoint y: 170, distance: 114.0
click at [542, 176] on div "05025928 - ANDREZA POTRICK DEBA Tipo de cliente: 23 - Trava (T) Endereço: R GER…" at bounding box center [784, 338] width 1568 height 676
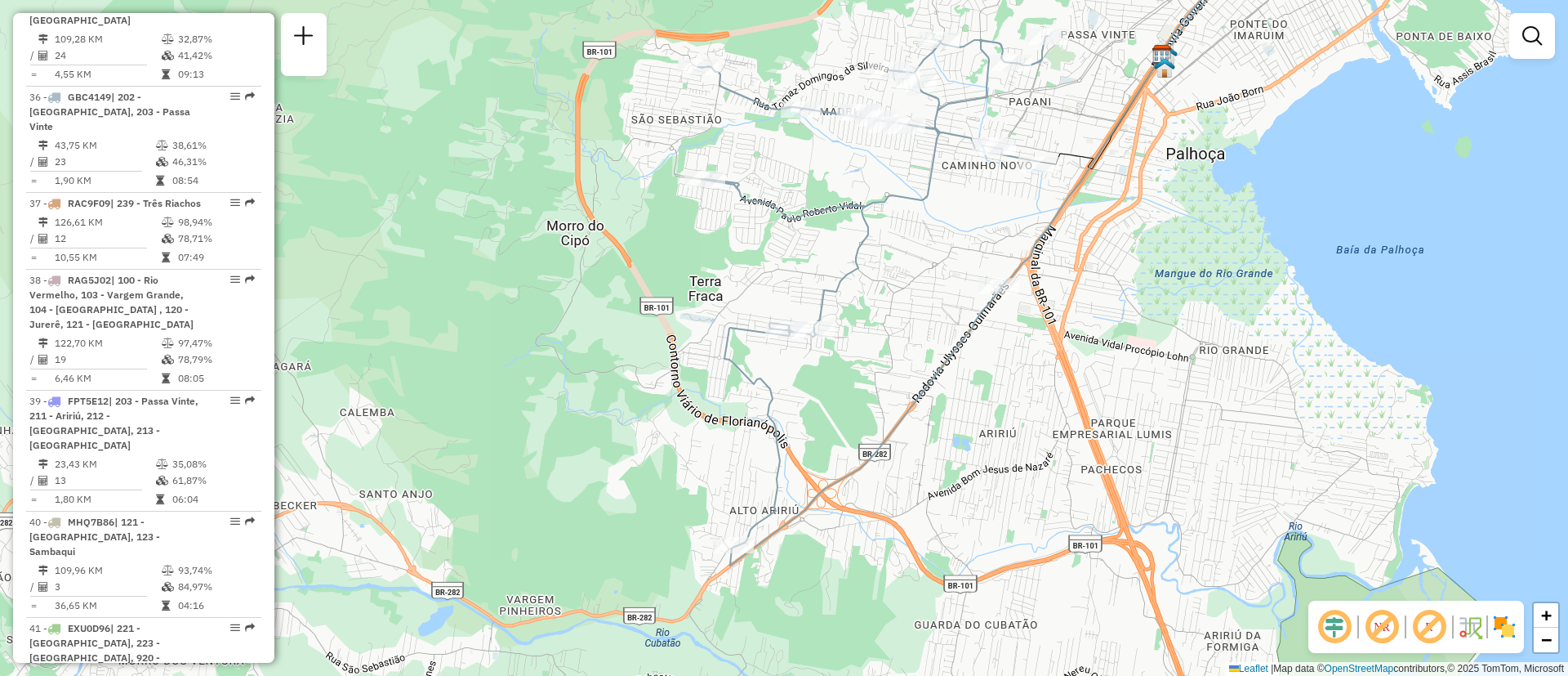
drag, startPoint x: 576, startPoint y: 170, endPoint x: 604, endPoint y: 164, distance: 28.6
click at [604, 164] on div "Janela de atendimento Grade de atendimento Capacidade Transportadoras Veículos …" at bounding box center [784, 338] width 1568 height 676
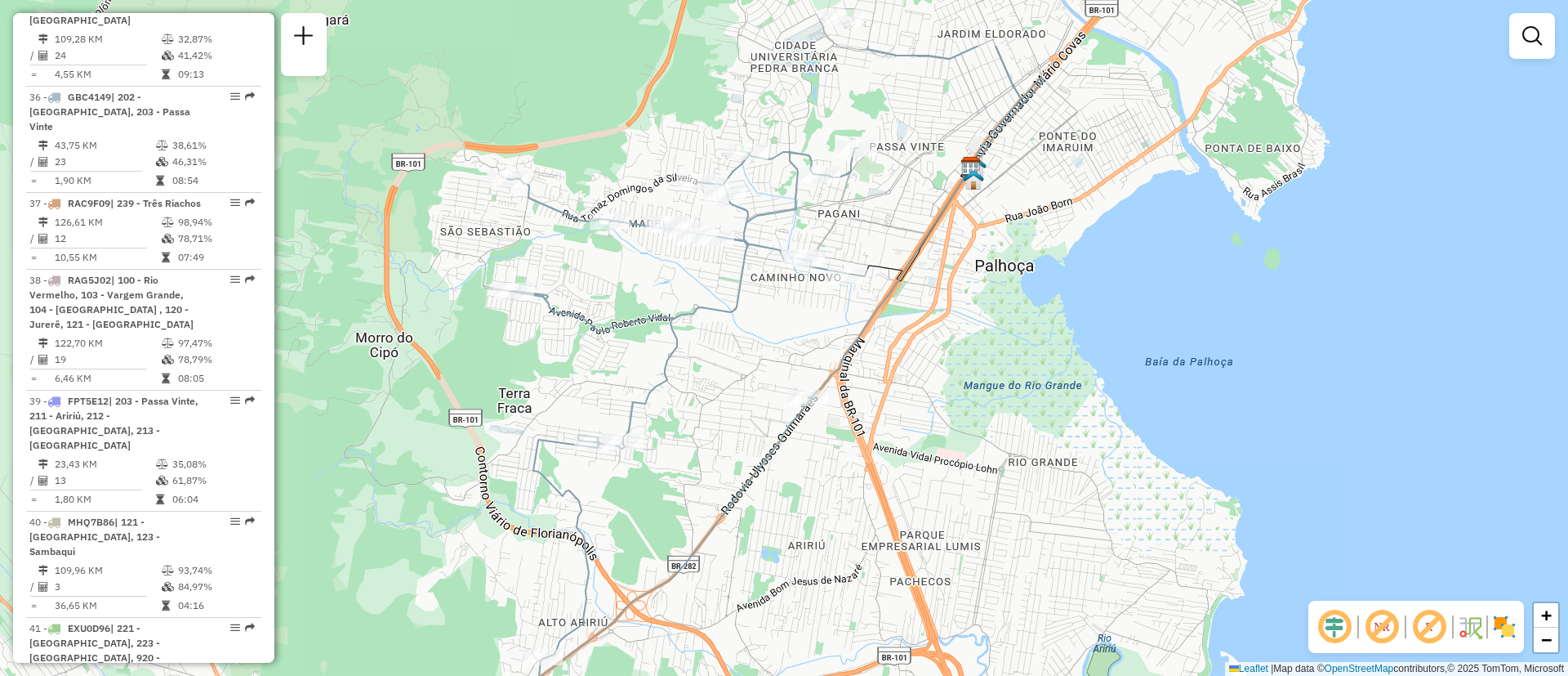
drag, startPoint x: 621, startPoint y: 311, endPoint x: 420, endPoint y: 423, distance: 230.1
click at [420, 423] on div "Janela de atendimento Grade de atendimento Capacidade Transportadoras Veículos …" at bounding box center [784, 338] width 1568 height 676
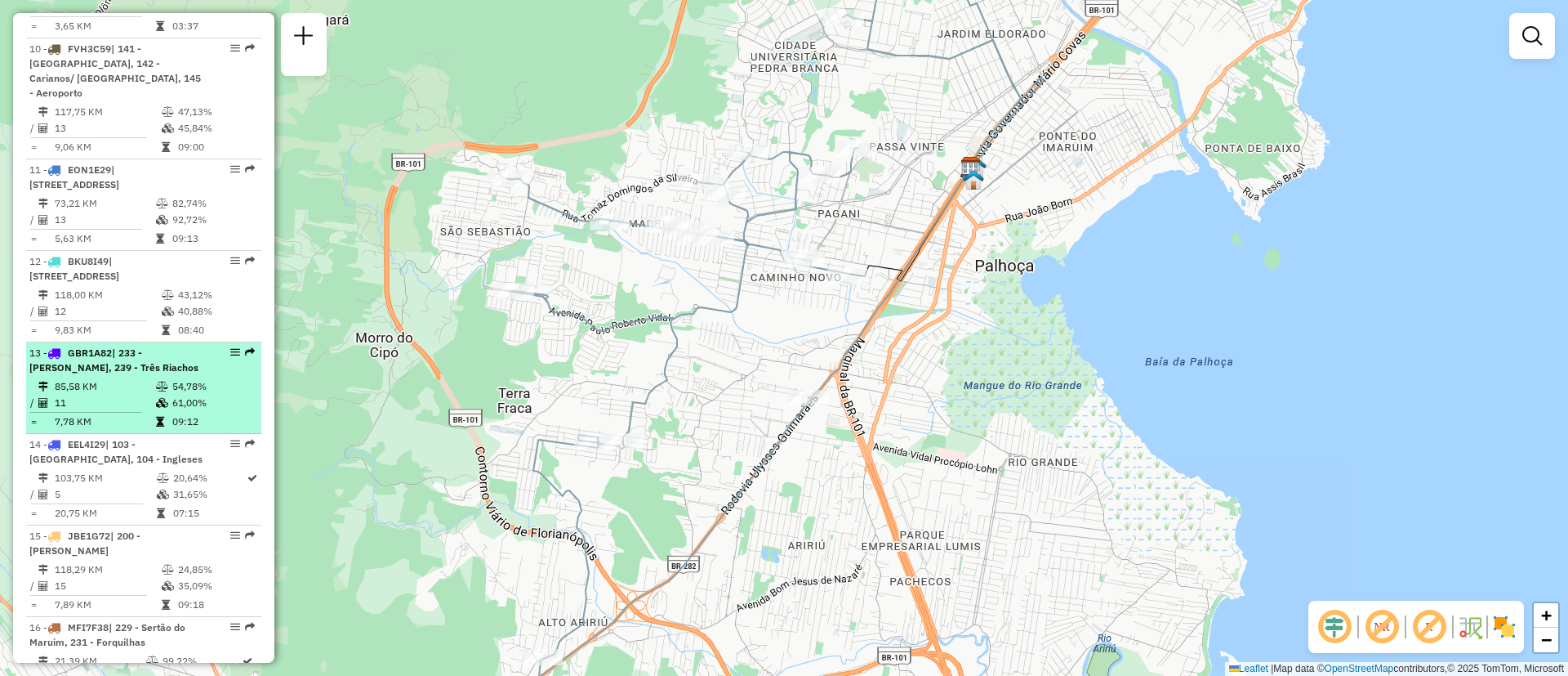
click at [158, 353] on div "13 - GBR1A82 | 233 - Antônio Carlos, 239 - Três Riachos" at bounding box center [115, 360] width 173 height 29
select select "**********"
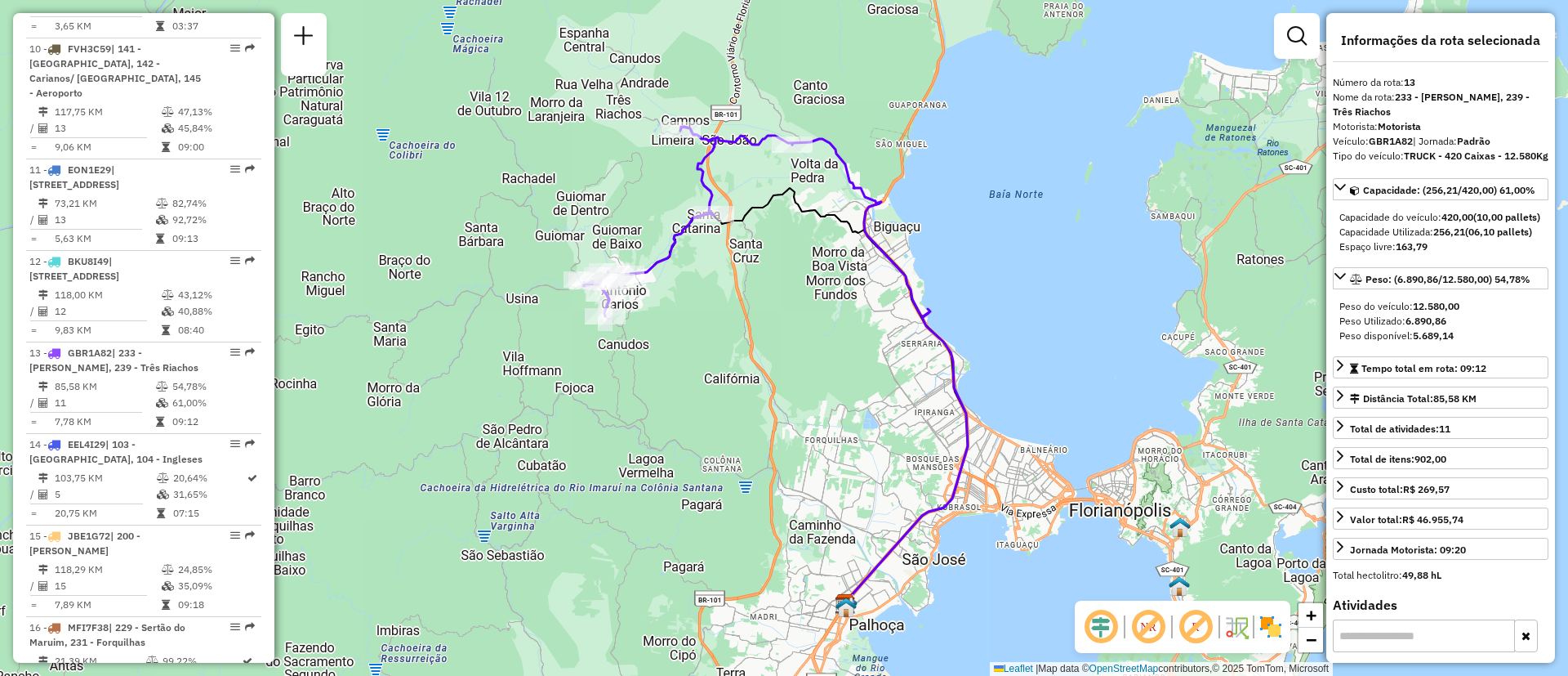
drag, startPoint x: 833, startPoint y: 270, endPoint x: 824, endPoint y: 301, distance: 32.3
click at [824, 301] on div "Janela de atendimento Grade de atendimento Capacidade Transportadoras Veículos …" at bounding box center [784, 338] width 1568 height 676
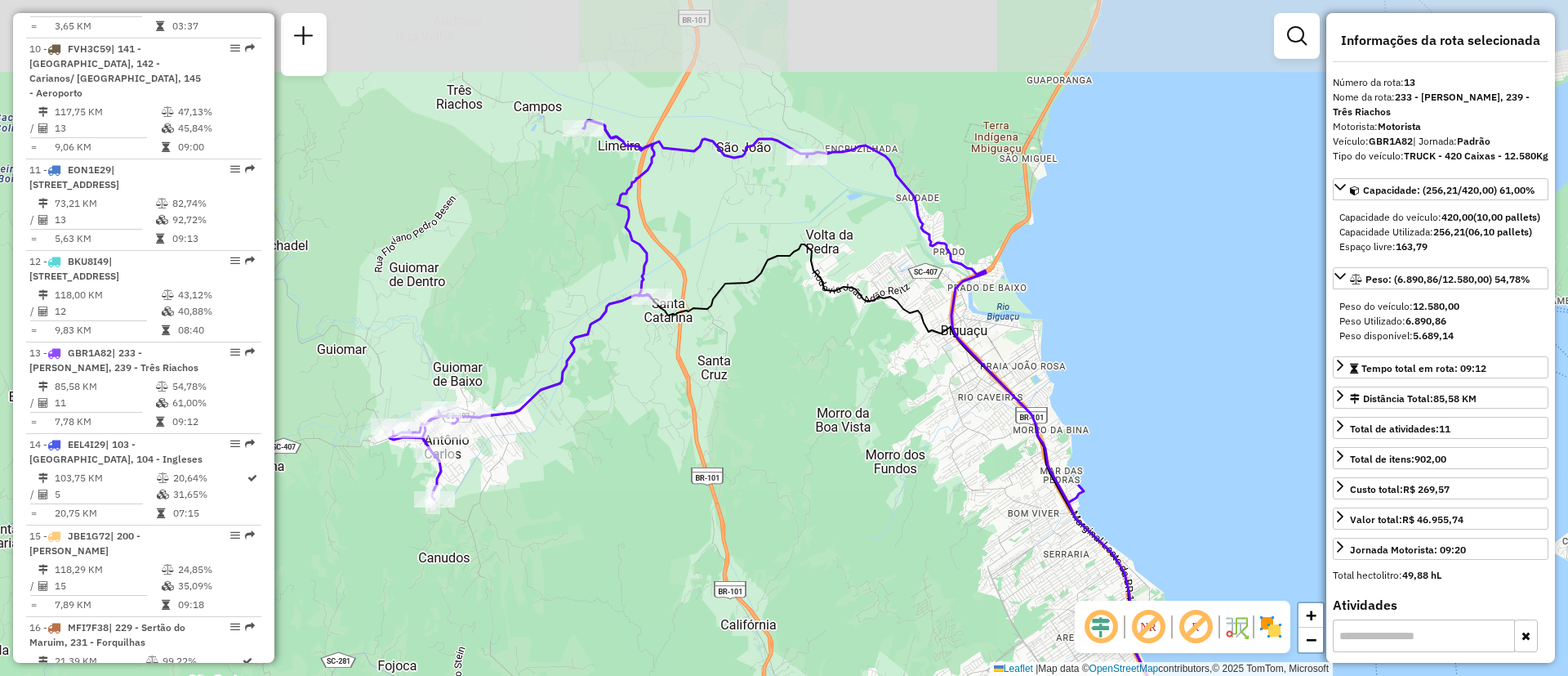
drag, startPoint x: 728, startPoint y: 261, endPoint x: 757, endPoint y: 416, distance: 157.7
click at [757, 416] on div "Janela de atendimento Grade de atendimento Capacidade Transportadoras Veículos …" at bounding box center [784, 338] width 1568 height 676
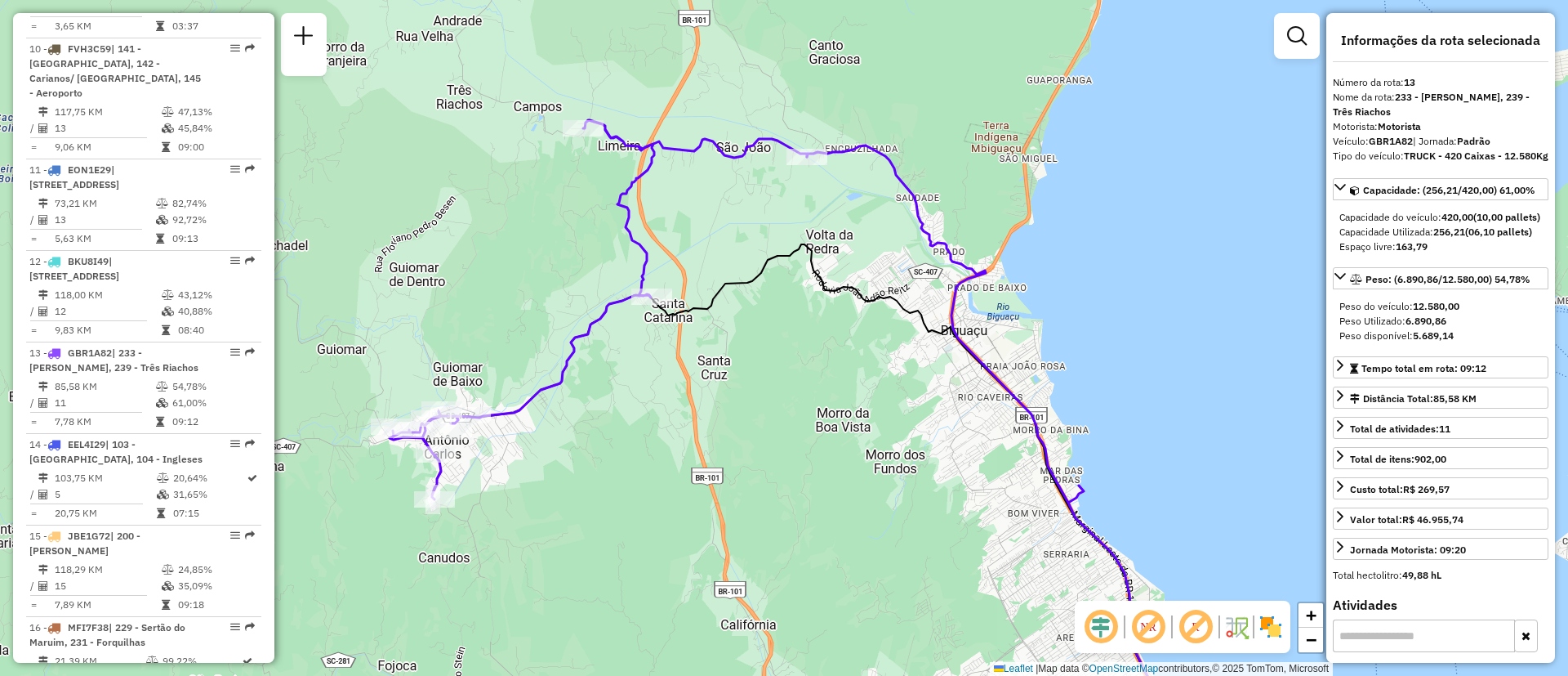
scroll to position [2553, 0]
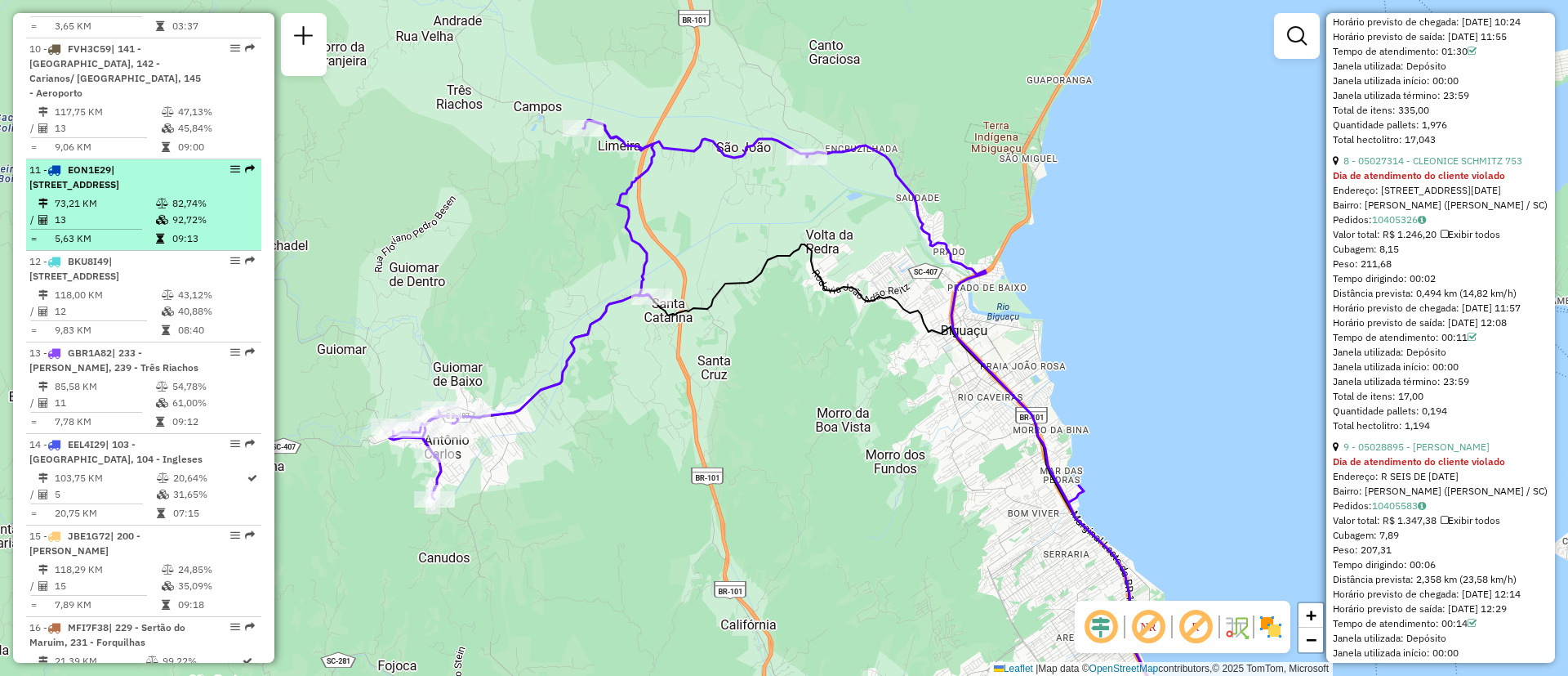
click at [80, 195] on td "73,21 KM" at bounding box center [104, 203] width 101 height 16
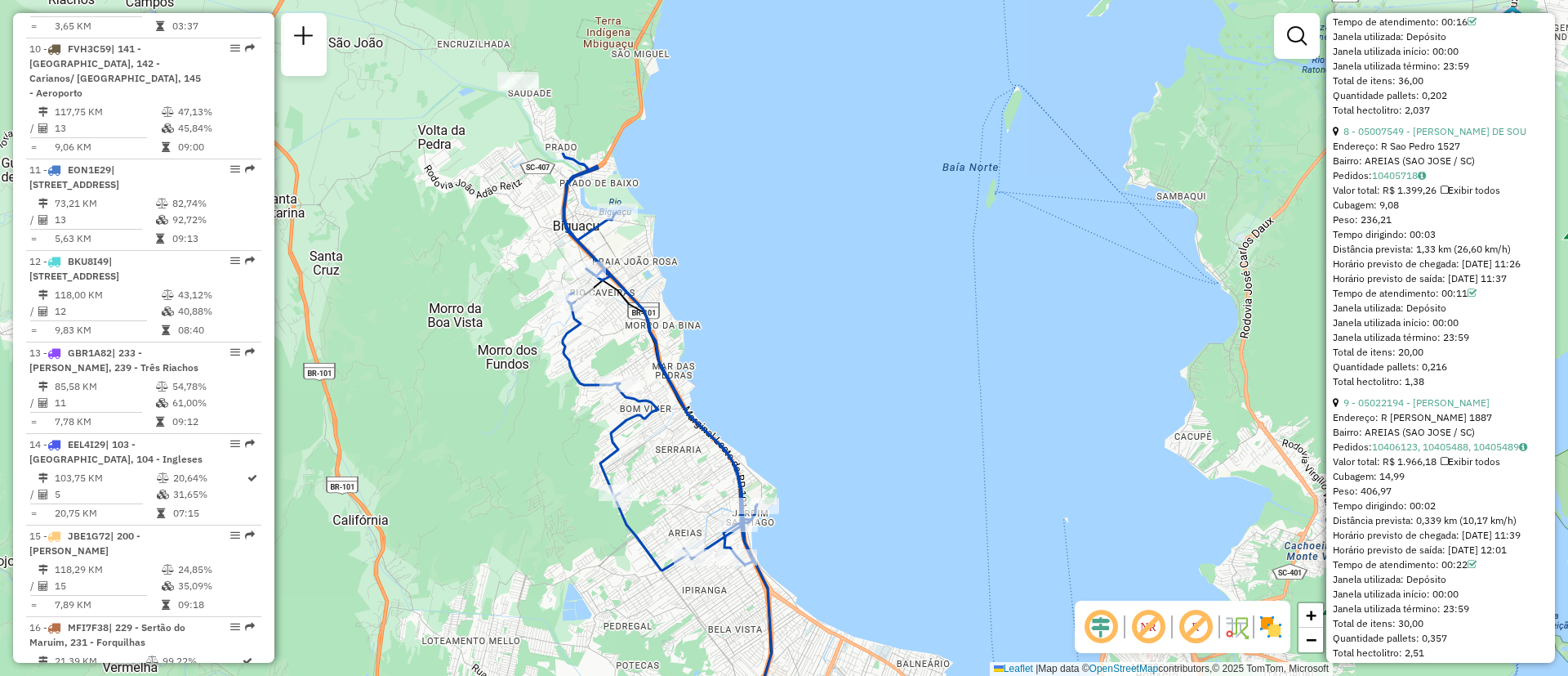
drag, startPoint x: 946, startPoint y: 341, endPoint x: 1011, endPoint y: 507, distance: 178.3
click at [1011, 507] on div "Janela de atendimento Grade de atendimento Capacidade Transportadoras Veículos …" at bounding box center [784, 338] width 1568 height 676
